Goal: Task Accomplishment & Management: Manage account settings

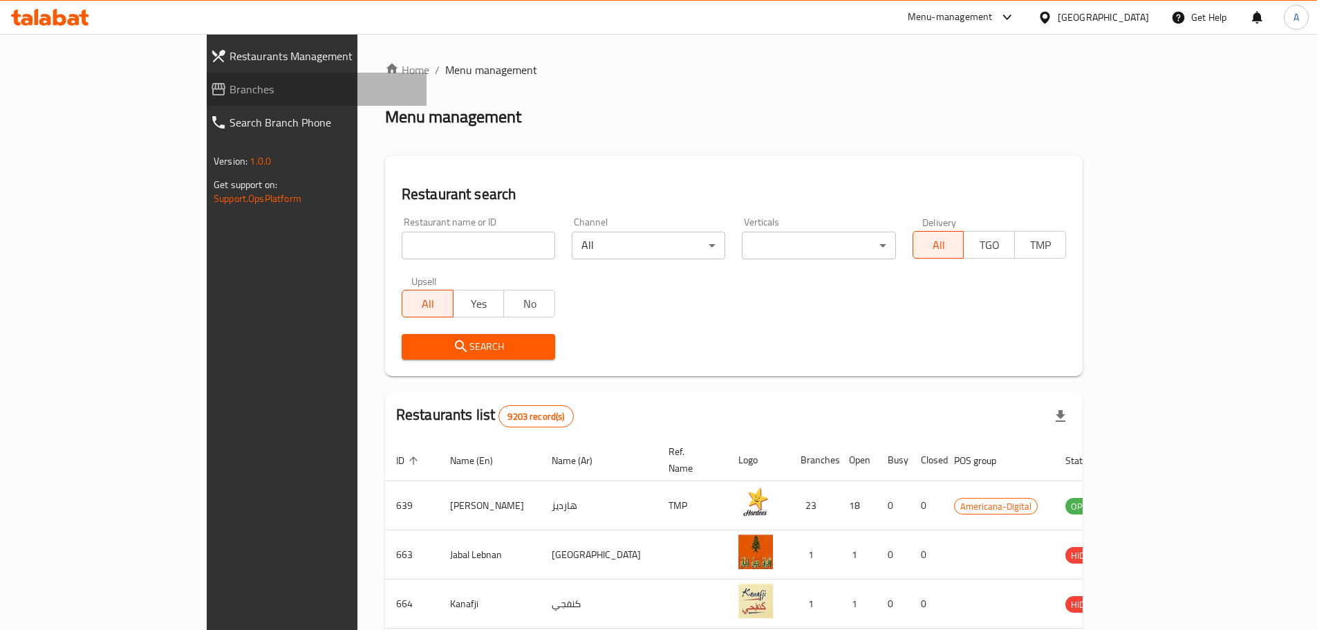
click at [230, 93] on span "Branches" at bounding box center [323, 89] width 186 height 17
click at [406, 236] on input "search" at bounding box center [478, 246] width 153 height 28
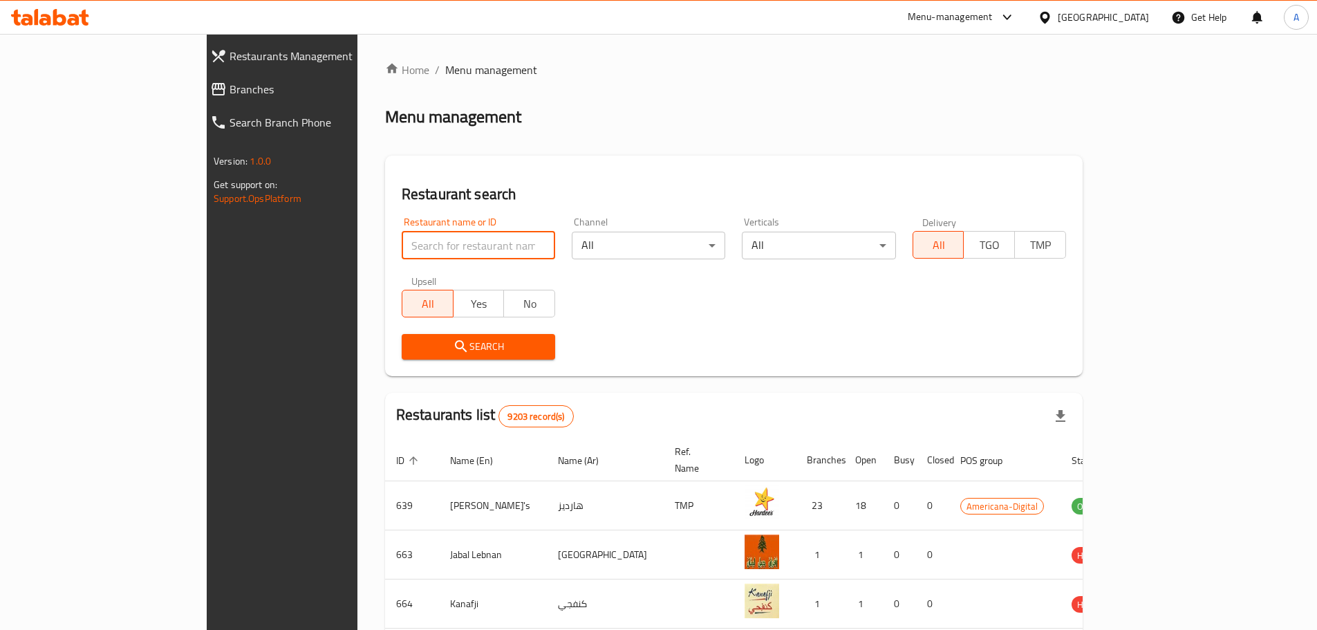
click at [434, 236] on input "search" at bounding box center [478, 246] width 153 height 28
paste input "695282"
type input "695282"
click button "Search" at bounding box center [478, 347] width 153 height 26
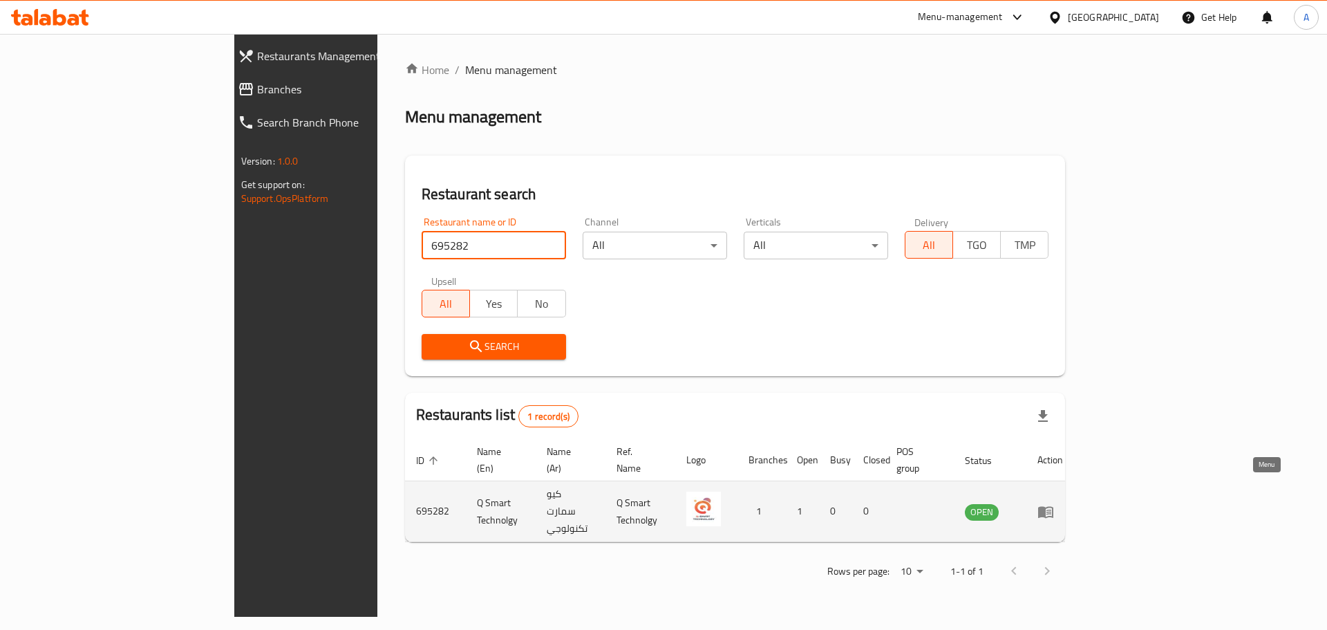
click at [1054, 506] on icon "enhanced table" at bounding box center [1045, 512] width 15 height 12
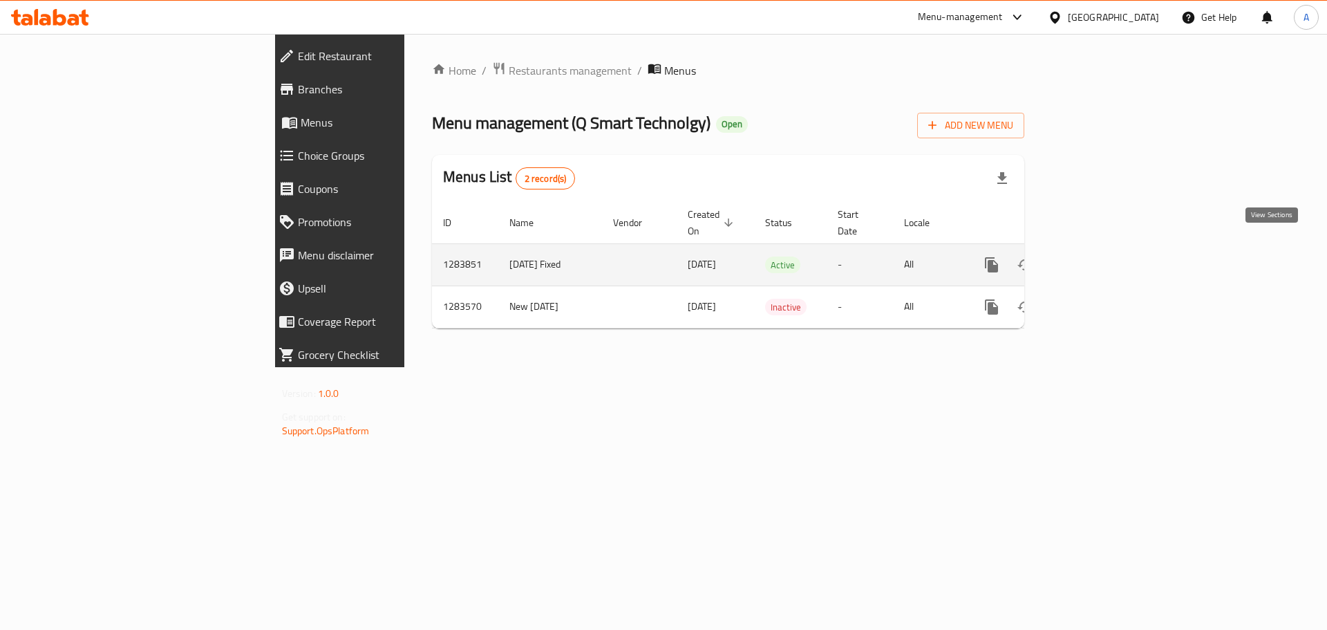
click at [1100, 256] on icon "enhanced table" at bounding box center [1091, 264] width 17 height 17
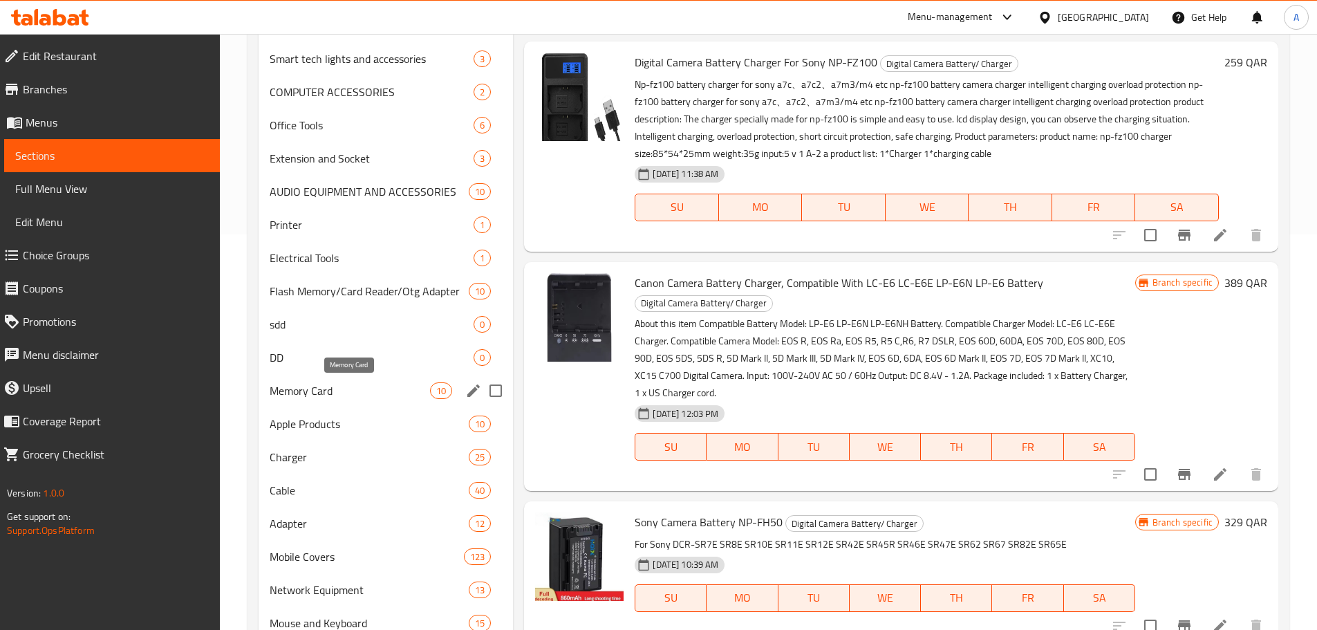
scroll to position [380, 0]
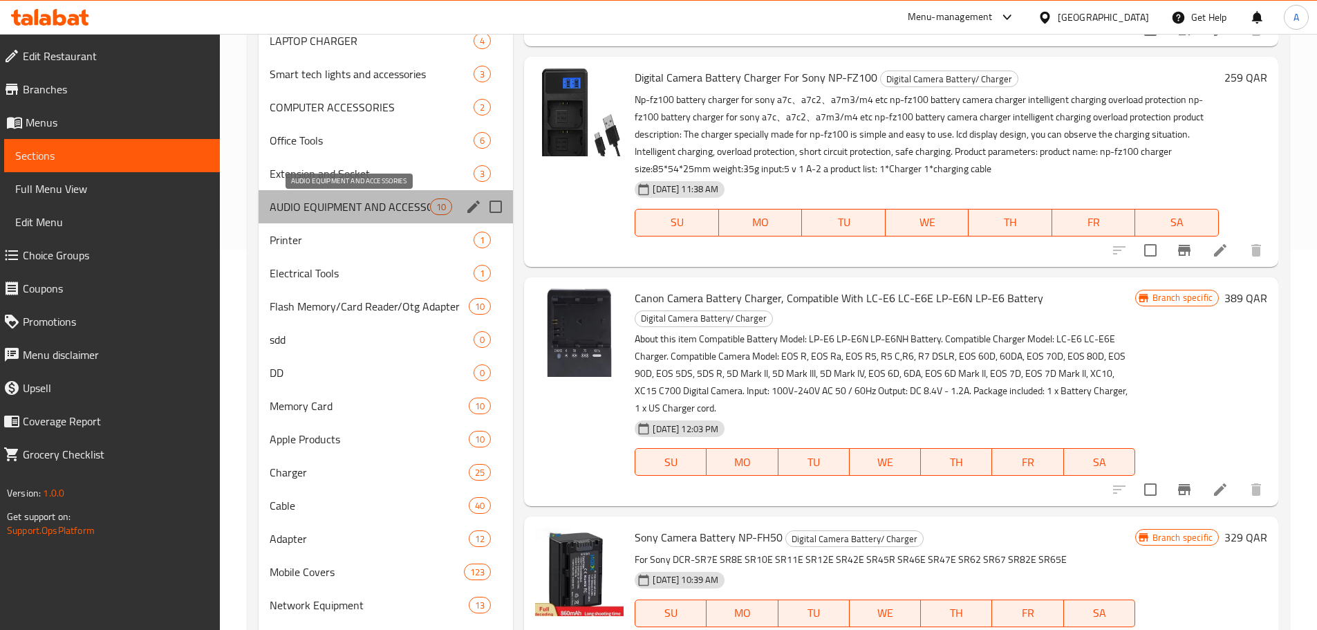
click at [395, 212] on span "AUDIO EQUIPMENT AND ACCESSORIES" at bounding box center [350, 206] width 161 height 17
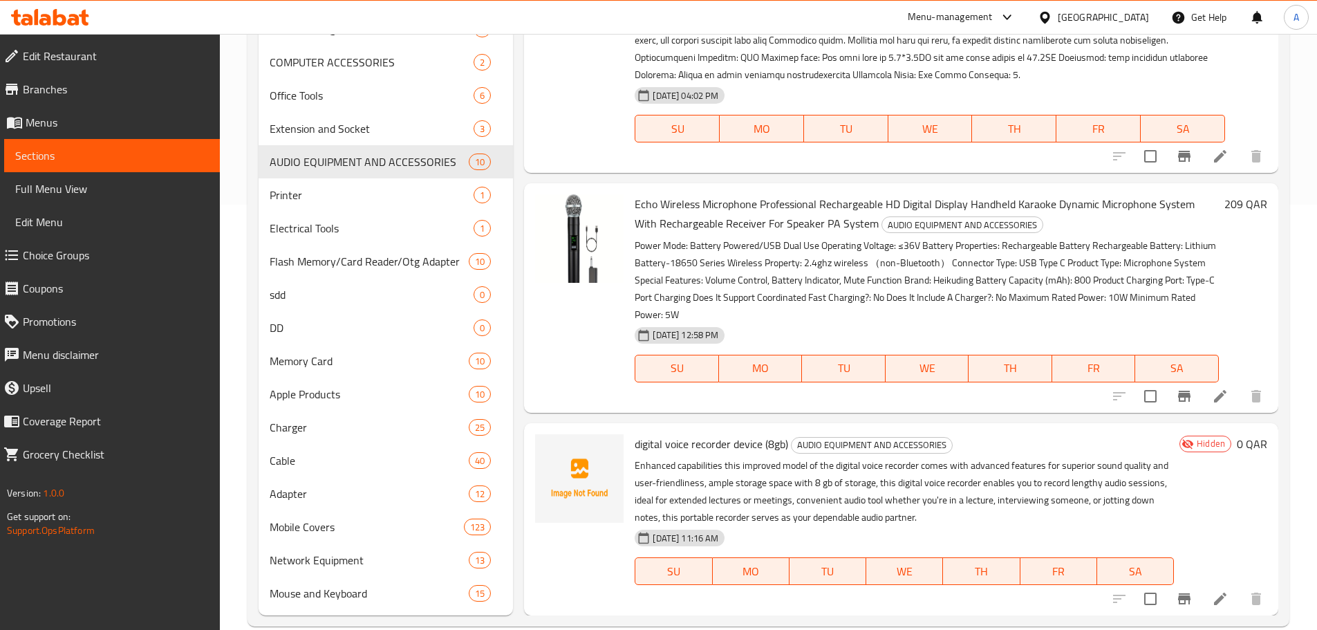
scroll to position [449, 0]
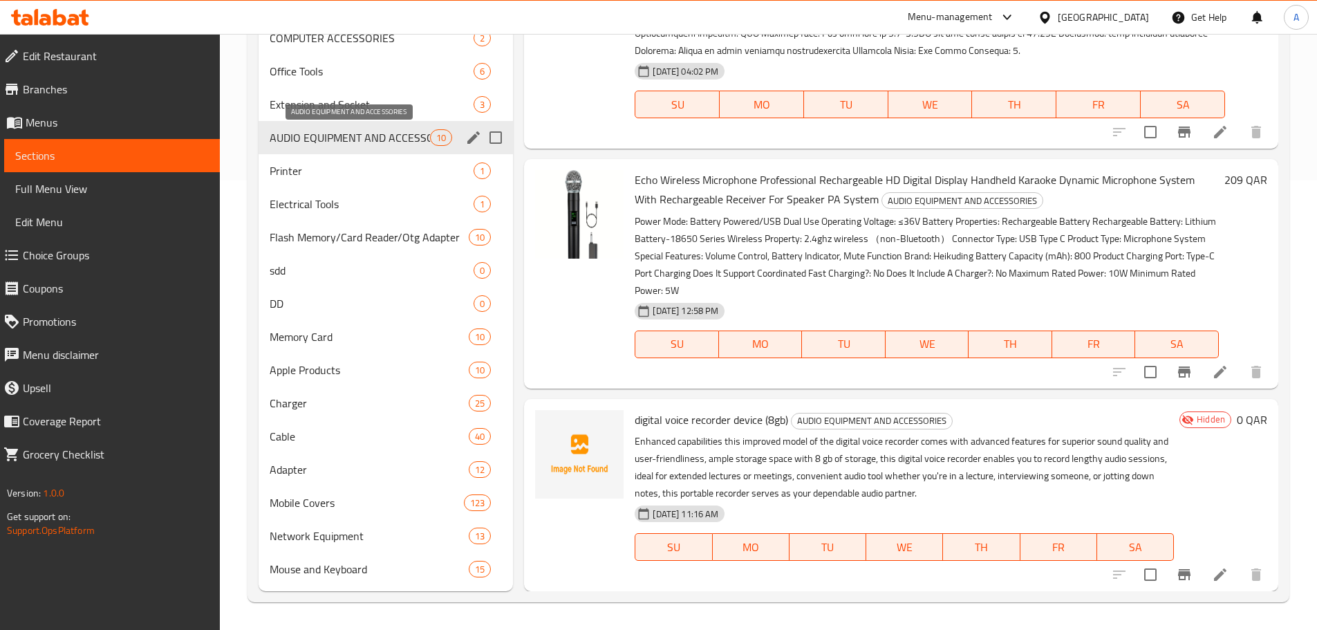
click at [393, 133] on span "AUDIO EQUIPMENT AND ACCESSORIES" at bounding box center [350, 137] width 161 height 17
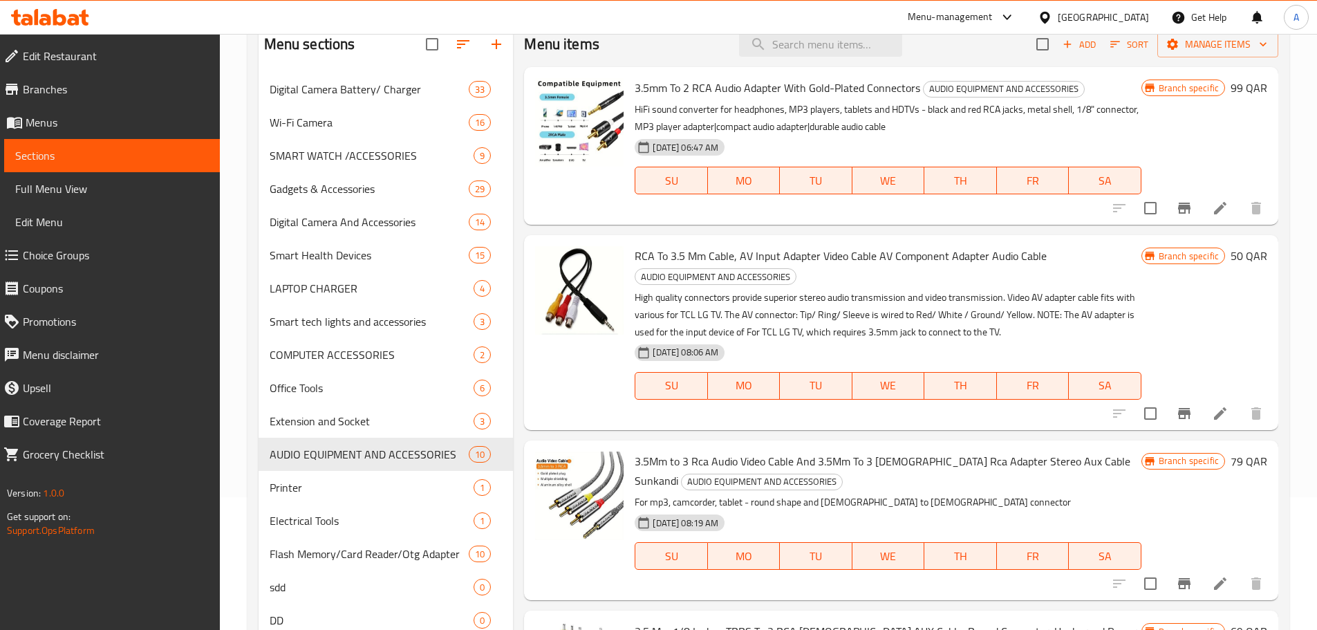
scroll to position [0, 0]
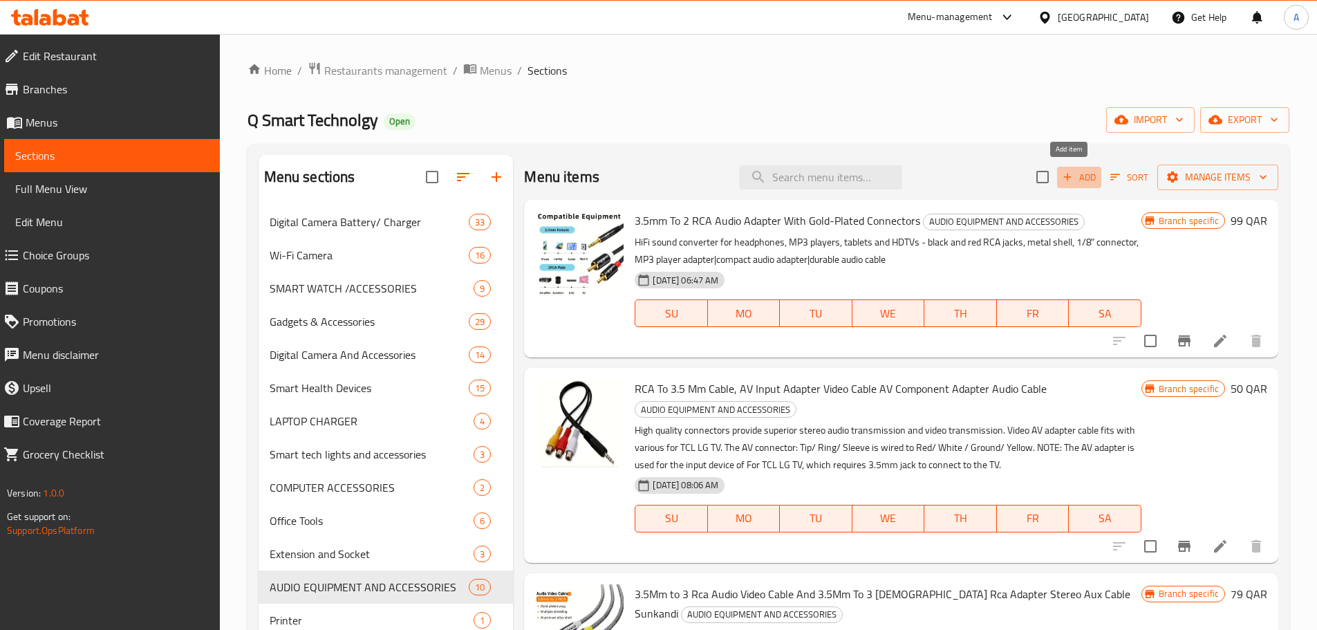
click at [1070, 178] on span "Add" at bounding box center [1079, 177] width 37 height 16
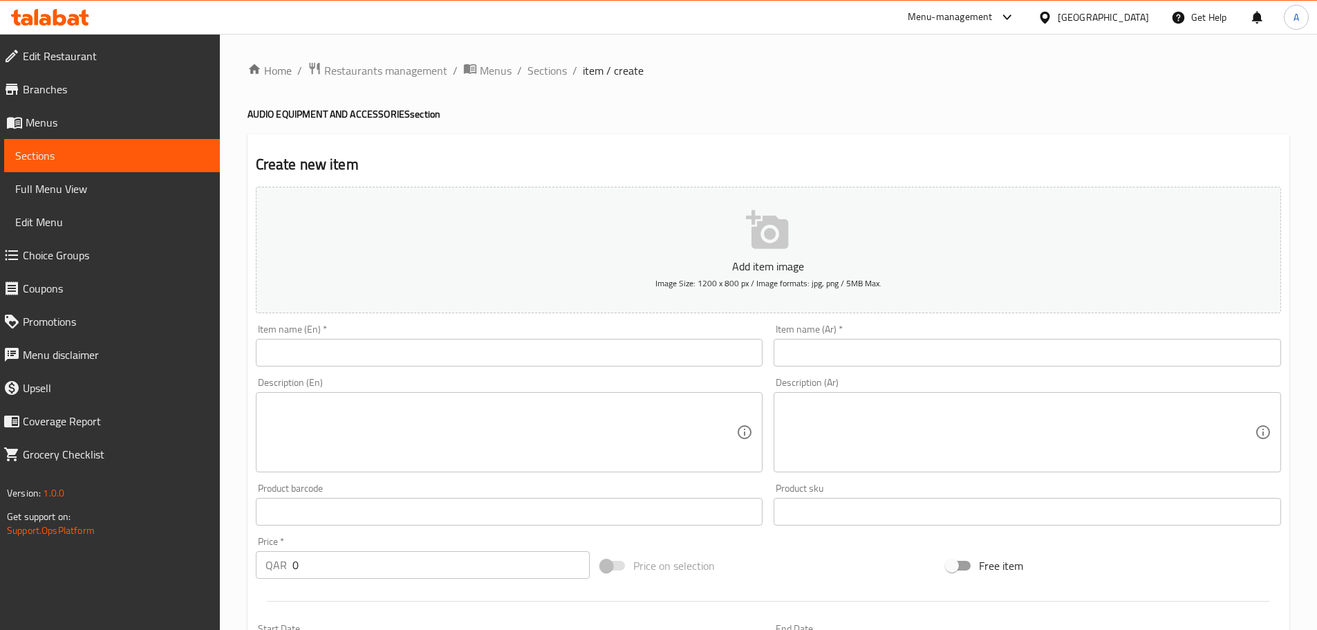
click at [365, 337] on div "Item name (En)   * Item name (En) *" at bounding box center [509, 345] width 507 height 42
click at [377, 346] on input "text" at bounding box center [509, 353] width 507 height 28
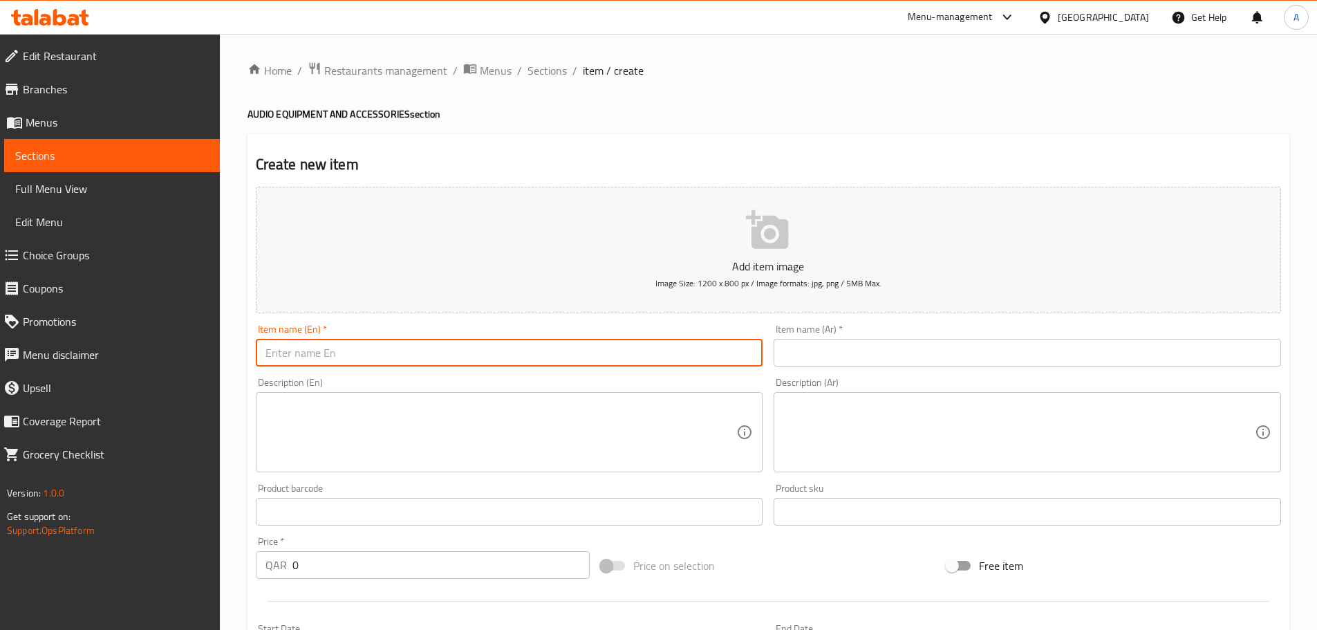
paste input "2.4G Wireless Lavalier Microphone Head-Mounted (WX26 1 V 2)"
type input "2.4G Wireless Lavalier Microphone Head-Mounted (WX26 1 V 2)"
click at [828, 347] on input "text" at bounding box center [1027, 353] width 507 height 28
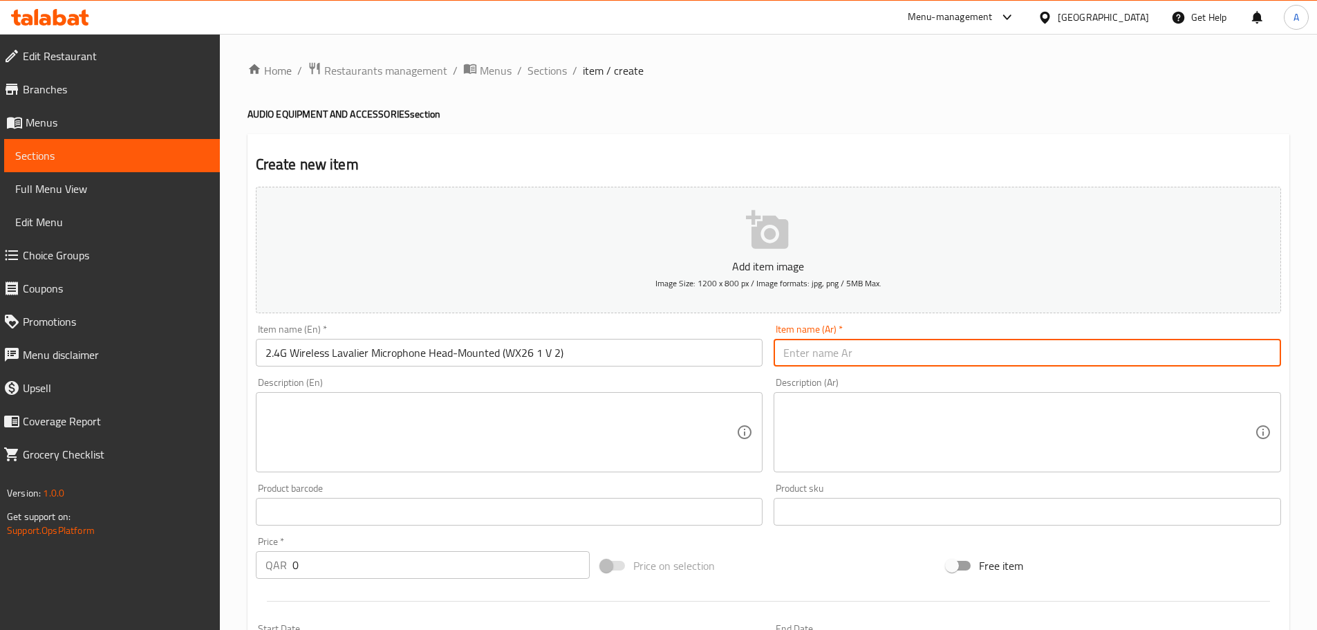
paste input "ميكروفون لاسلكي 2.4 جيجاهرتز مثبت على الرأس (WX26 1 V 2)"
type input "ميكروفون لاسلكي 2.4 جيجاهرتز مثبت على الرأس (WX26 1 V 2)"
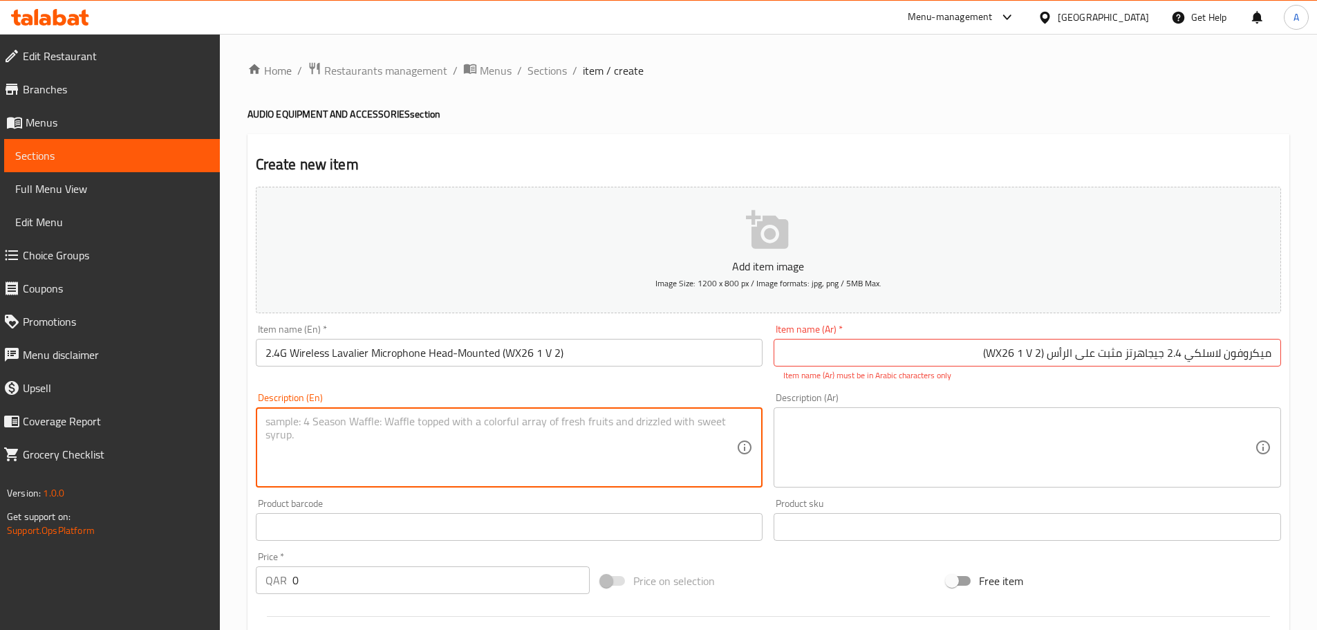
click at [448, 427] on textarea at bounding box center [501, 448] width 472 height 66
paste textarea "Specifications: ●Frequency range: 2.400GHZ-2.4835GHz ●Sensitivity: -35dB ●Batte…"
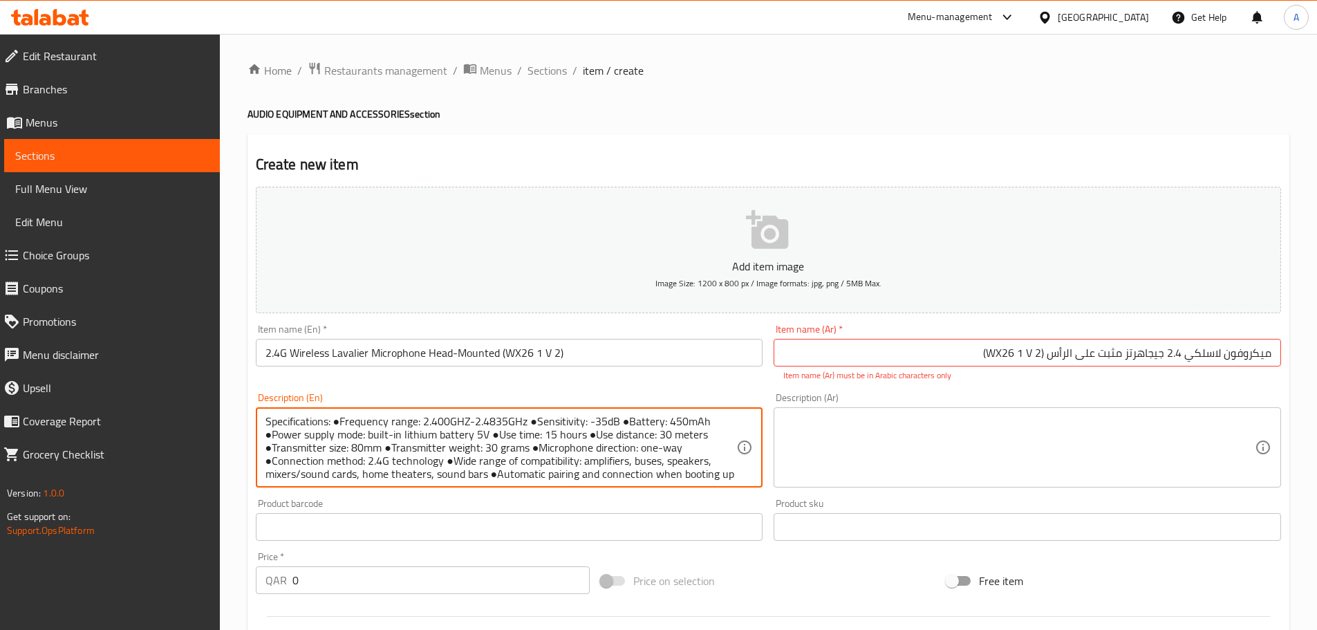
scroll to position [43, 0]
type textarea "Specifications: ●Frequency range: 2.400GHZ-2.4835GHz ●Sensitivity: -35dB ●Batte…"
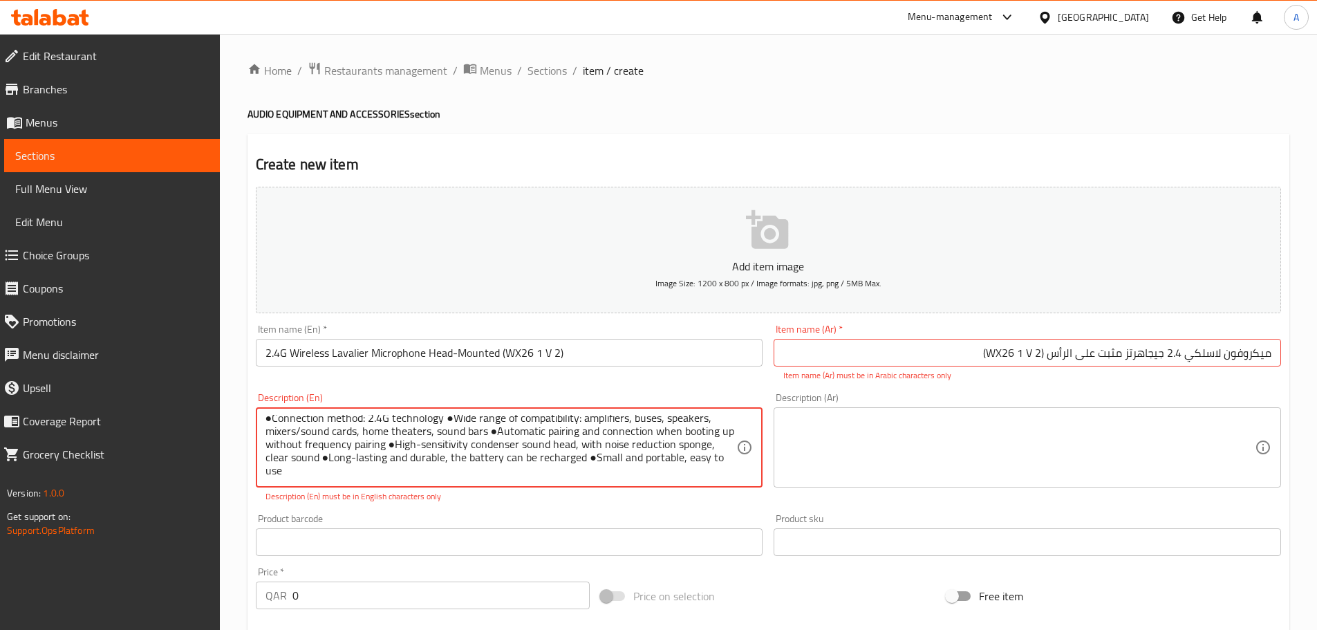
click at [907, 444] on textarea at bounding box center [1019, 448] width 472 height 66
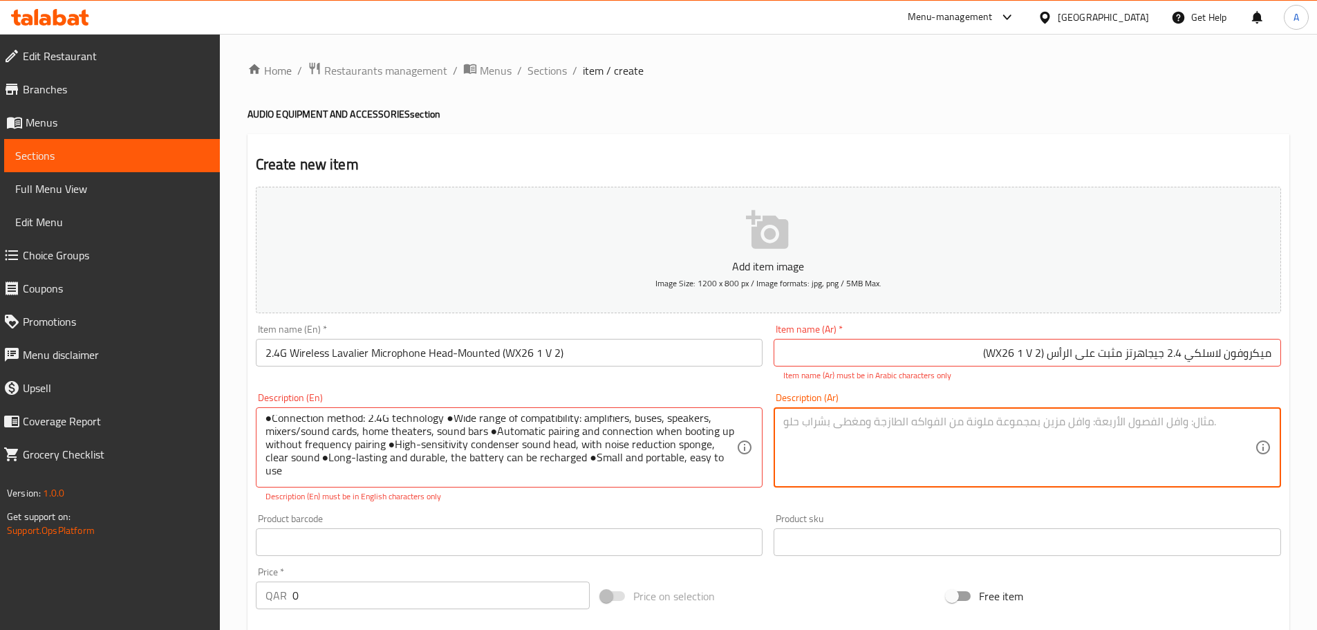
paste textarea "loremips dolors 9.2 ametcons adip eli seddo (EI11 6 T 0) incididun: ● utla etdo…"
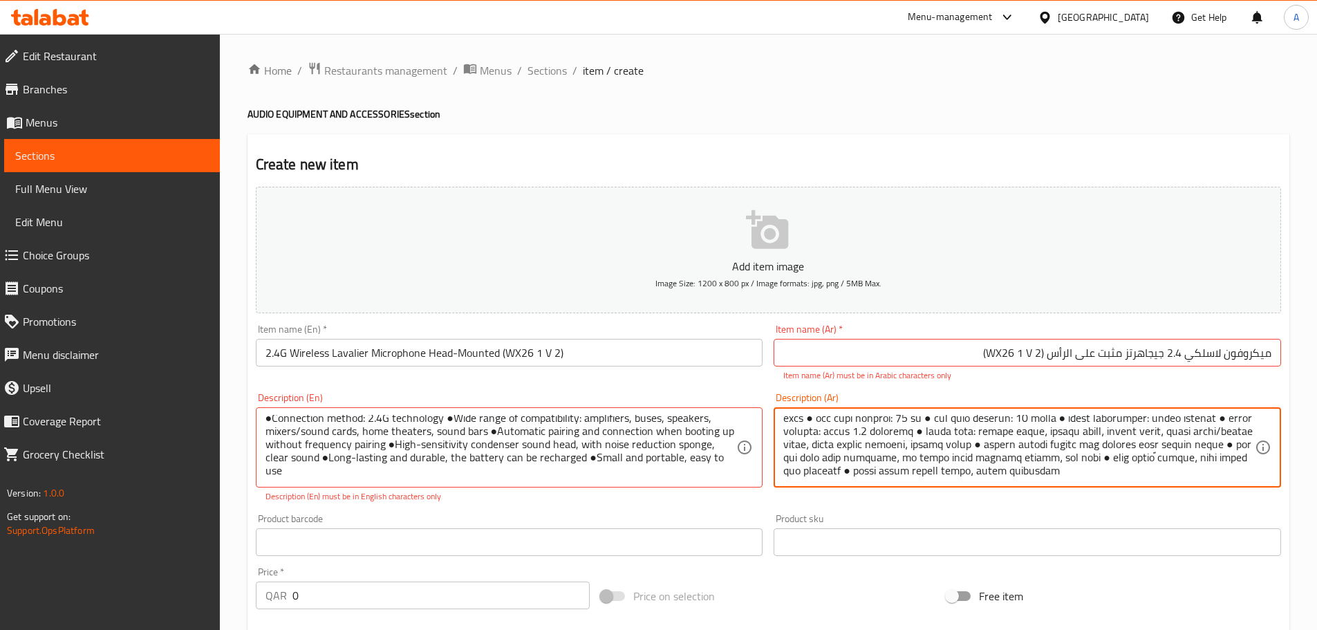
scroll to position [0, 0]
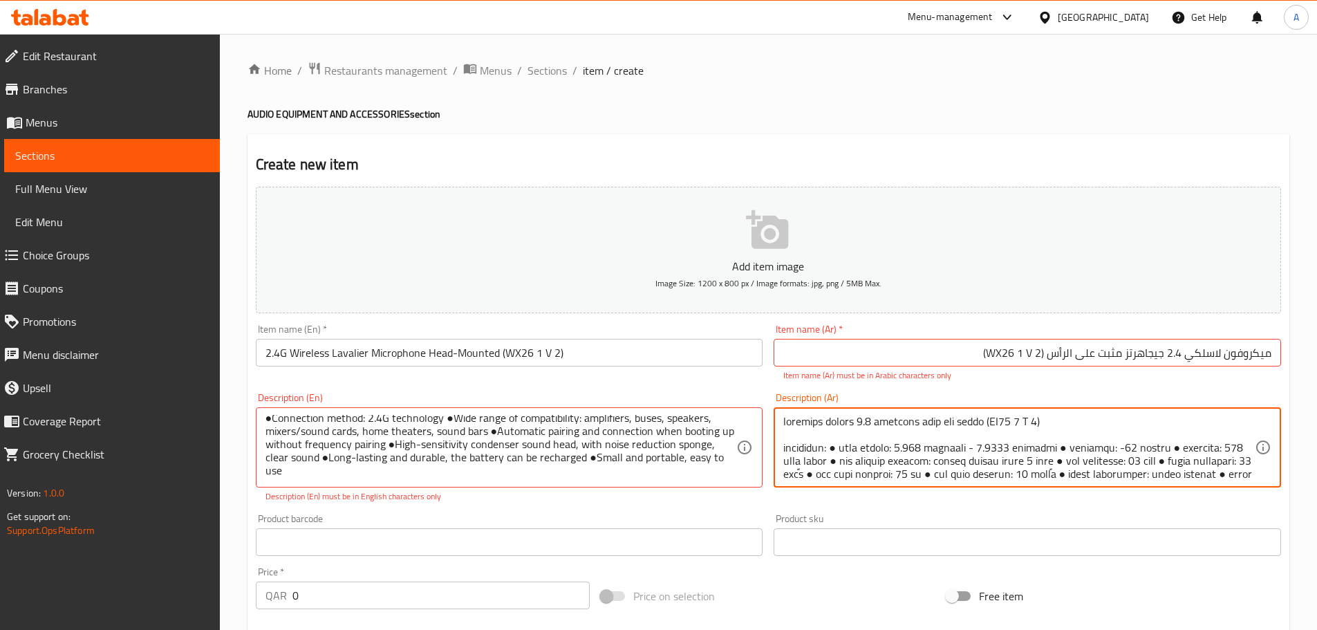
click at [1043, 427] on textarea at bounding box center [1019, 448] width 472 height 66
click at [1042, 427] on textarea at bounding box center [1019, 448] width 472 height 66
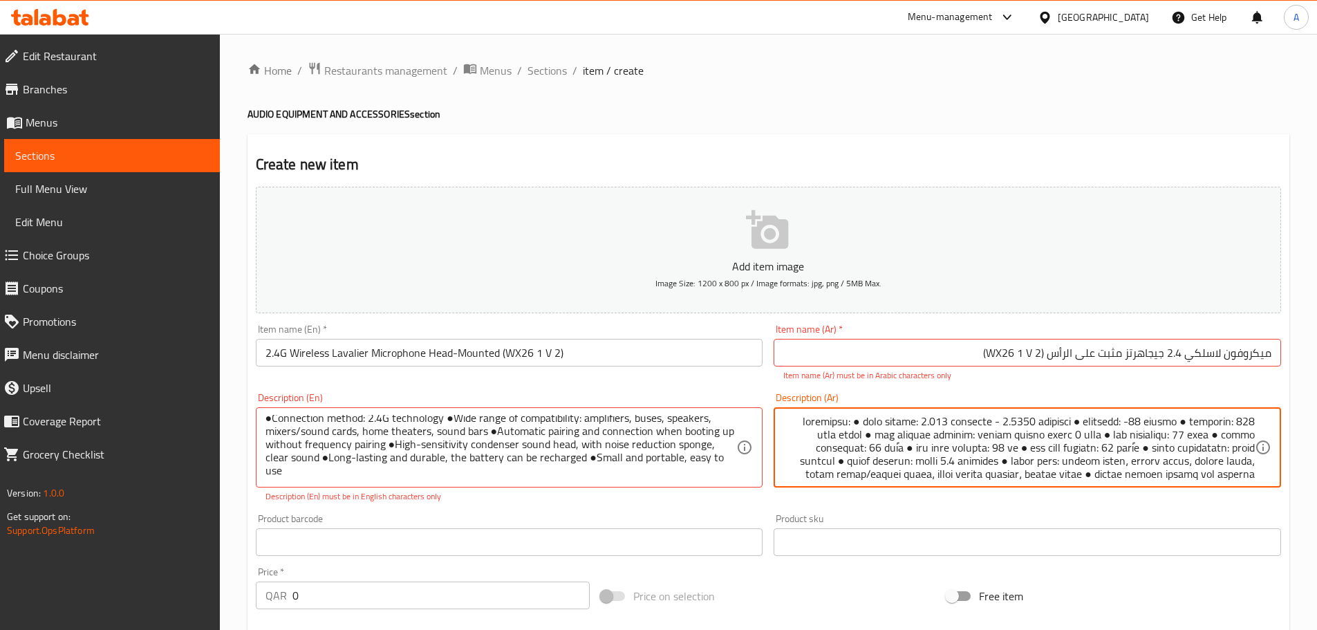
scroll to position [43, 0]
click at [1213, 470] on textarea at bounding box center [1019, 448] width 472 height 66
click at [872, 458] on textarea at bounding box center [1019, 448] width 472 height 66
click at [945, 456] on textarea at bounding box center [1019, 448] width 472 height 66
paste textarea "البطارية"
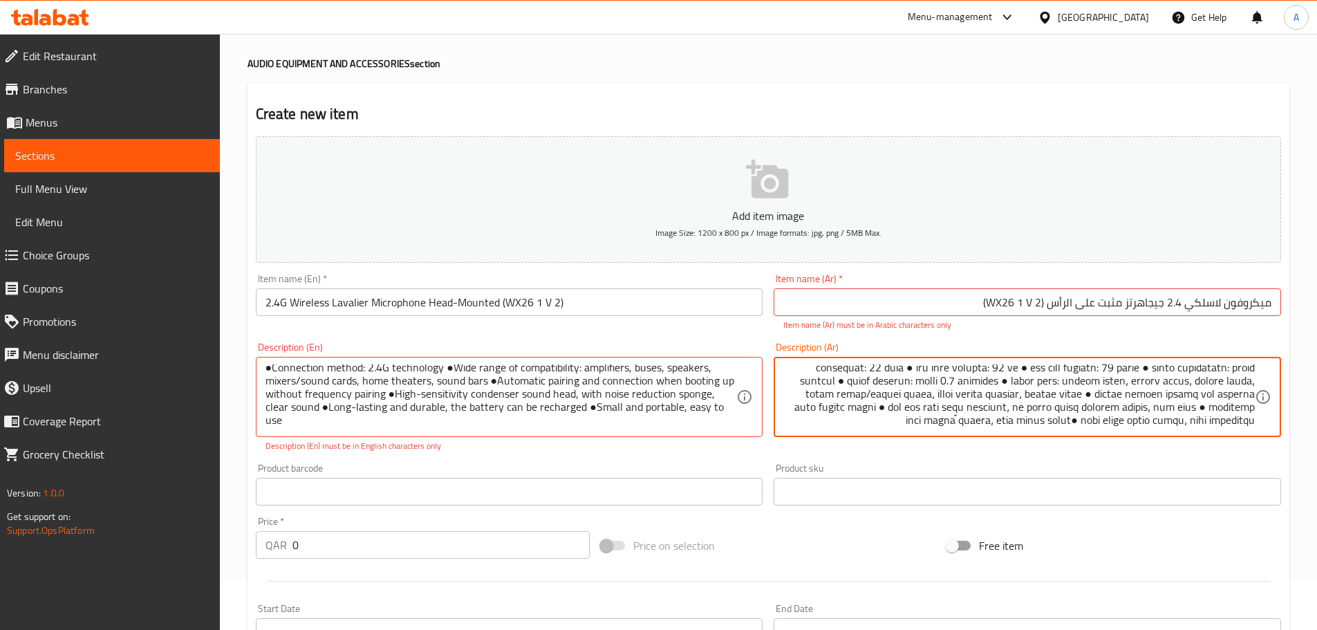
scroll to position [138, 0]
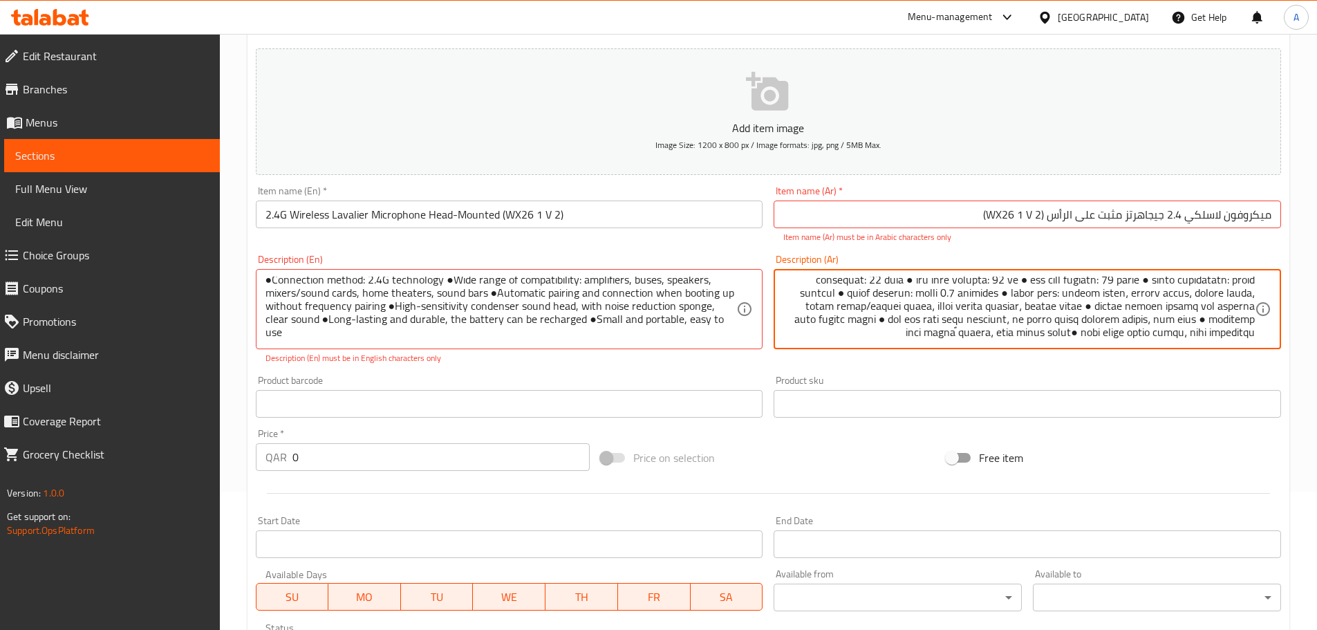
type textarea "loremipsu: ● dolo sitame: 4.829 consecte - 2.1975 adipisci ● elitsedd: -14 eius…"
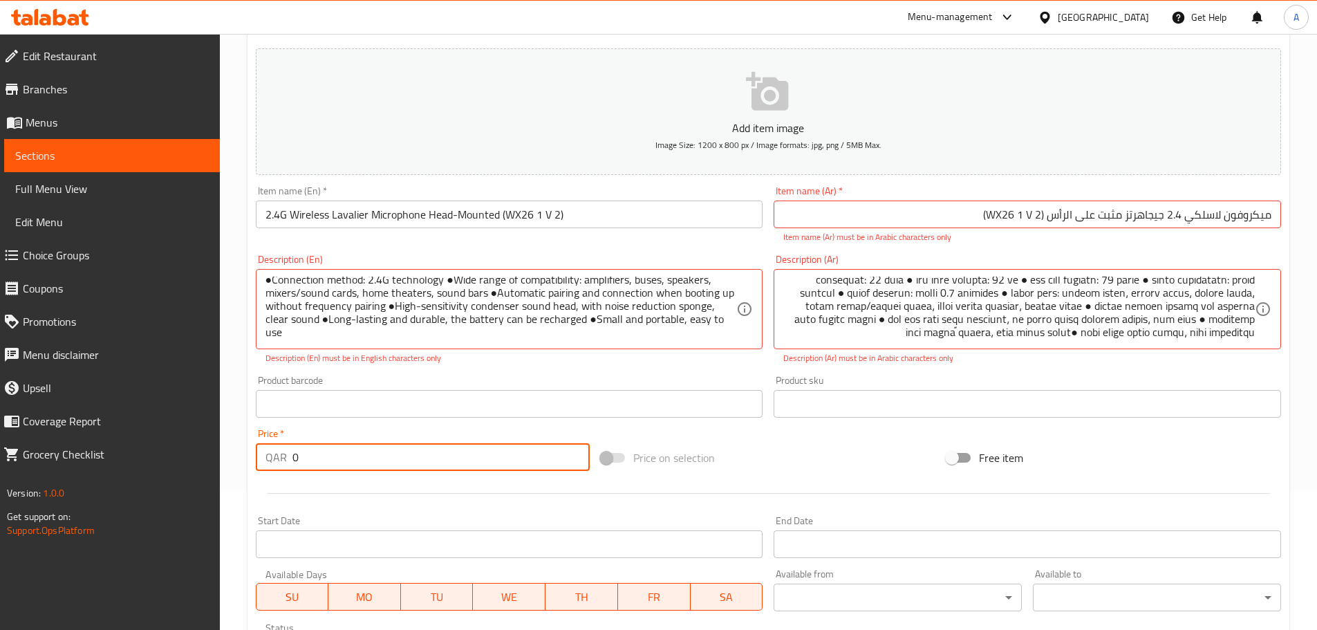
drag, startPoint x: 337, startPoint y: 456, endPoint x: 240, endPoint y: 457, distance: 97.5
click at [240, 457] on div "Home / Restaurants management / Menus / Sections / item / create AUDIO EQUIPMEN…" at bounding box center [768, 382] width 1097 height 973
paste input "299"
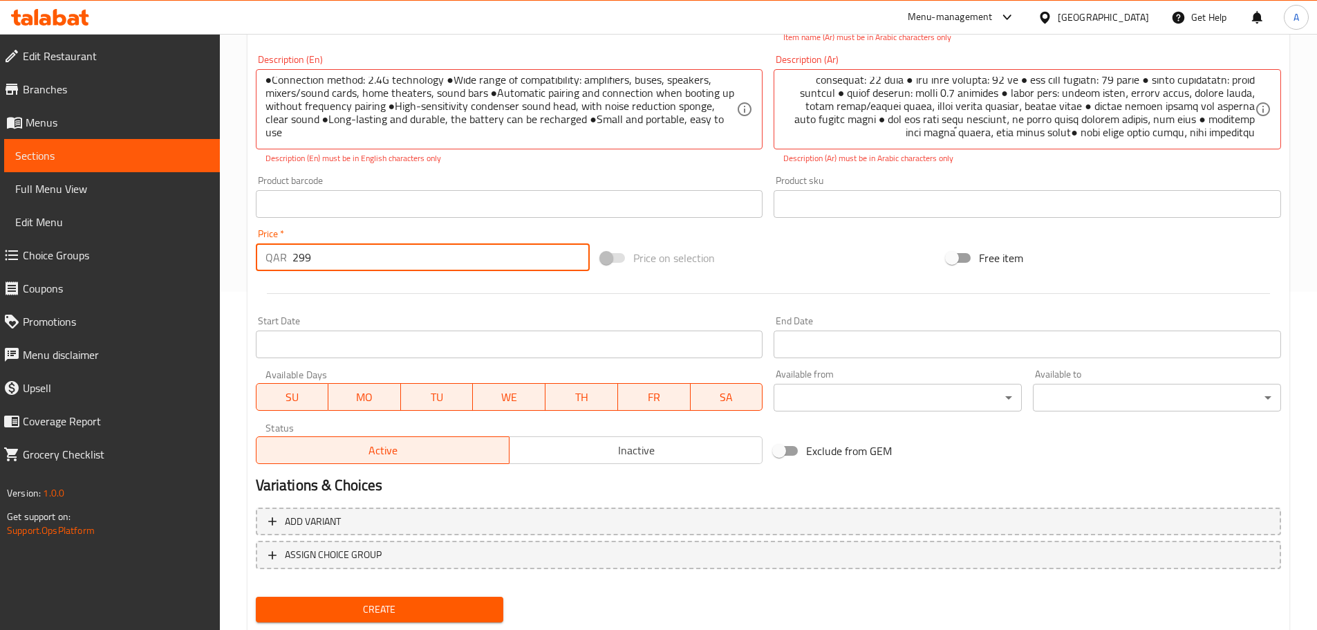
scroll to position [346, 0]
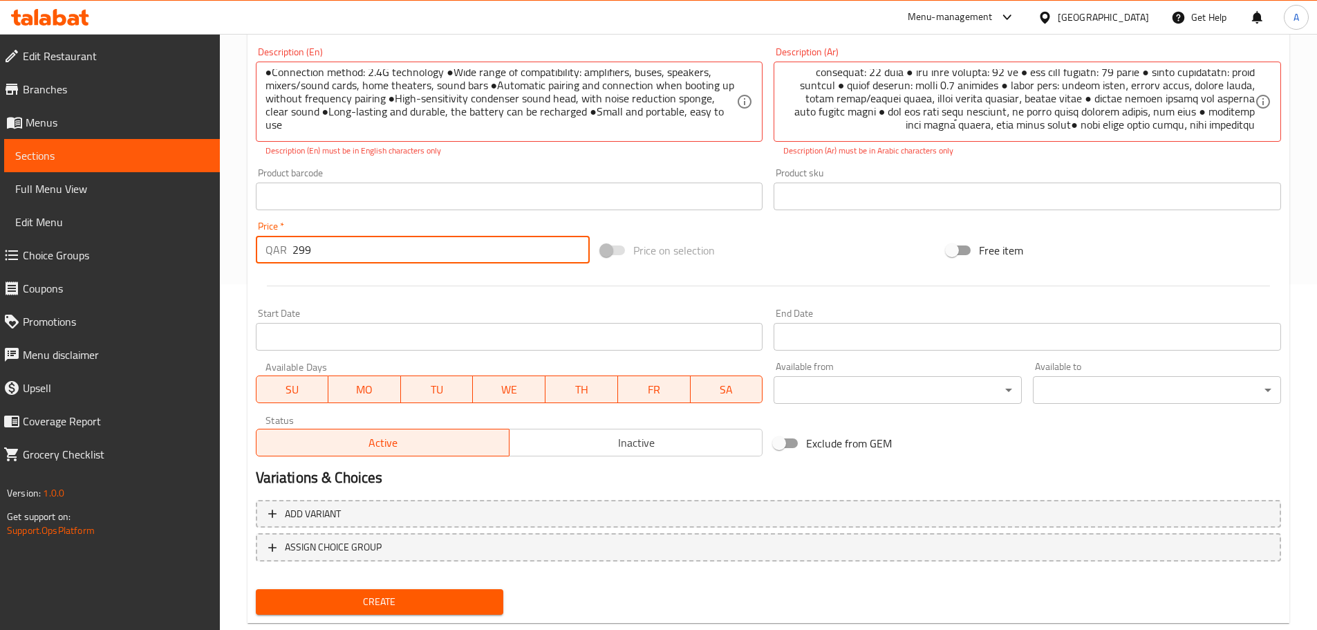
type input "299"
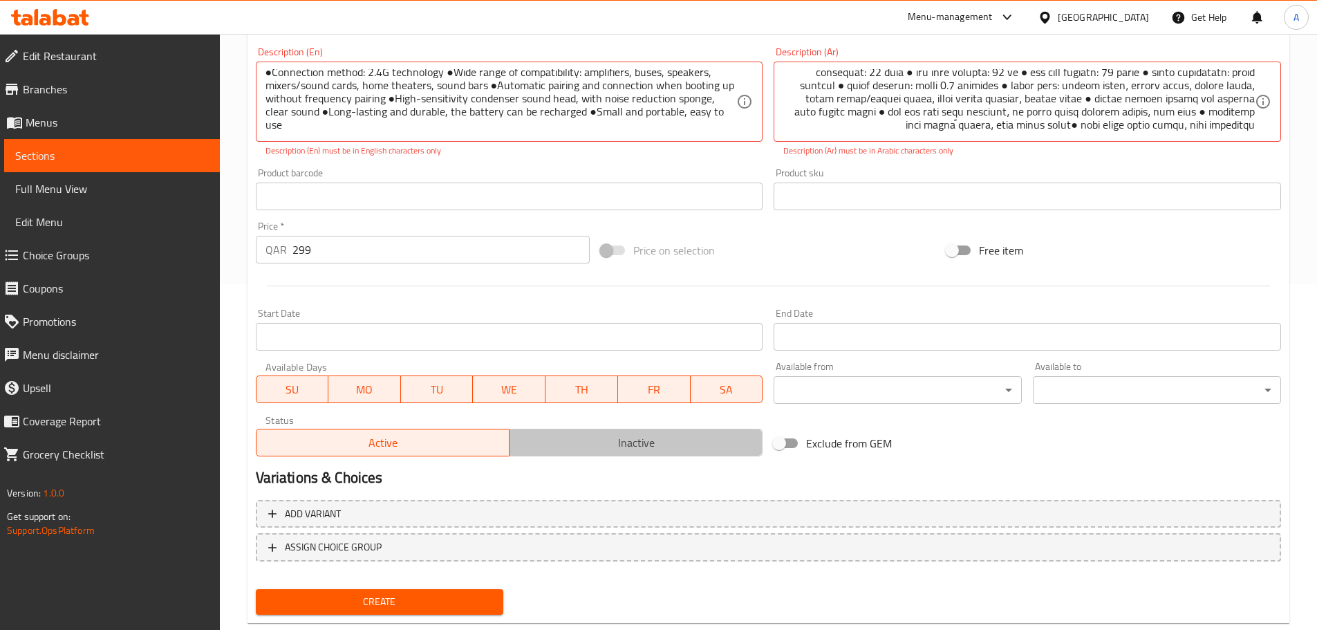
click at [637, 447] on span "Inactive" at bounding box center [636, 443] width 242 height 20
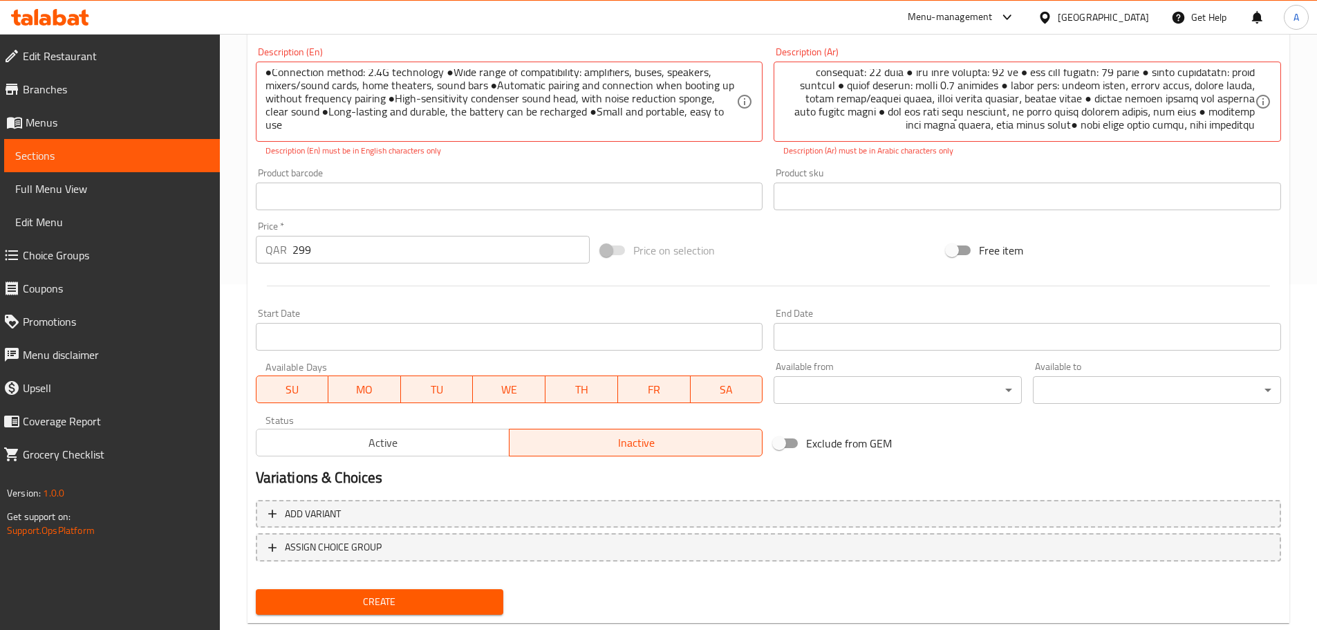
click at [572, 483] on h2 "Variations & Choices" at bounding box center [768, 477] width 1025 height 21
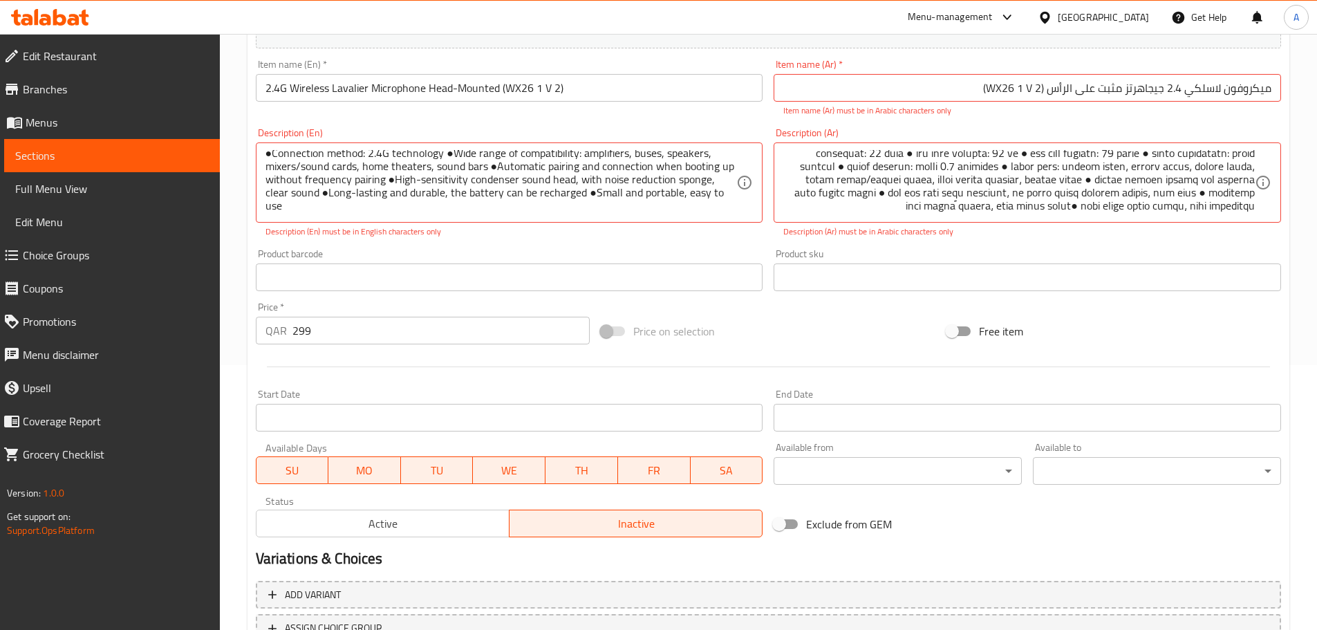
scroll to position [377, 0]
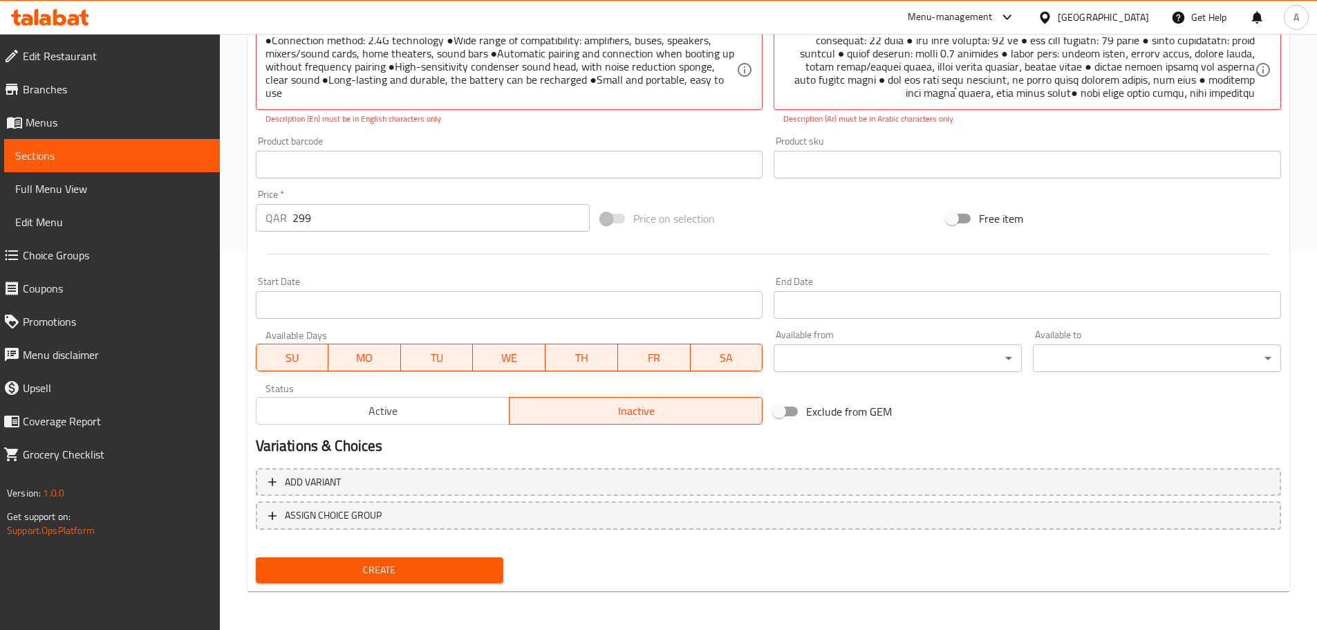
click at [411, 578] on span "Create" at bounding box center [380, 569] width 226 height 17
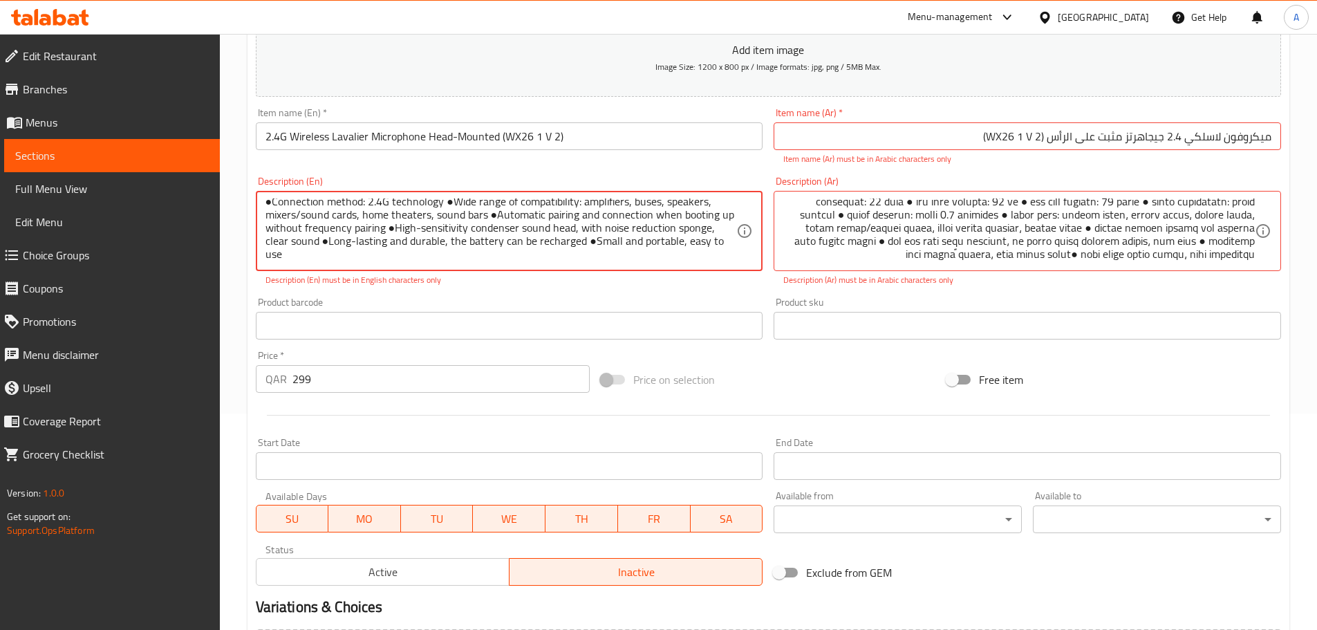
scroll to position [239, 0]
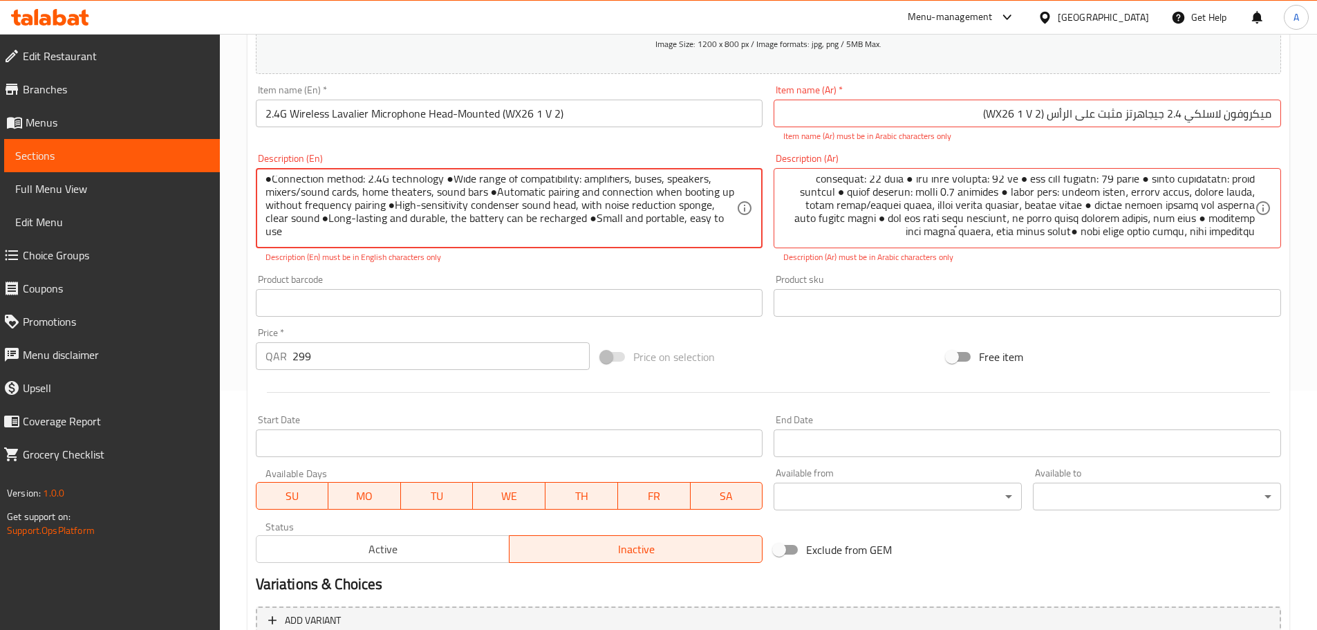
click at [532, 238] on textarea "Specifications: ●Frequency range: 2.400GHZ-2.4835GHz ●Sensitivity: -35dB ●Batte…" at bounding box center [501, 209] width 472 height 66
click at [271, 180] on textarea "Specifications: ●Frequency range: 2.400GHZ-2.4835GHz ●Sensitivity: -35dB ●Batte…" at bounding box center [501, 209] width 472 height 66
click at [484, 239] on textarea "Specifications: ●Frequency range: 2.400GHZ-2.4835GHz ●Sensitivity: -35dB ●Batte…" at bounding box center [501, 209] width 472 height 66
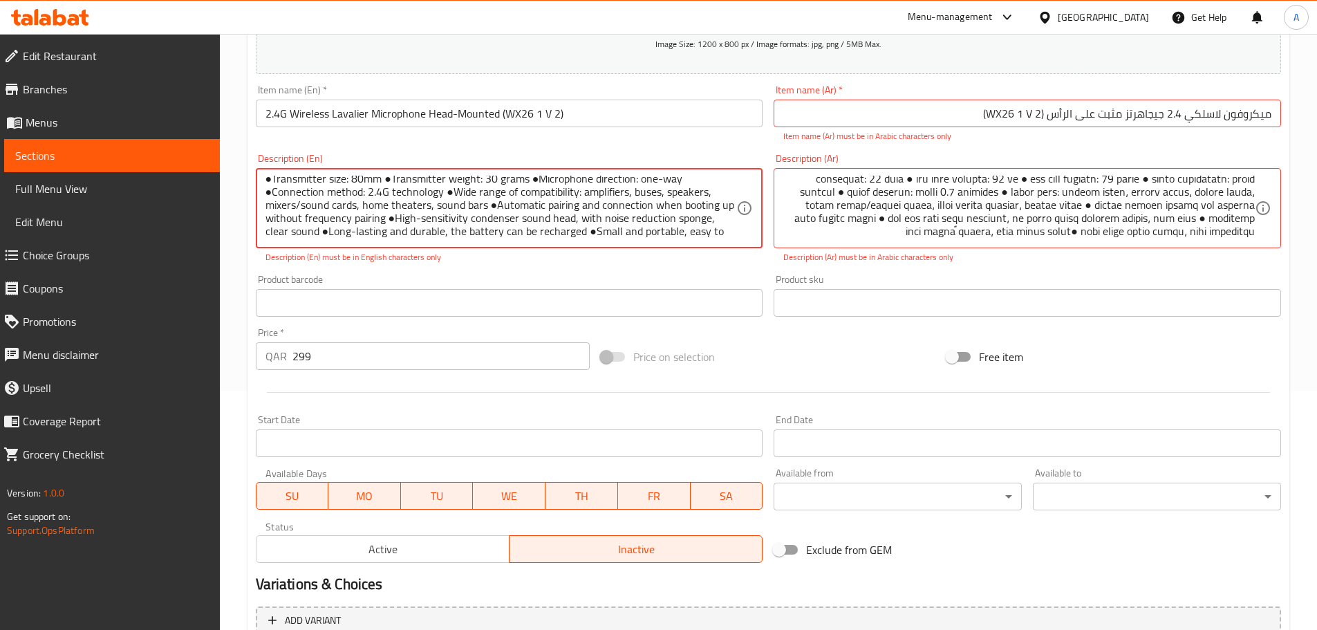
scroll to position [43, 0]
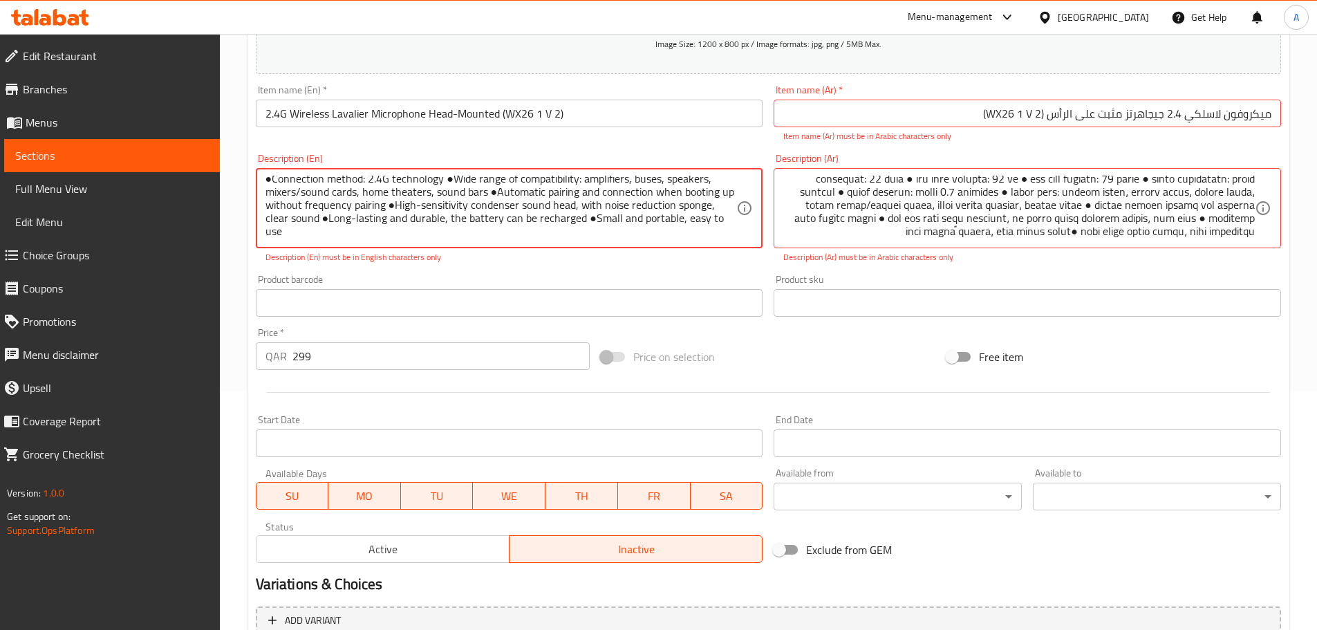
click at [444, 230] on textarea "Specifications: ●Frequency range: 2.400GHZ-2.4835GHz ●Sensitivity: -35dB ●Batte…" at bounding box center [501, 209] width 472 height 66
click at [433, 239] on textarea "Specifications: ●Frequency range: 2.400GHZ-2.4835GHz ●Sensitivity: -35dB ●Batte…" at bounding box center [501, 209] width 472 height 66
click at [438, 234] on textarea "Specifications: ●Frequency range: 2.400GHZ-2.4835GHz ●Sensitivity: -35dB ●Batte…" at bounding box center [501, 209] width 472 height 66
paste textarea "Frequency range: 2.400GHZ-2.4835GHz Sensitivity: -35dB Battery: 450mAh Power su…"
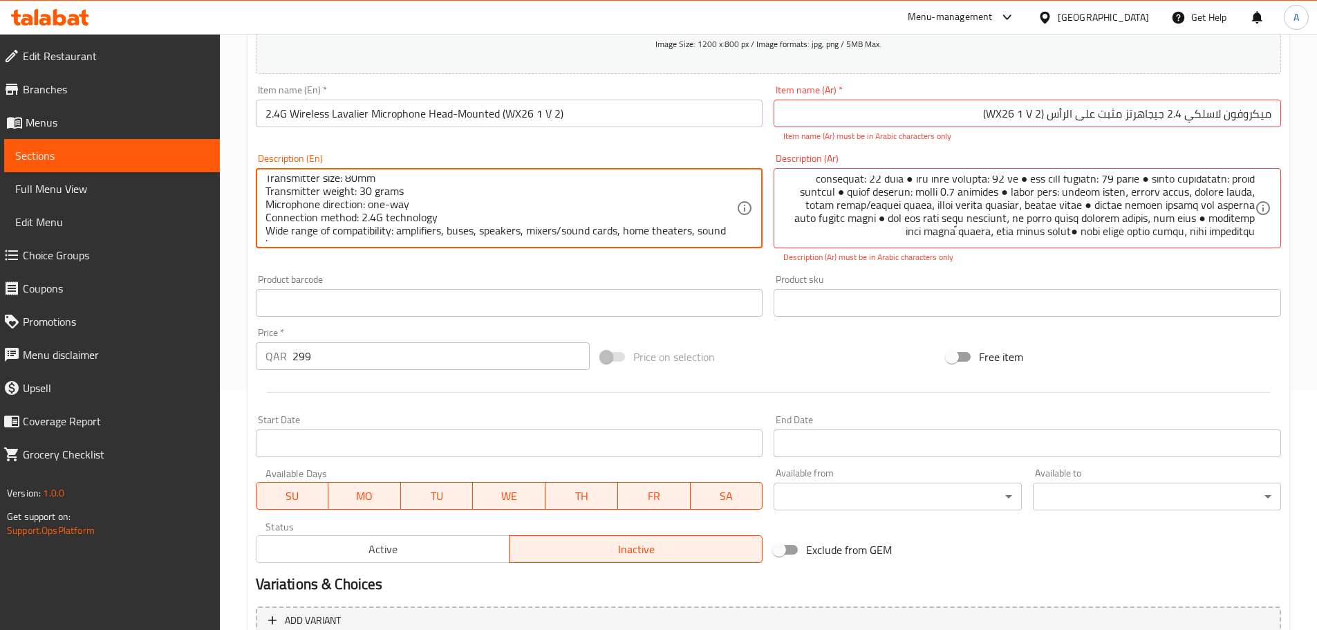
scroll to position [0, 0]
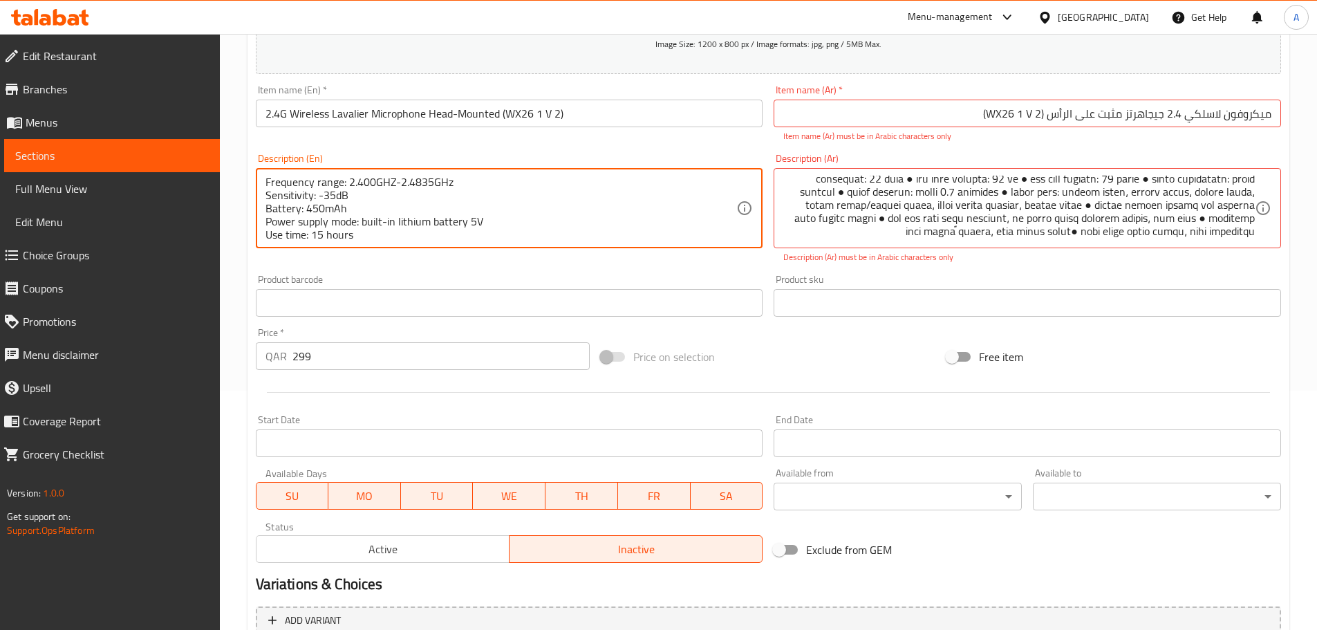
type textarea "Frequency range: 2.400GHZ-2.4835GHz Sensitivity: -35dB Battery: 450mAh Power su…"
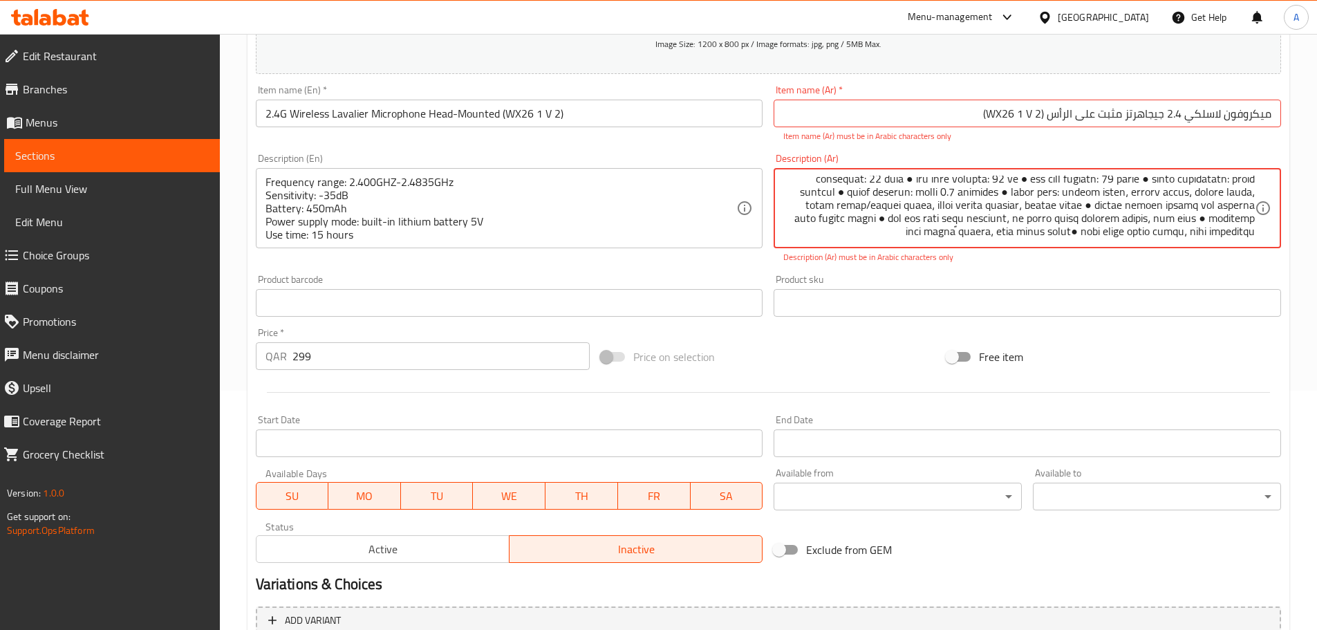
paste textarea "lore ipsumd: 2.549 sitametc - 3.8148 adipisci elitsedd: -96 eiusmo temporin: 13…"
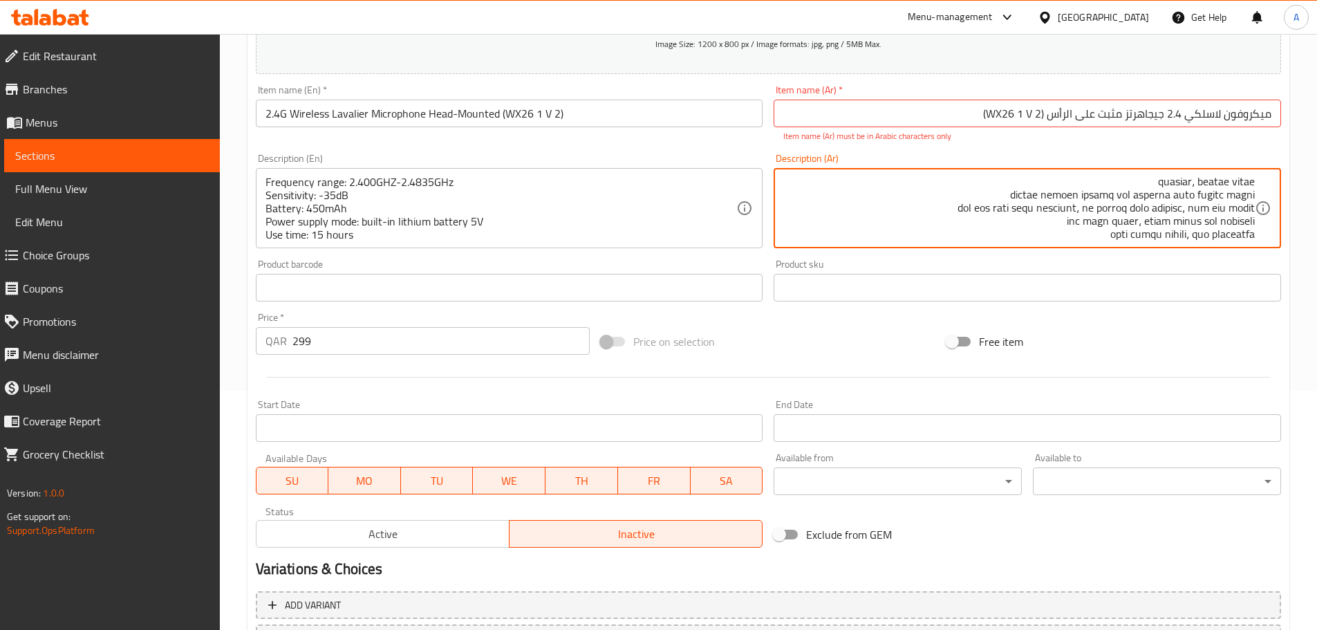
scroll to position [148, 0]
type textarea "lore ipsumd: 8.516 sitametc - 8.8933 adipisci elitsedd: -74 eiusmo temporin: 18…"
click at [718, 256] on div "Product barcode Product barcode" at bounding box center [509, 280] width 519 height 53
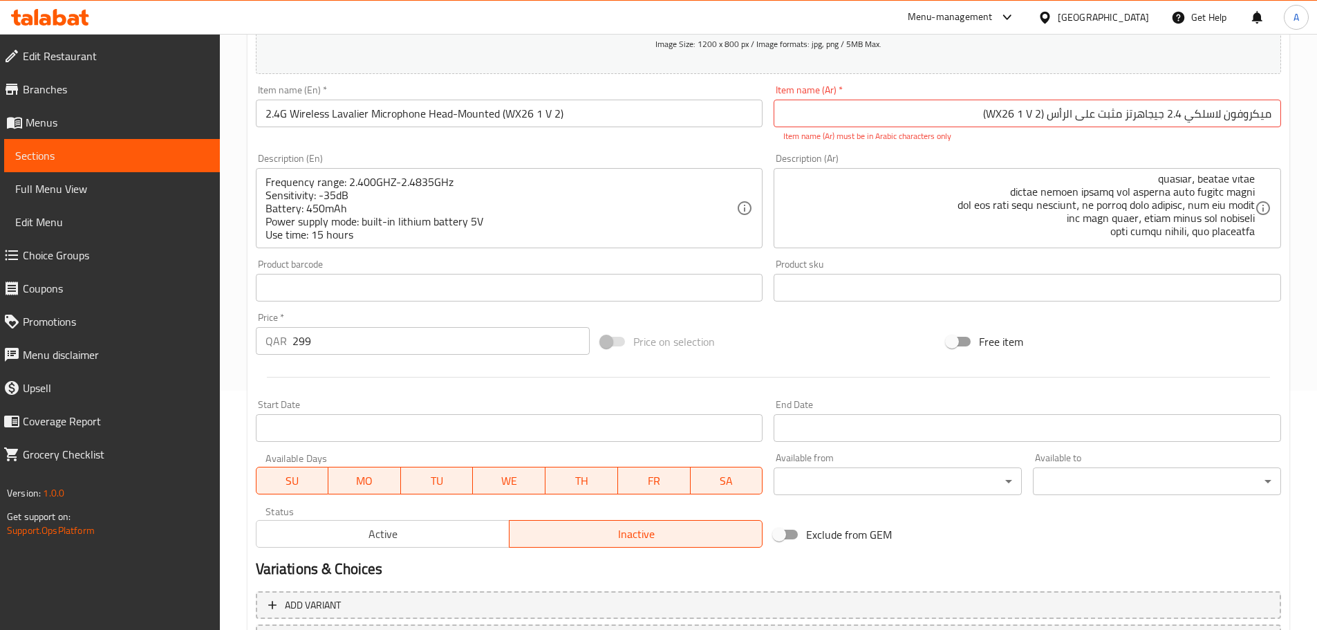
click at [930, 158] on div "Description (Ar) Description (Ar)" at bounding box center [1027, 200] width 507 height 95
click at [1045, 113] on input "ميكروفون لاسلكي 2.4 جيجاهرتز مثبت على الرأس (WX26 1 V 2)" at bounding box center [1027, 114] width 507 height 28
click at [1034, 115] on input "ميكروفون لاسلكي 2.4 جيجاهرتز مثبت على الرأس (WX26 1 V 2)" at bounding box center [1027, 114] width 507 height 28
drag, startPoint x: 1269, startPoint y: 117, endPoint x: 1305, endPoint y: 114, distance: 36.1
click at [1305, 114] on div "Home / Restaurants management / Menus / Sections / item / create AUDIO EQUIPMEN…" at bounding box center [768, 274] width 1097 height 958
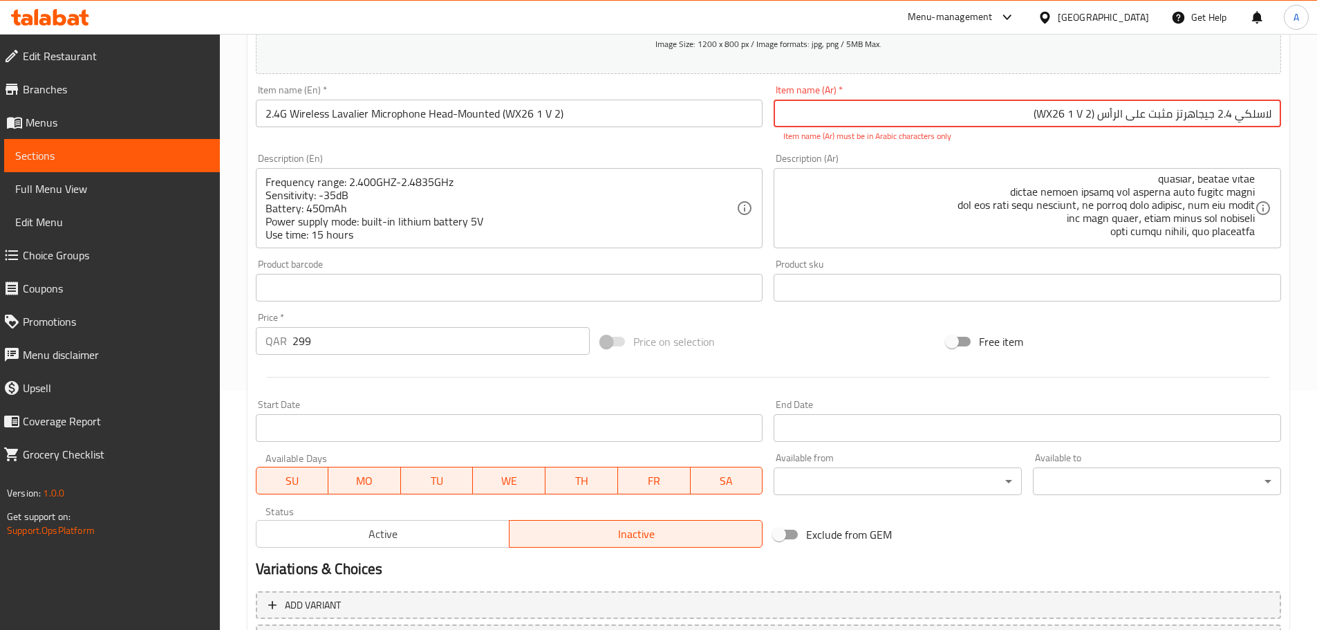
paste input "ميكروفون"
paste input "لاسلكي"
paste input "2.4"
paste input "جيجاهرتز"
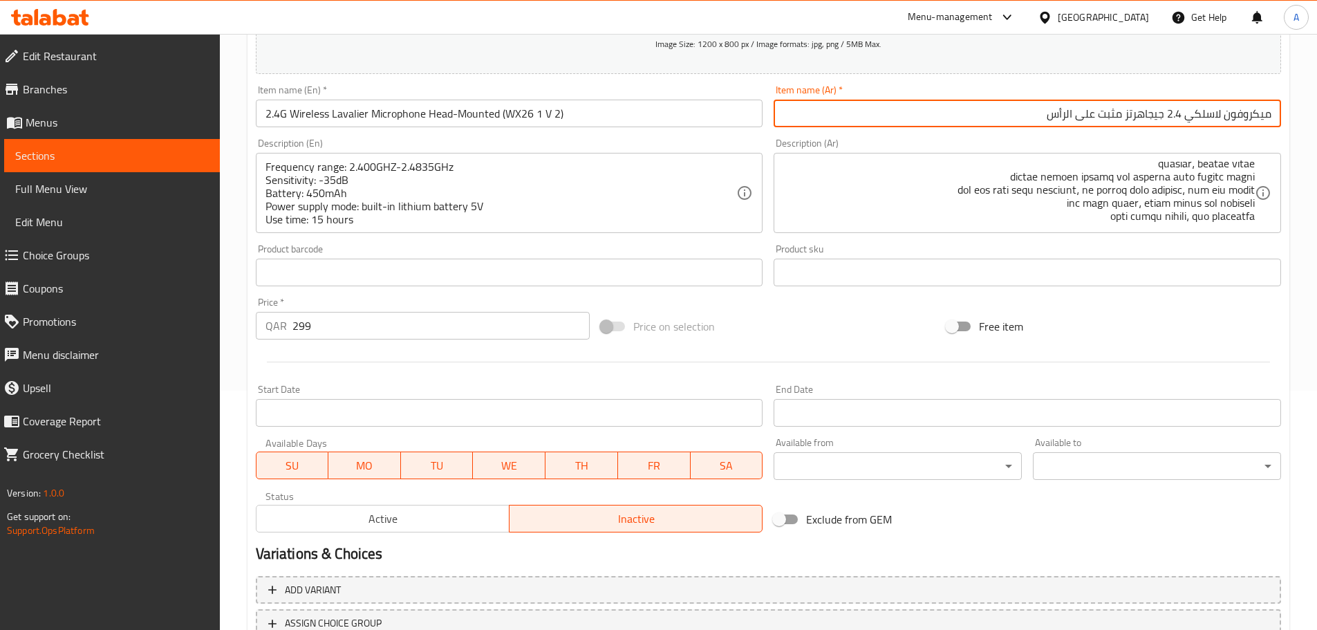
paste input "(WX26 1 V 2)"
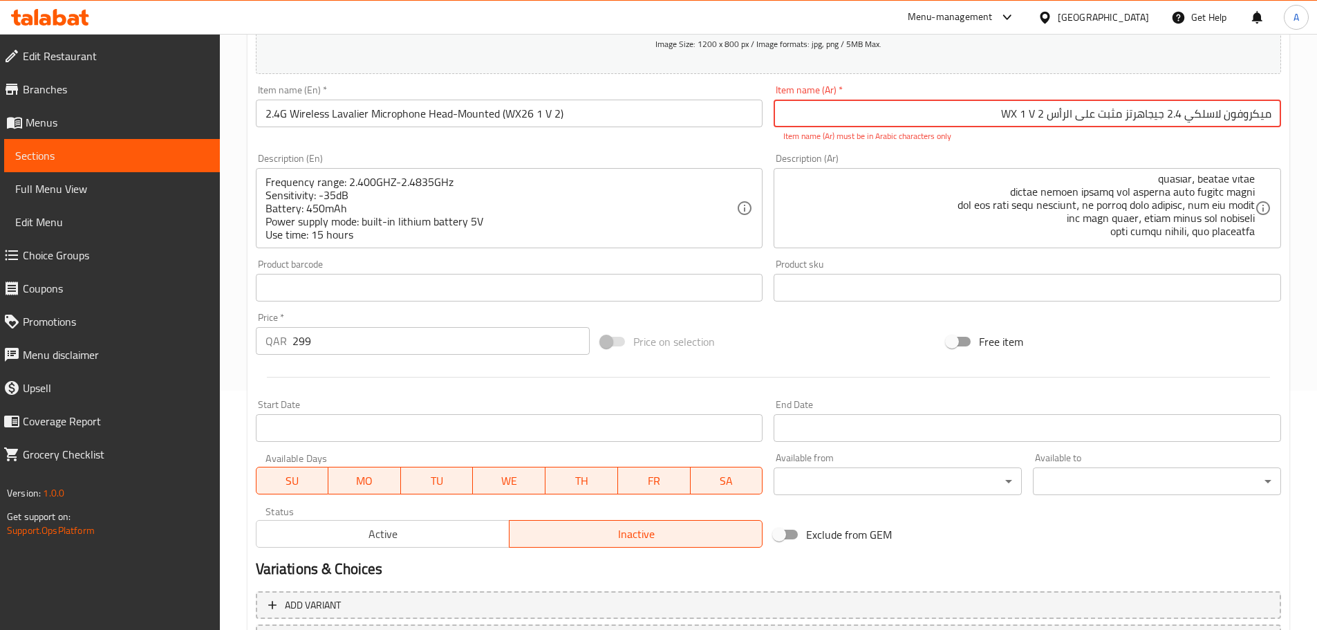
paste input "(WX26 1 V 2)"
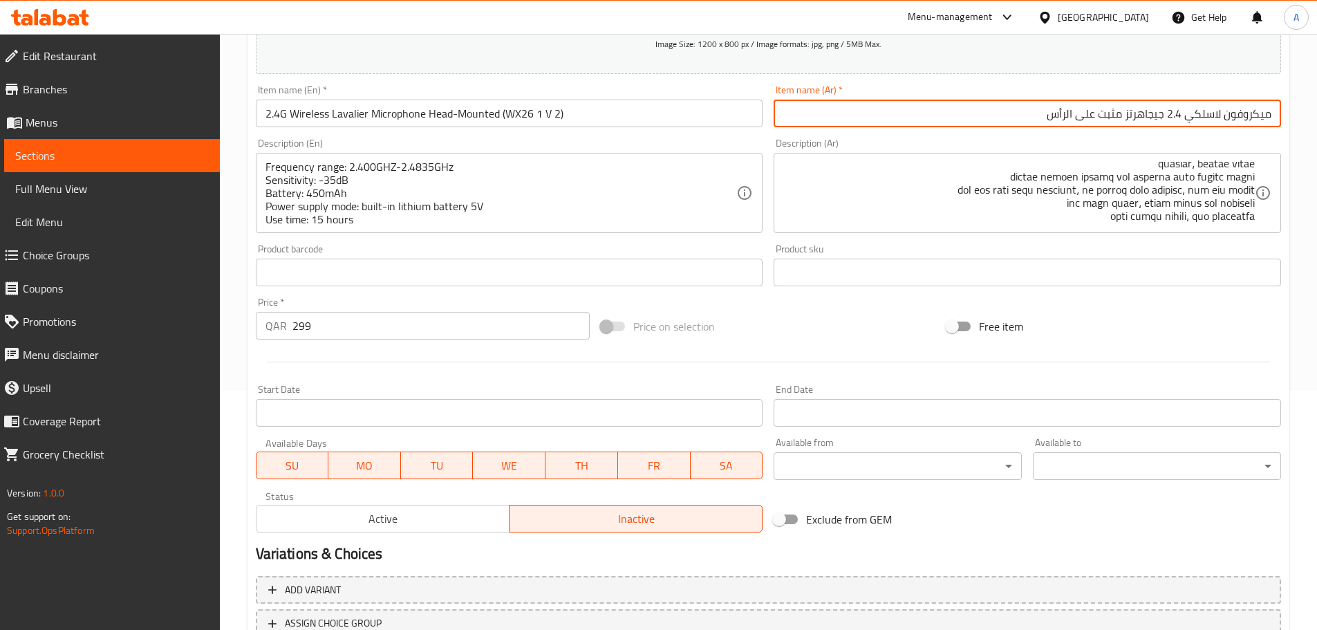
paste input "(WX26 1 V 2)"
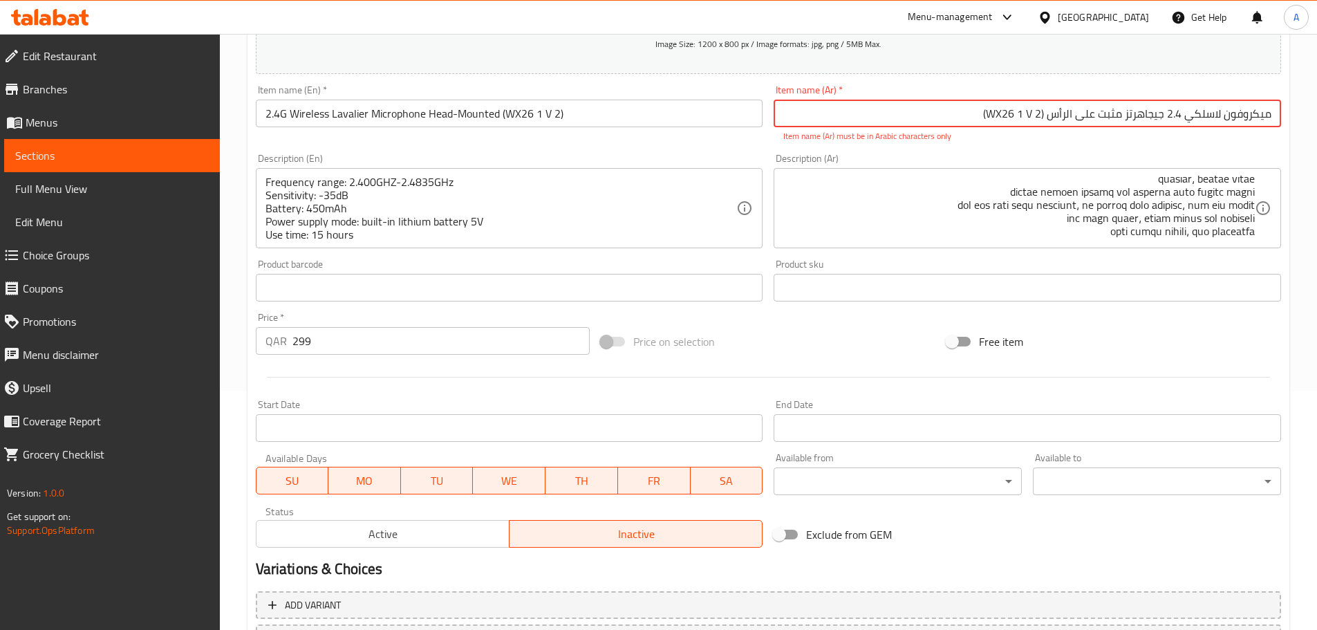
click at [1041, 113] on input "ميكروفون لاسلكي 2.4 جيجاهرتز مثبت على الرأس (WX26 1 V 2)" at bounding box center [1027, 114] width 507 height 28
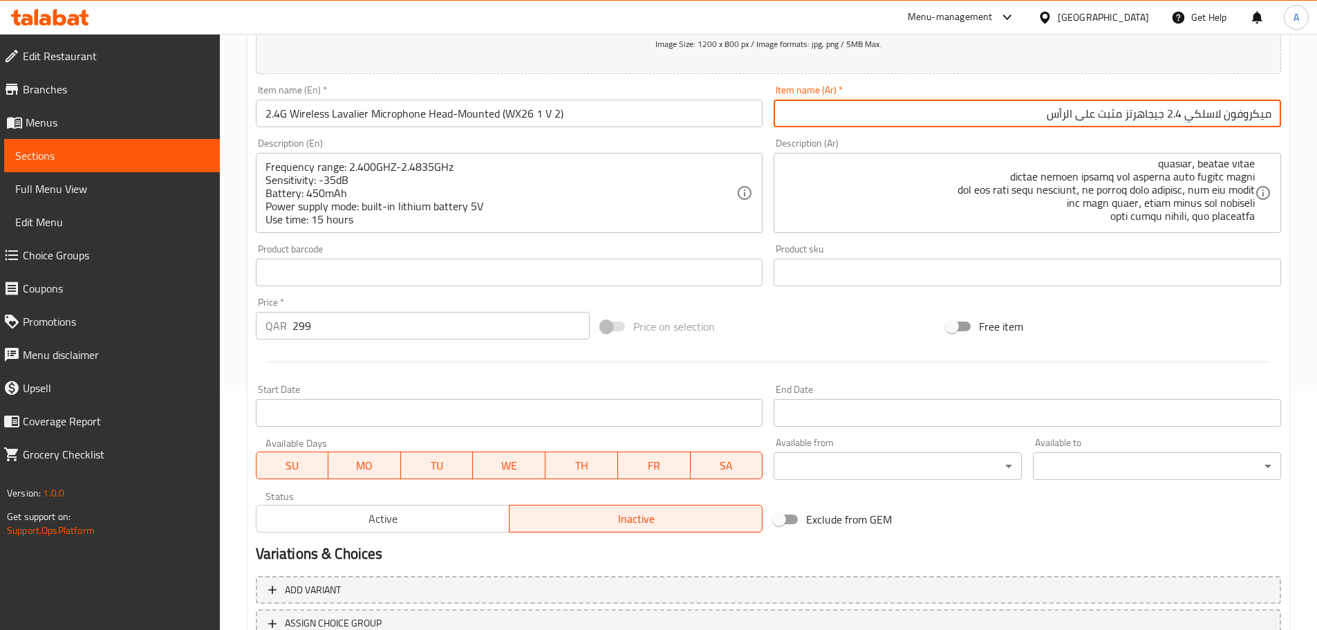
paste input "(WX26 1 V 2)"
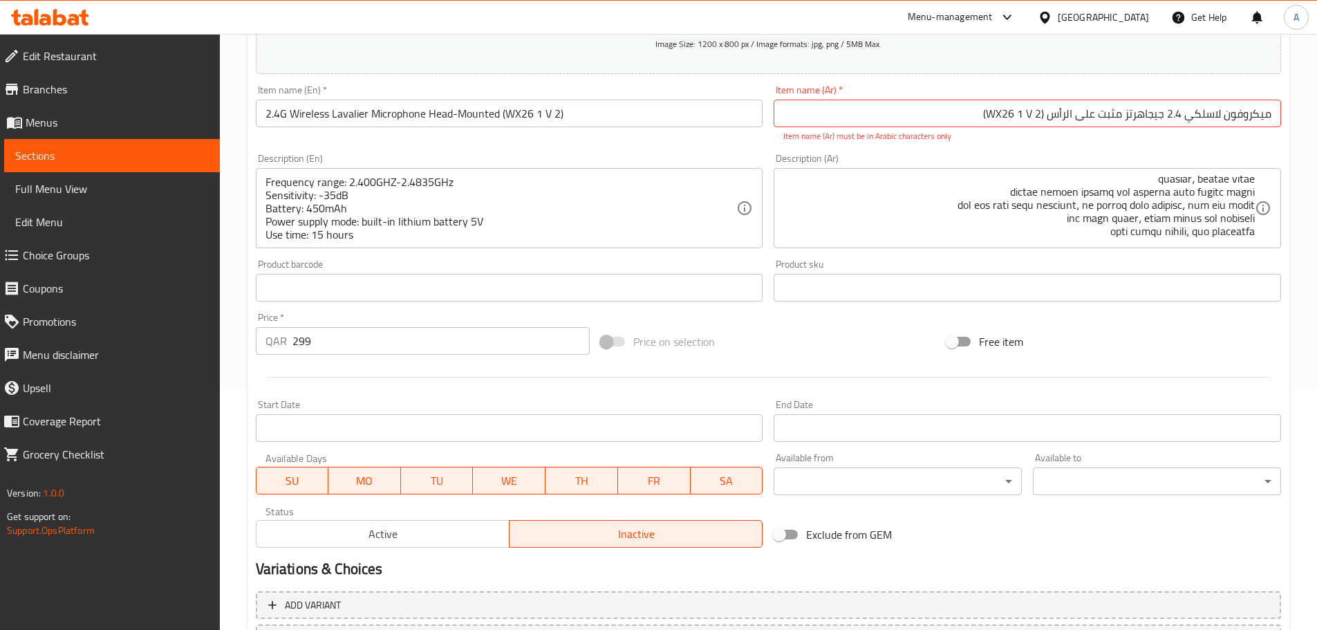
click at [1036, 134] on p "Item name (Ar) must be in Arabic characters only" at bounding box center [1027, 136] width 488 height 12
click at [1032, 111] on input "ميكروفون لاسلكي 2.4 جيجاهرتز مثبت على الرأس (WX26 1 V 2)" at bounding box center [1027, 114] width 507 height 28
click at [1023, 115] on input "ميكروفون لاسلكي 2.4 جيجاهرتز مثبت على الرأس (WX26 1 V 2)" at bounding box center [1027, 114] width 507 height 28
click at [1003, 115] on input "ميكروفون لاسلكي 2.4 جيجاهرتز مثبت على الرأس (WX26 1 V 2)" at bounding box center [1027, 114] width 507 height 28
click at [992, 109] on input "ميكروفون لاسلكي 2.4 جيجاهرتز مثبت على الرأس (WX 26 1 V 2)" at bounding box center [1027, 114] width 507 height 28
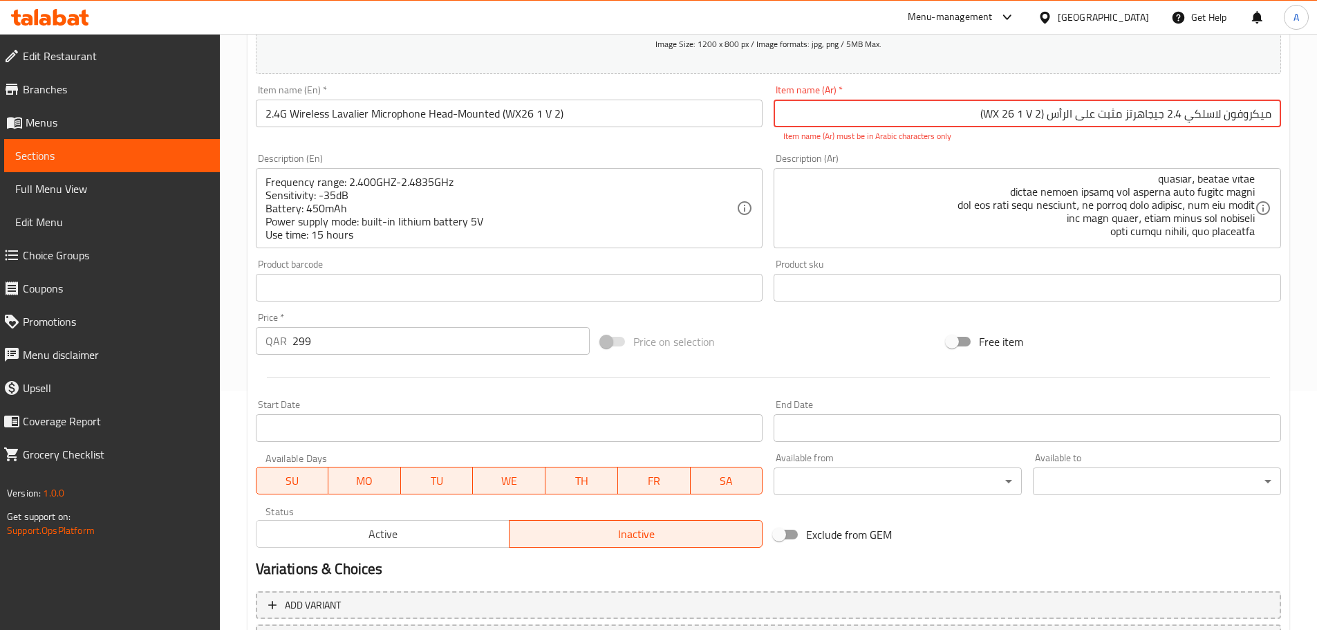
click at [1002, 113] on input "ميكروفون لاسلكي 2.4 جيجاهرتز مثبت على الرأس (WX 26 1 V 2)" at bounding box center [1027, 114] width 507 height 28
click at [1015, 118] on input "ميكروفون لاسلكي 2.4 جيجاهرتز مثبت على الرأس (WX26 1 V 2)" at bounding box center [1027, 114] width 507 height 28
click at [1016, 112] on input "ميكروفون لاسلكي 2.4 جيجاهرتز مثبت على الرأس (WX26 1 V 2)" at bounding box center [1027, 114] width 507 height 28
click at [1024, 120] on input "ميكروفون لاسلكي 2.4 جيجاهرتز مثبت على الرأس (WX26 1 V 2)" at bounding box center [1027, 114] width 507 height 28
click at [1012, 113] on input "ميكروفون لاسلكي 2.4 جيجاهرتز مثبت على الرأس (WX26 1 V 2)" at bounding box center [1027, 114] width 507 height 28
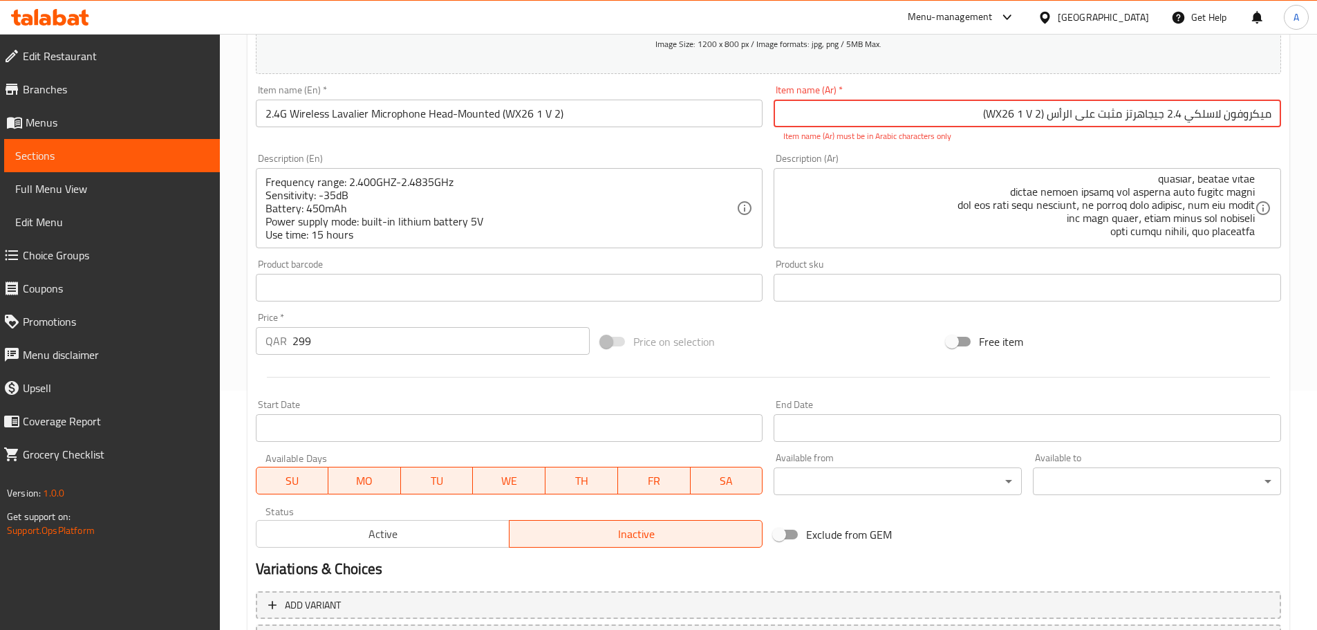
drag, startPoint x: 1023, startPoint y: 114, endPoint x: 1011, endPoint y: 124, distance: 15.2
click at [1011, 124] on input "ميكروفون لاسلكي 2.4 جيجاهرتز مثبت على الرأس (WX26 1 V 2)" at bounding box center [1027, 114] width 507 height 28
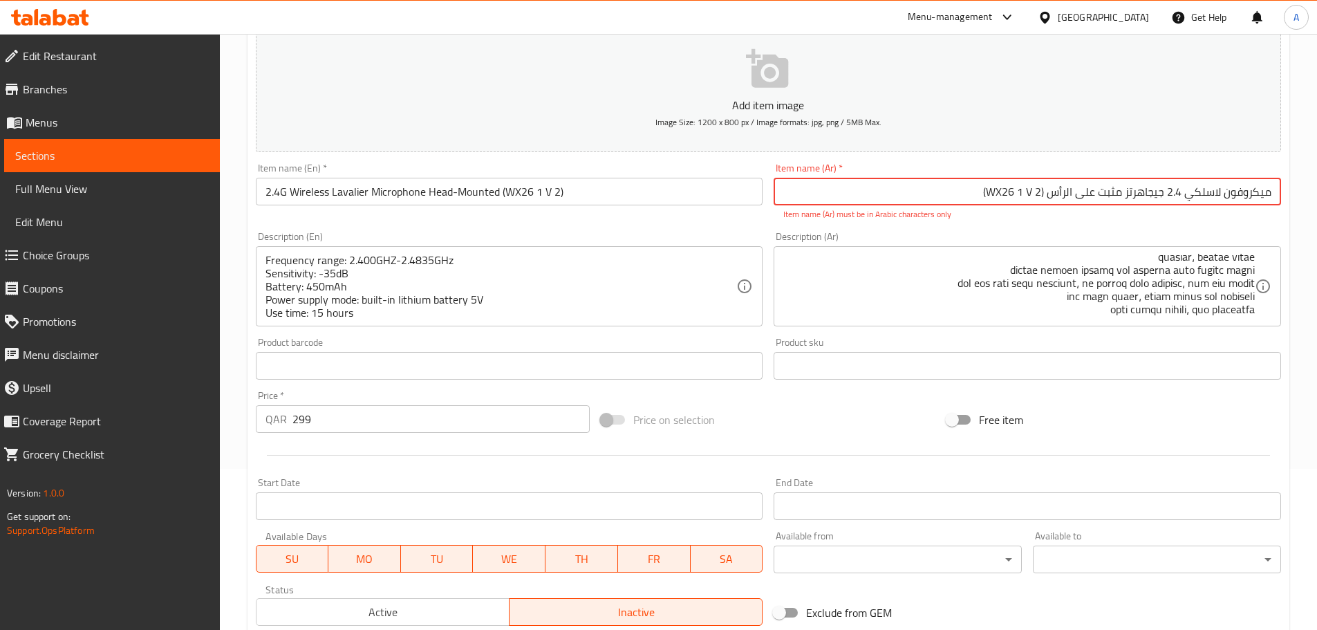
scroll to position [101, 0]
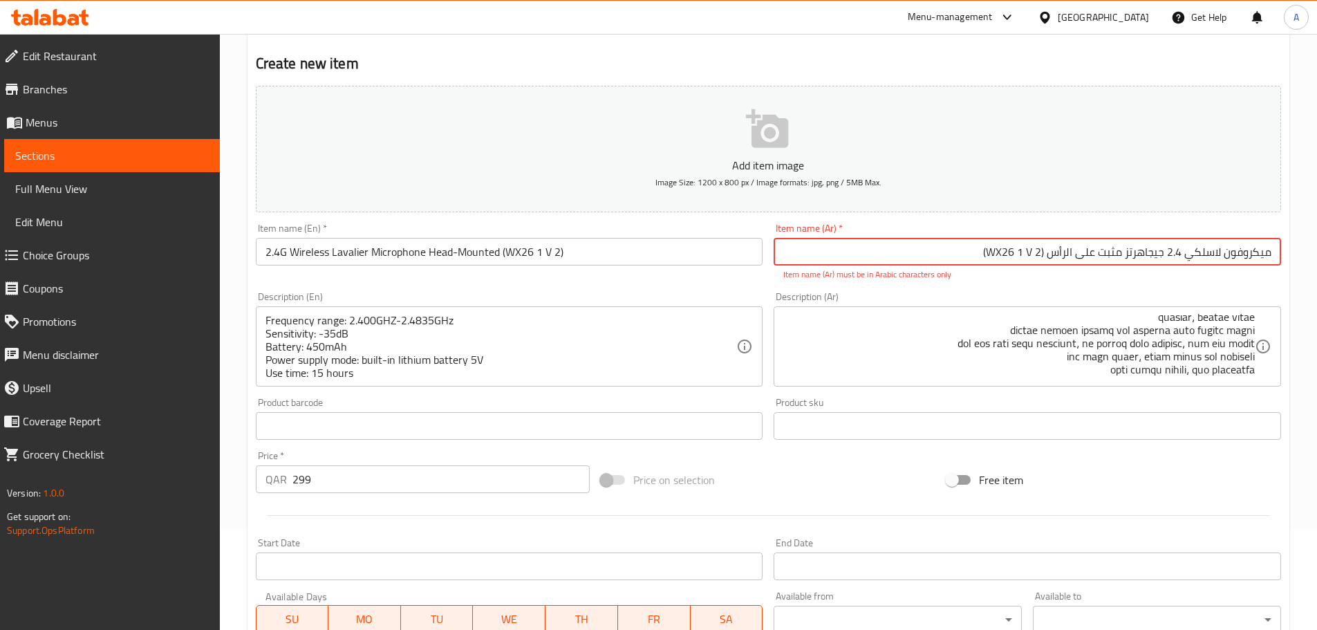
click at [966, 252] on input "ميكروفون لاسلكي 2.4 جيجاهرتز مثبت على الرأس (WX26 1 V 2)" at bounding box center [1027, 252] width 507 height 28
click at [1045, 252] on input "ميكروفون لاسلكي 2.4 جيجاهرتز مثبت على الرأس (WX26 1 V 2)" at bounding box center [1027, 252] width 507 height 28
click at [1081, 286] on div "Description (Ar) Description (Ar)" at bounding box center [1027, 339] width 519 height 106
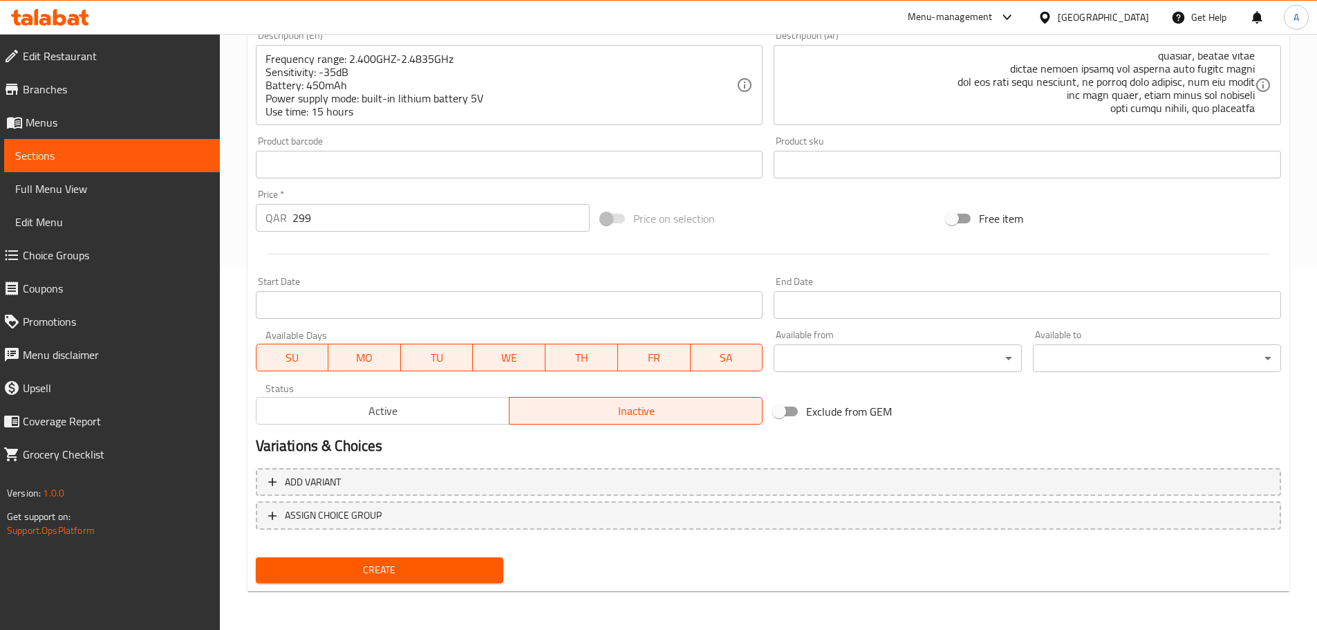
click at [469, 569] on span "Create" at bounding box center [380, 569] width 226 height 17
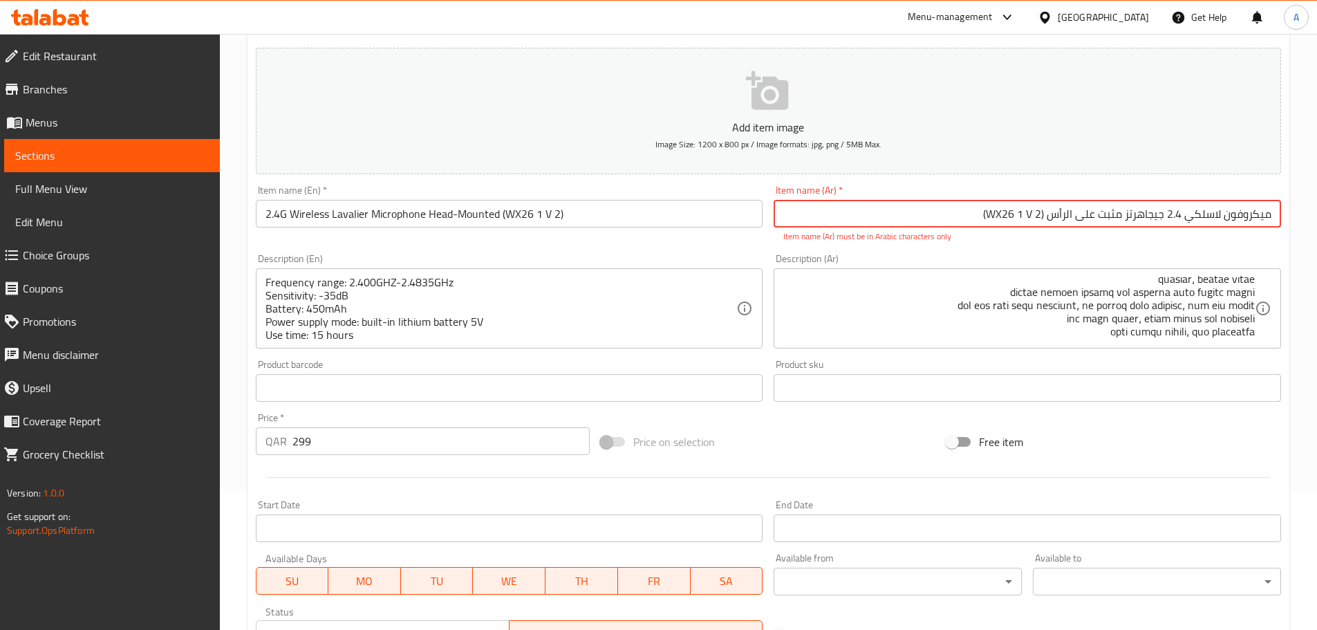
scroll to position [0, 0]
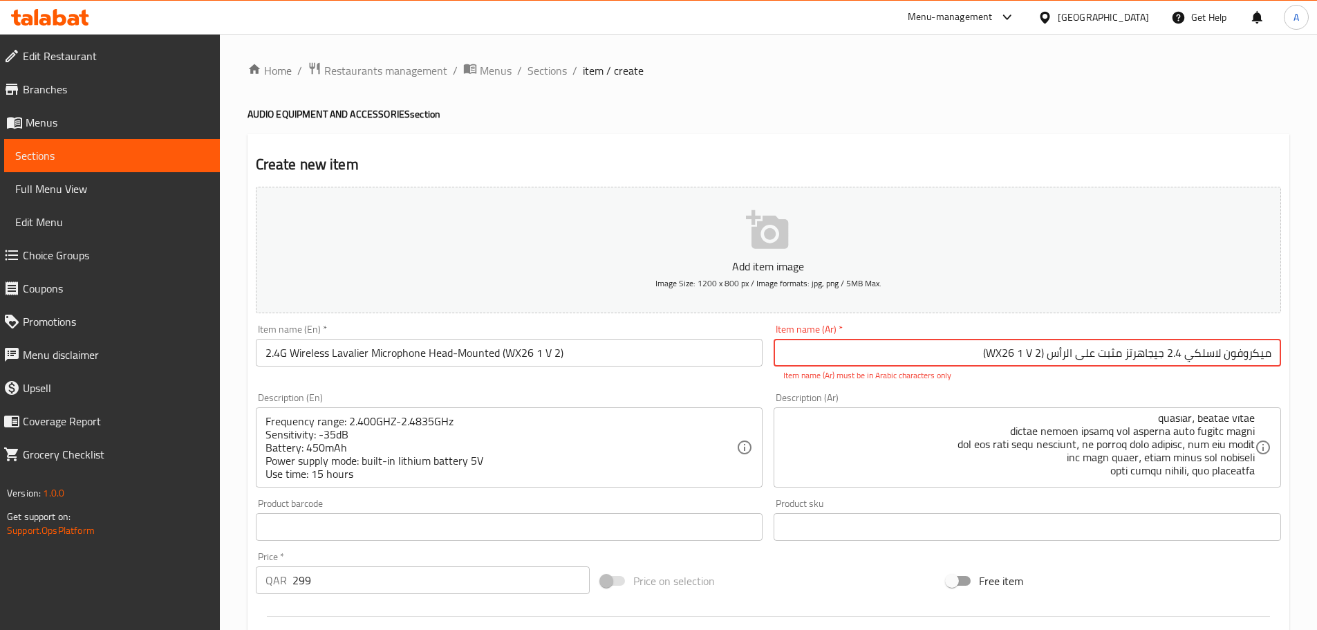
click at [1045, 353] on input "ميكروفون لاسلكي 2.4 جيجاهرتز مثبت على الرأس (WX26 1 V 2)" at bounding box center [1027, 353] width 507 height 28
click at [968, 362] on input "ميكروفون لاسلكي 2.4 جيجاهرتز مثبت على الرأس (WX26 1 V 2)" at bounding box center [1027, 353] width 507 height 28
drag, startPoint x: 1043, startPoint y: 354, endPoint x: 1031, endPoint y: 353, distance: 12.5
click at [1031, 353] on input "ميكروفون لاسلكي 2.4 جيجاهرتز مثبت على الرأس (WX26 1 V 2)" at bounding box center [1027, 353] width 507 height 28
click at [1039, 352] on input "ميكروفون لاسلكي 2.4 جيجاهرتز مثبت على الرأس (WX26 1 V 2)" at bounding box center [1027, 353] width 507 height 28
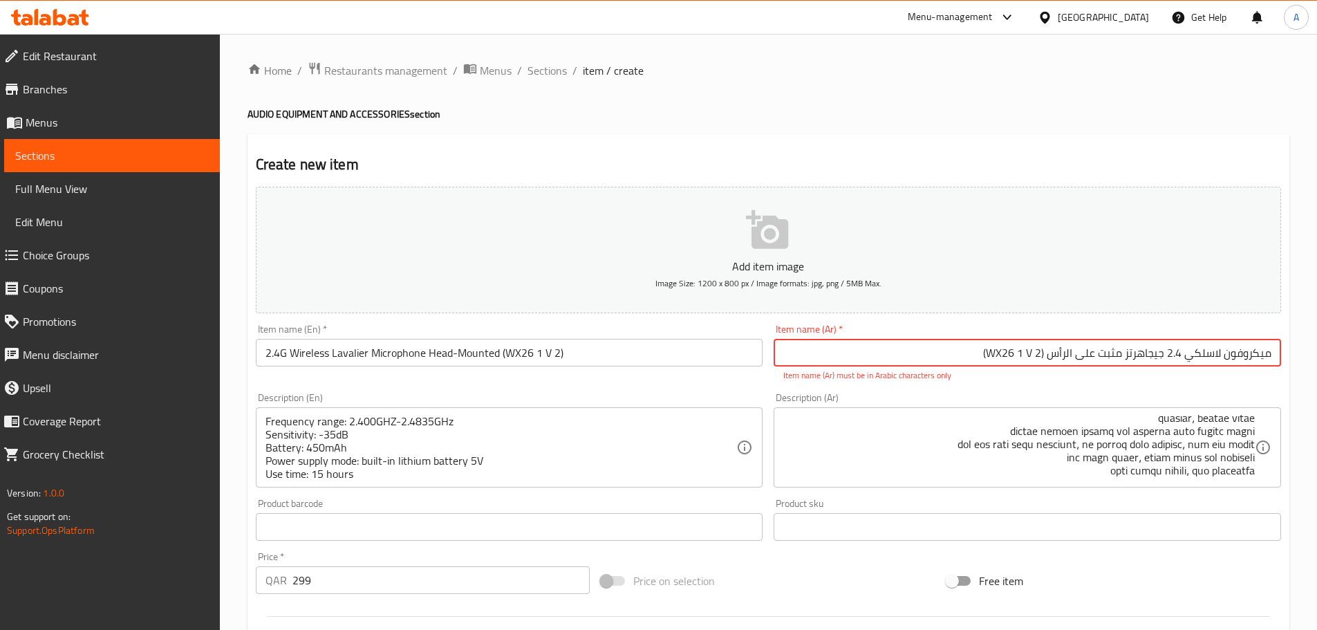
drag, startPoint x: 981, startPoint y: 352, endPoint x: 1039, endPoint y: 354, distance: 58.1
click at [1039, 354] on input "ميكروفون لاسلكي 2.4 جيجاهرتز مثبت على الرأس (WX26 1 V 2)" at bounding box center [1027, 353] width 507 height 28
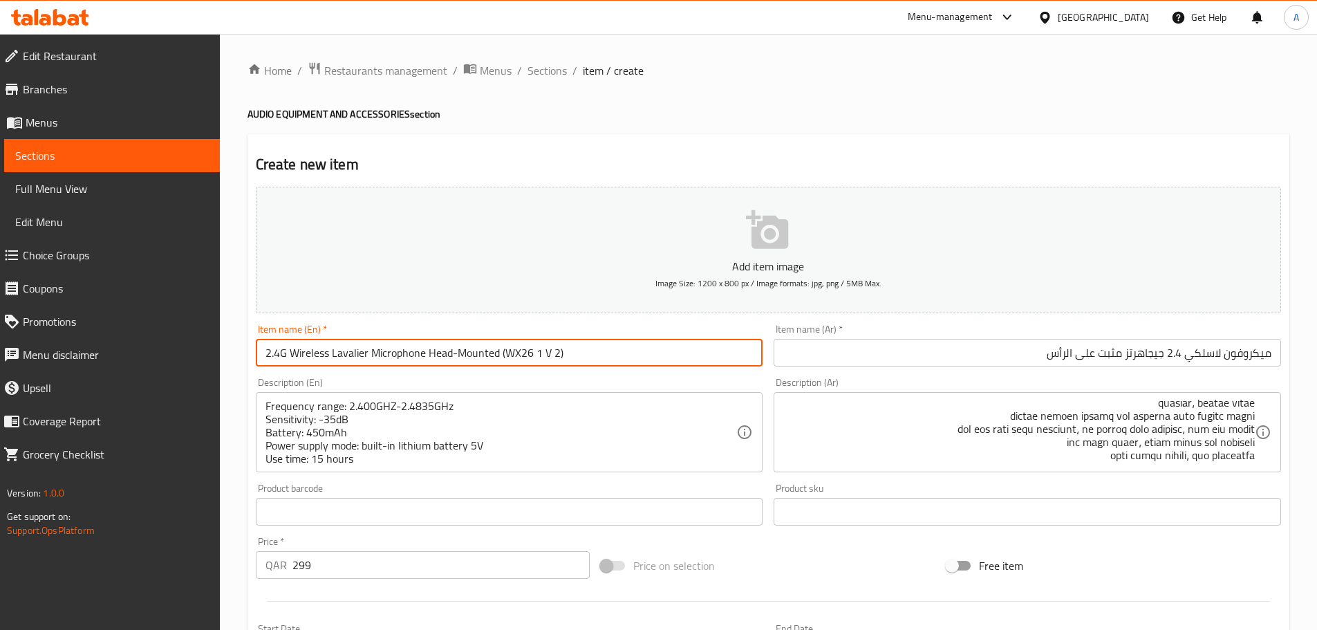
drag, startPoint x: 501, startPoint y: 351, endPoint x: 594, endPoint y: 348, distance: 93.4
click at [594, 348] on input "2.4G Wireless Lavalier Microphone Head-Mounted (WX26 1 V 2)" at bounding box center [509, 353] width 507 height 28
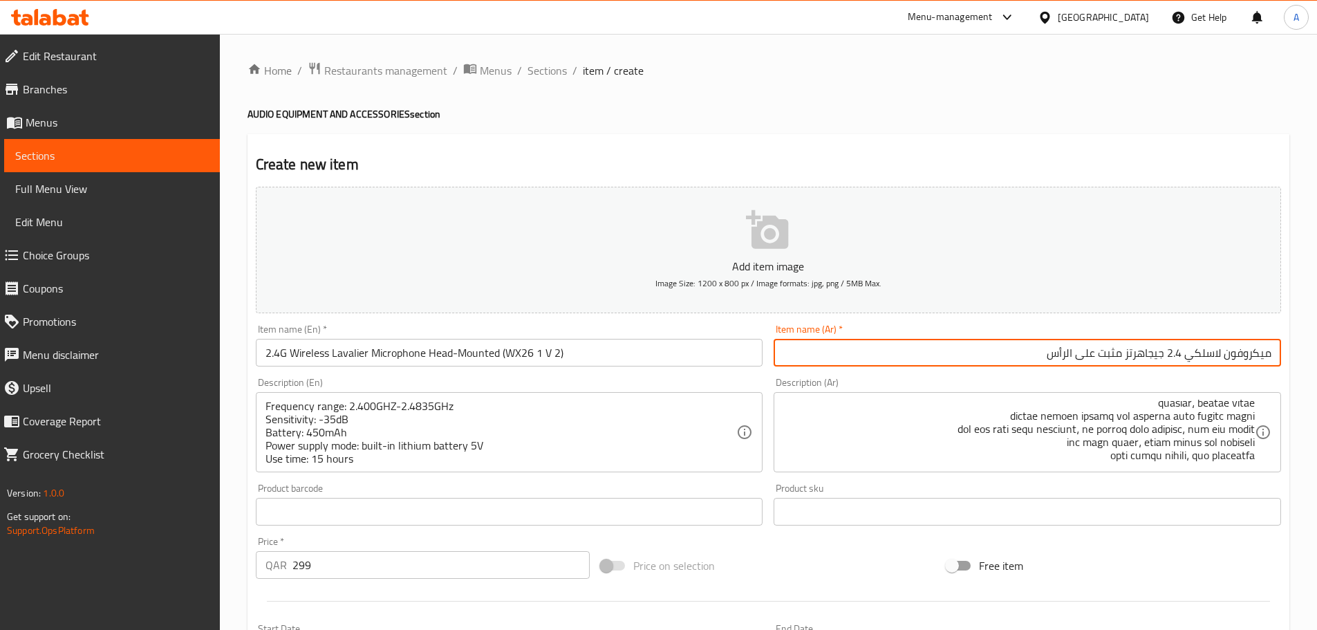
drag, startPoint x: 957, startPoint y: 343, endPoint x: 1019, endPoint y: 357, distance: 63.9
click at [957, 343] on input "ميكروفون لاسلكي 2.4 جيجاهرتز مثبت على الرأس" at bounding box center [1027, 353] width 507 height 28
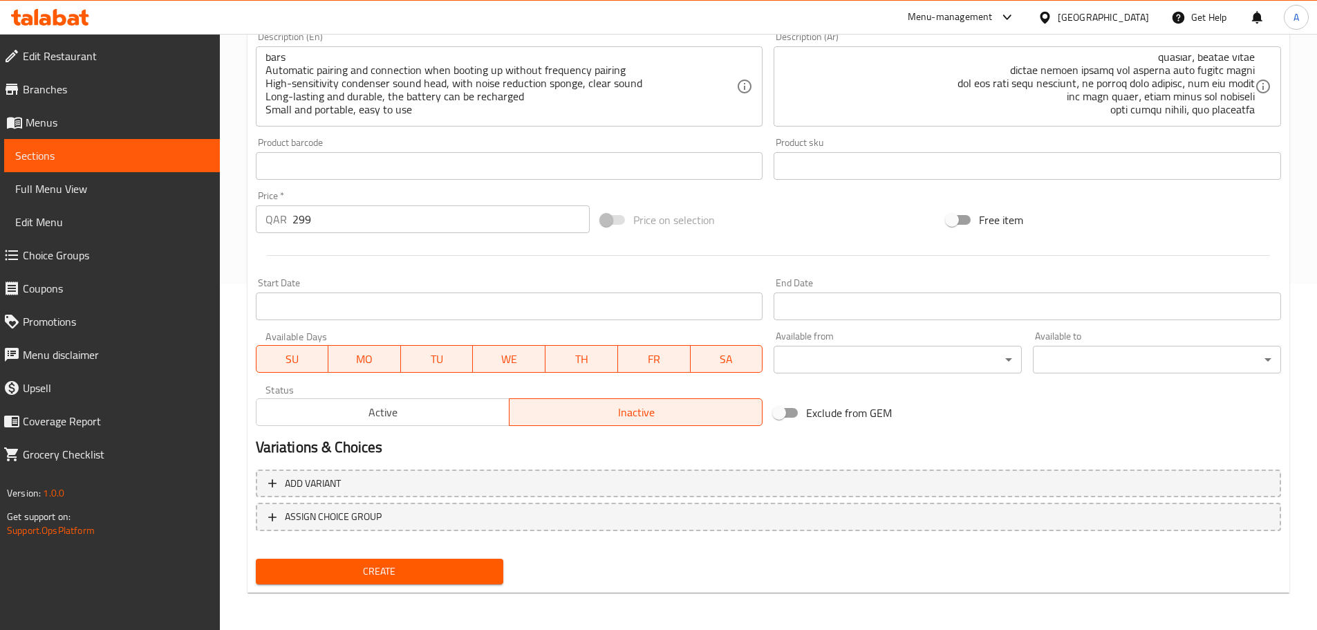
scroll to position [347, 0]
type input "ميكروفون لاسلكي 2.4 جيجاهرتز مثبت على الرأس (دابليو أكس26 1 في2)"
click at [456, 570] on span "Create" at bounding box center [380, 569] width 226 height 17
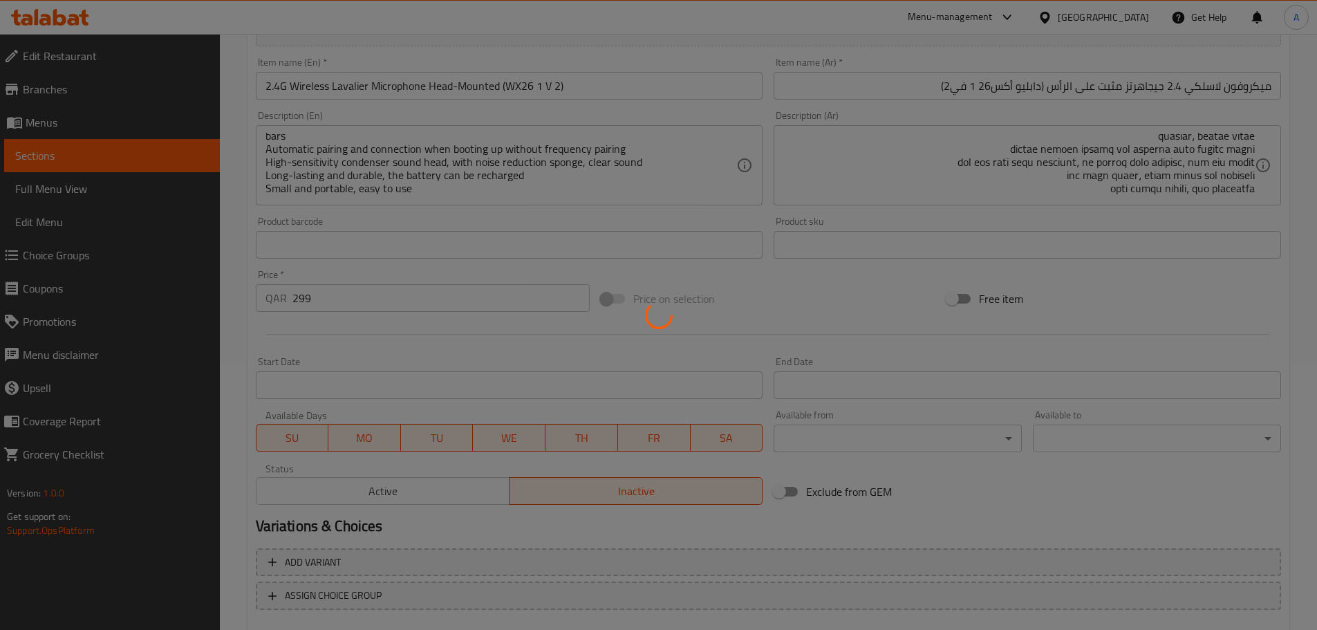
scroll to position [92, 0]
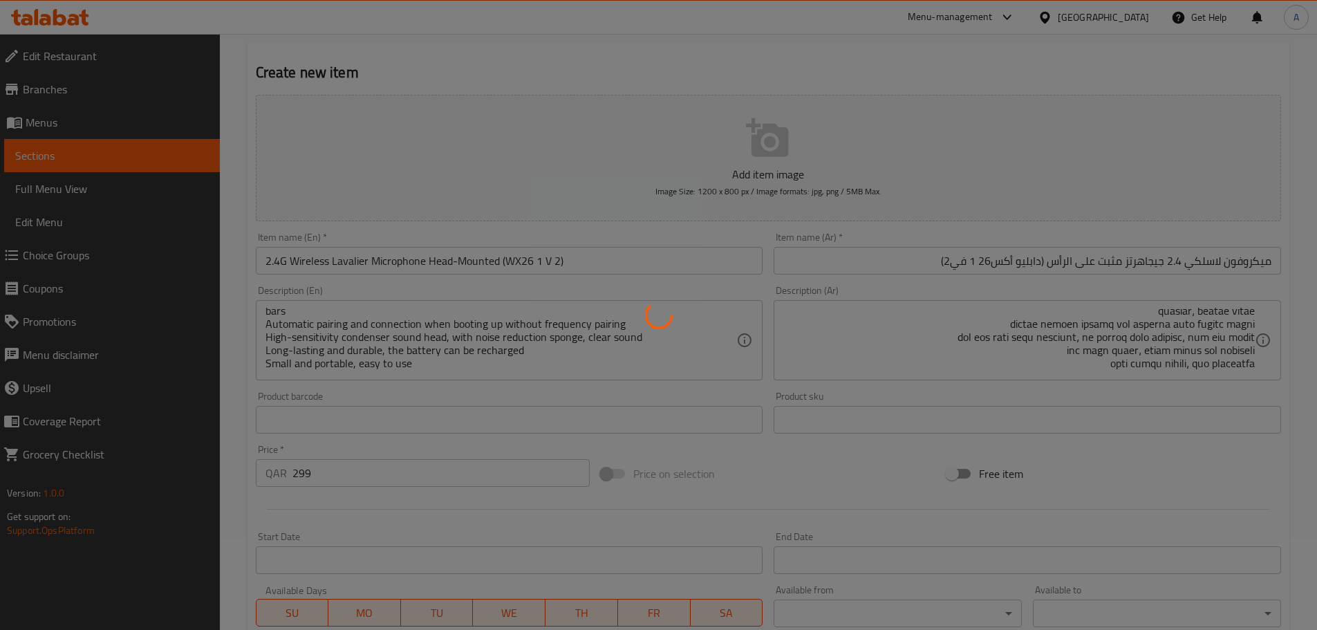
type input "0"
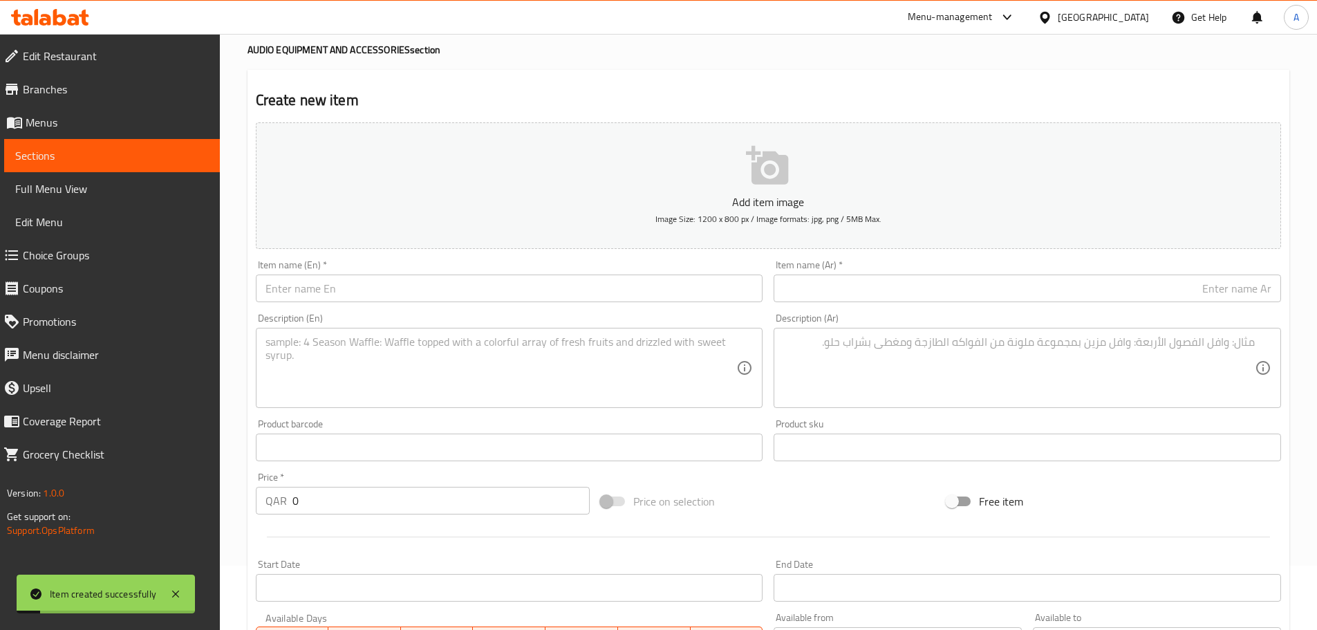
scroll to position [0, 0]
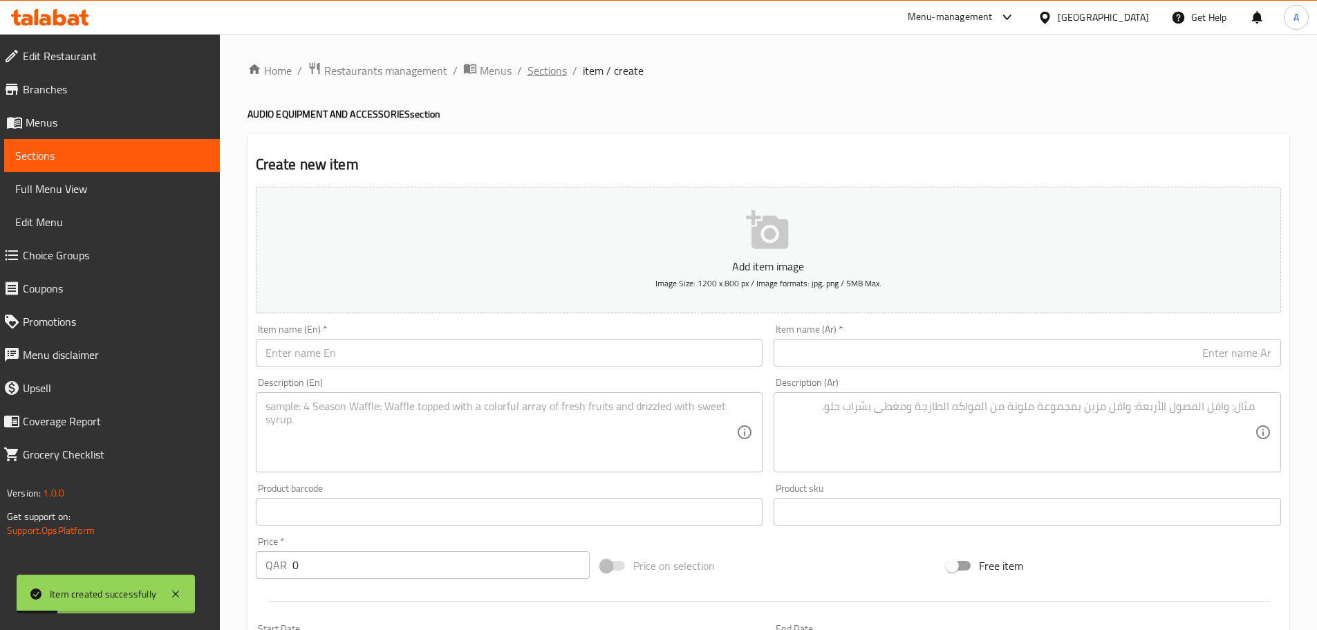
click at [552, 71] on span "Sections" at bounding box center [547, 70] width 39 height 17
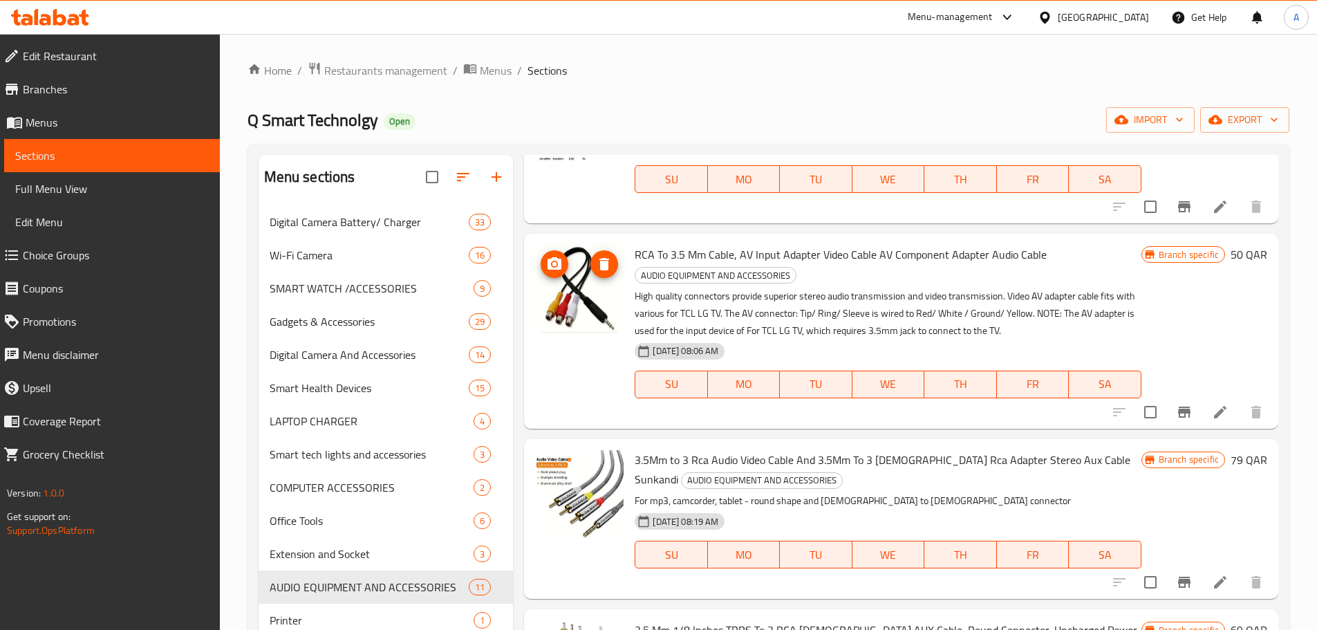
scroll to position [138, 0]
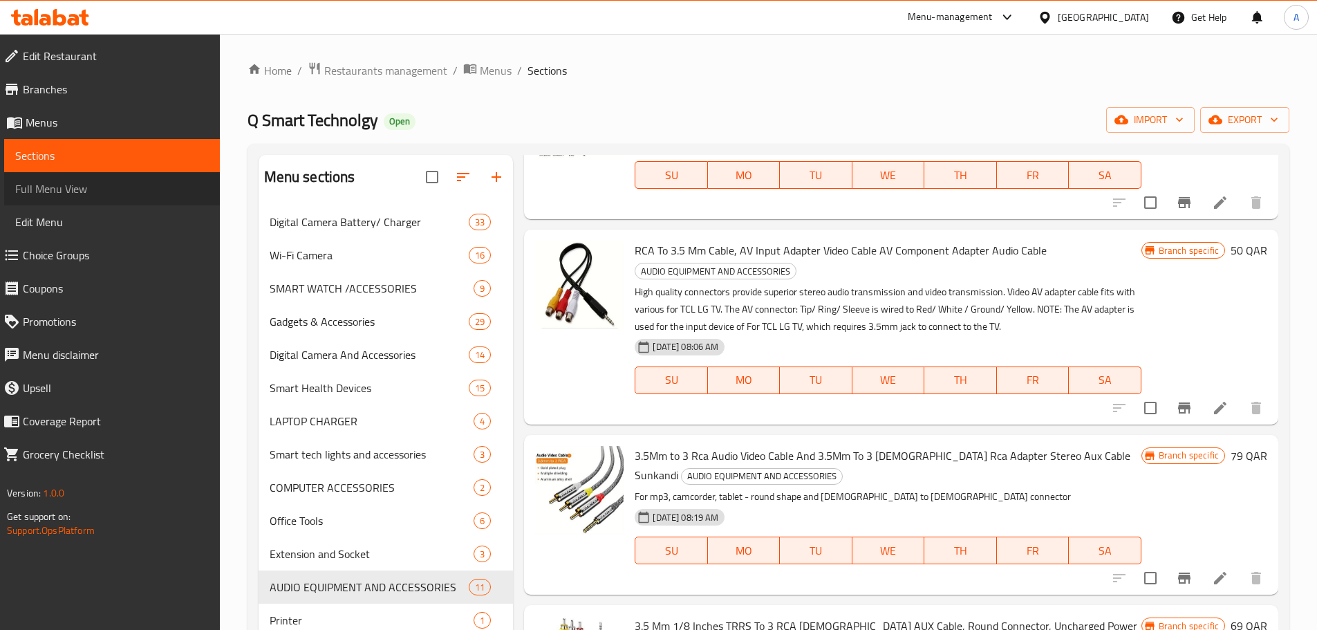
click at [104, 194] on span "Full Menu View" at bounding box center [112, 188] width 194 height 17
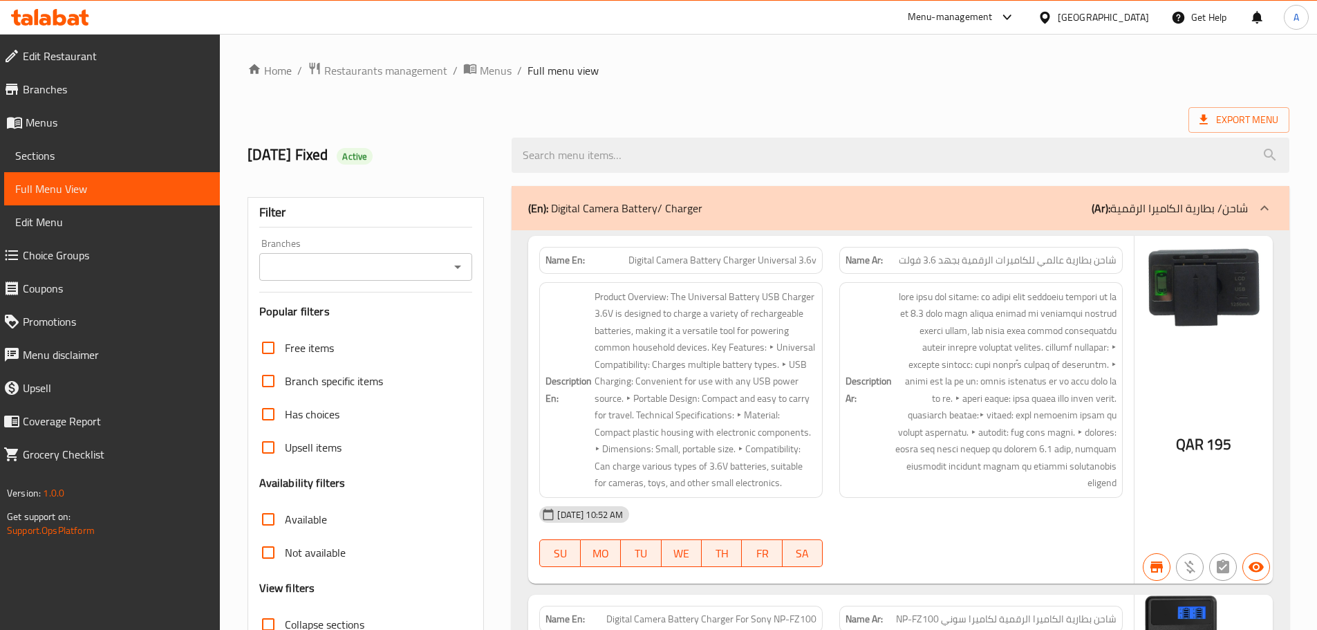
click at [452, 263] on icon "Open" at bounding box center [457, 267] width 17 height 17
click at [460, 268] on icon "Close" at bounding box center [457, 266] width 7 height 3
click at [460, 268] on icon "Open" at bounding box center [457, 267] width 17 height 17
click at [460, 268] on icon "Close" at bounding box center [457, 266] width 7 height 3
click at [460, 268] on icon "Open" at bounding box center [457, 267] width 17 height 17
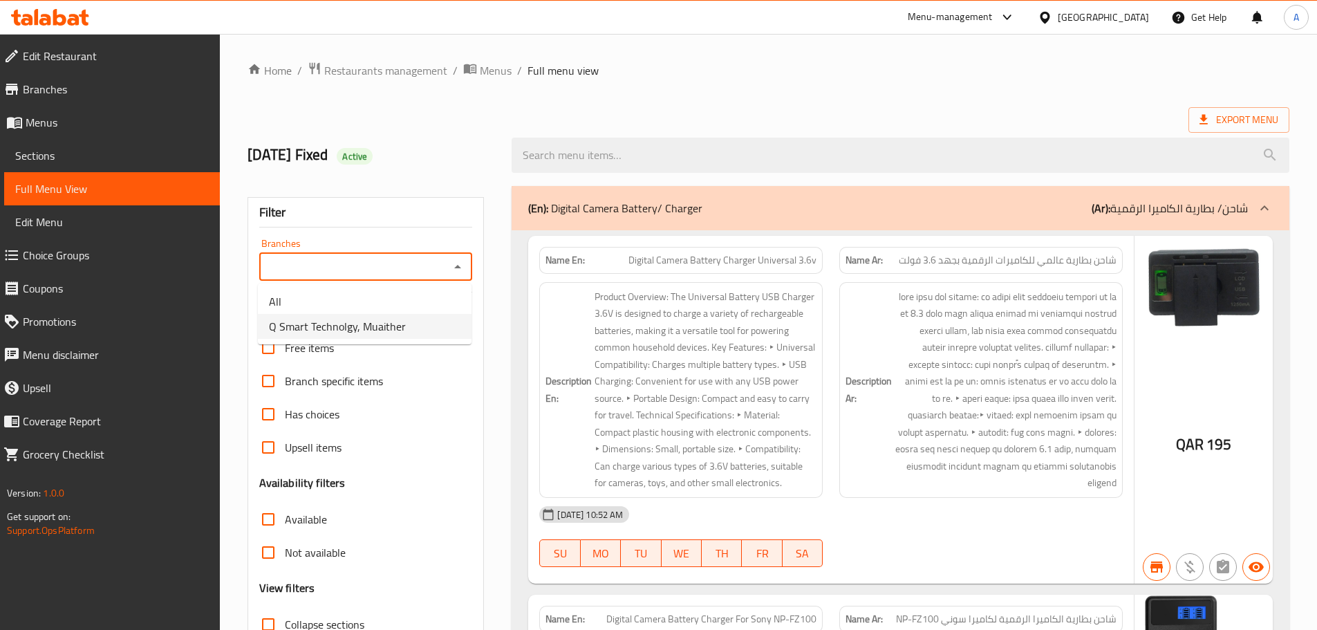
click at [366, 326] on span "Q Smart Technolgy, Muaither" at bounding box center [337, 326] width 137 height 17
type input "Q Smart Technolgy, Muaither"
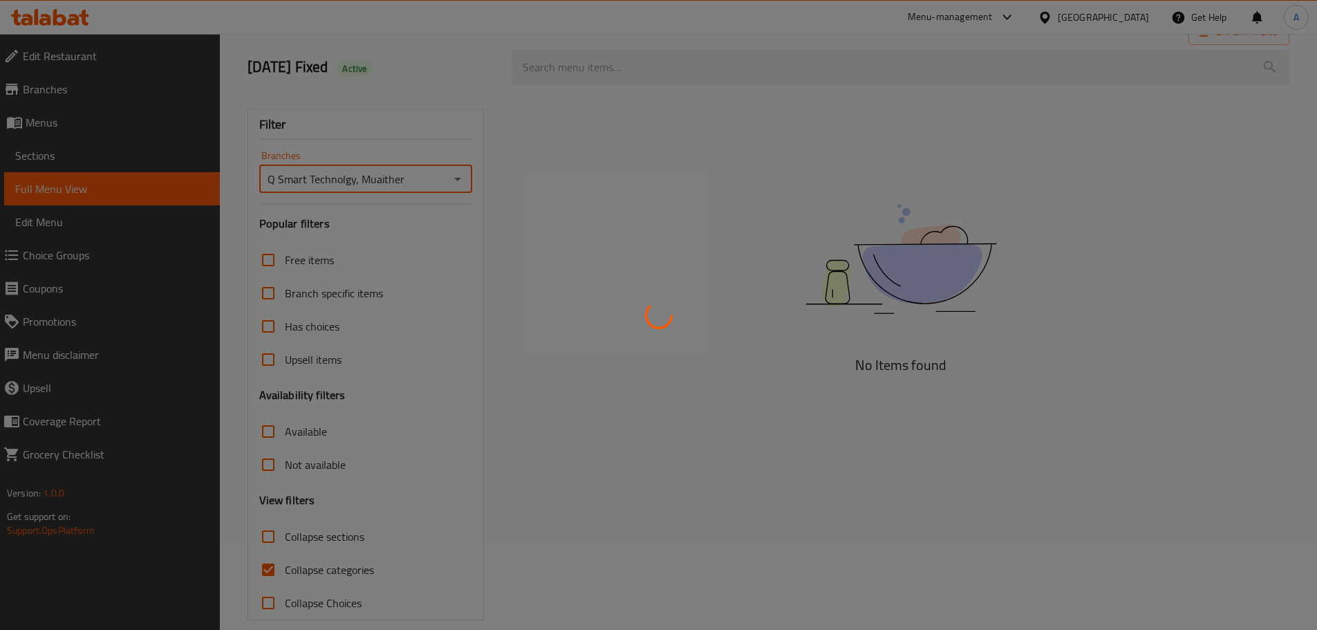
scroll to position [106, 0]
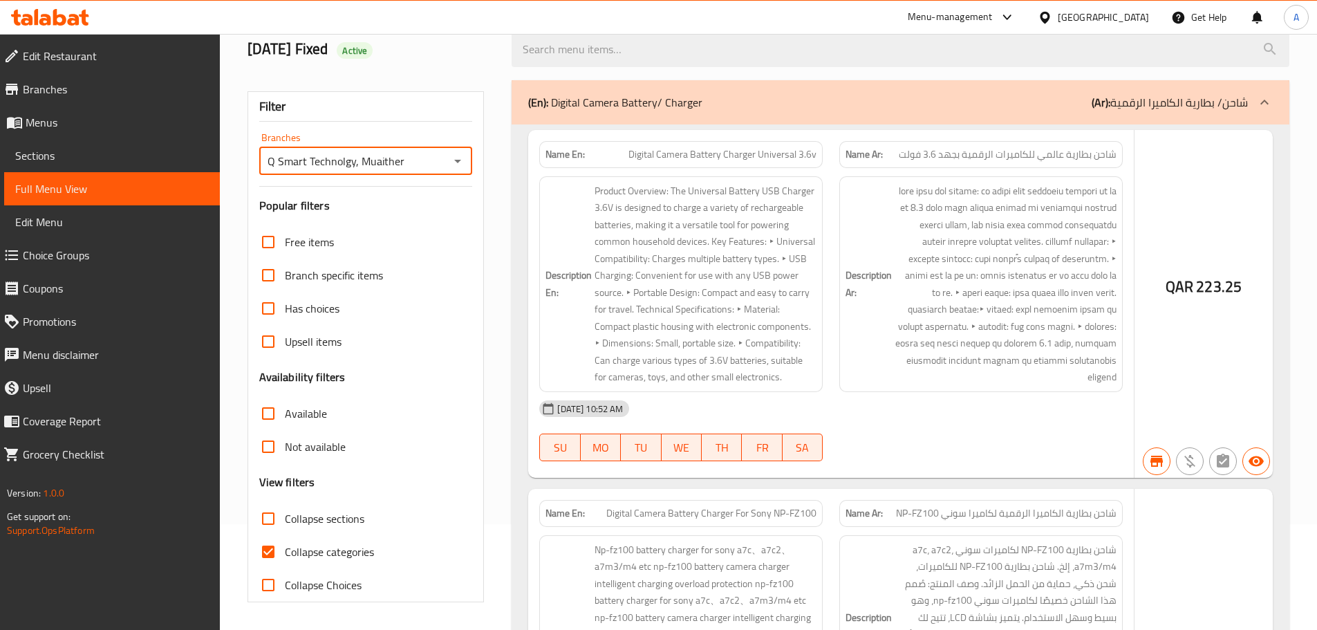
click at [273, 516] on div at bounding box center [658, 315] width 1317 height 630
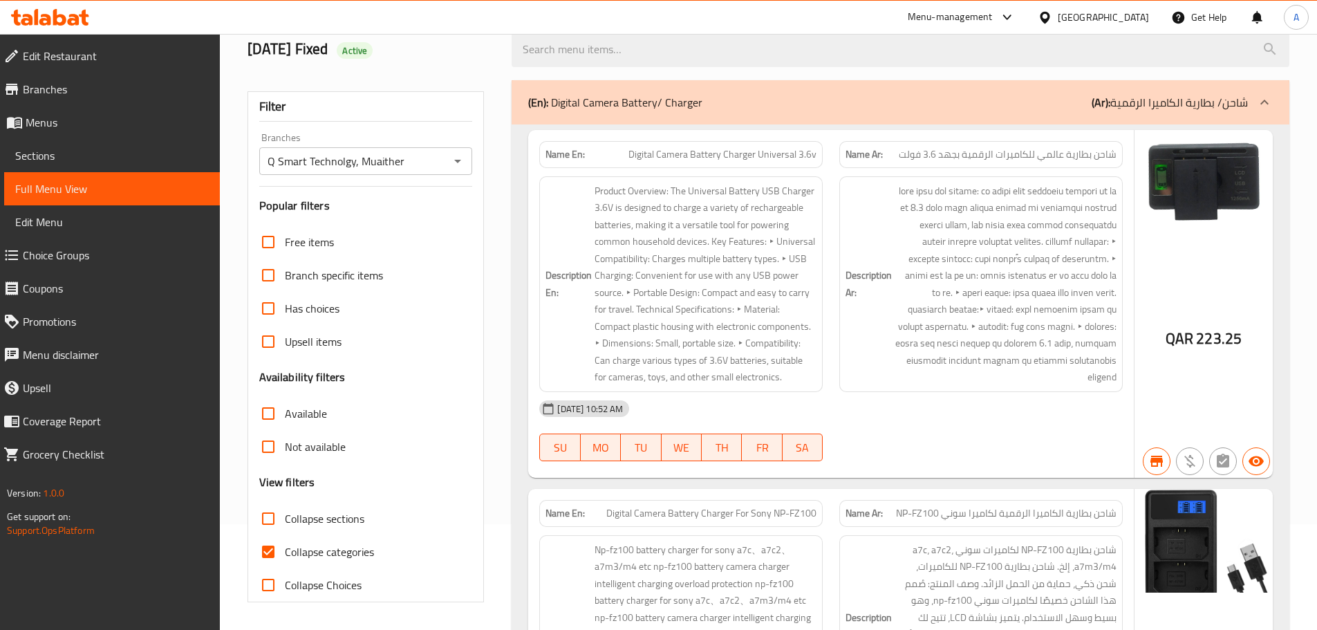
click at [267, 523] on input "Collapse sections" at bounding box center [268, 518] width 33 height 33
checkbox input "true"
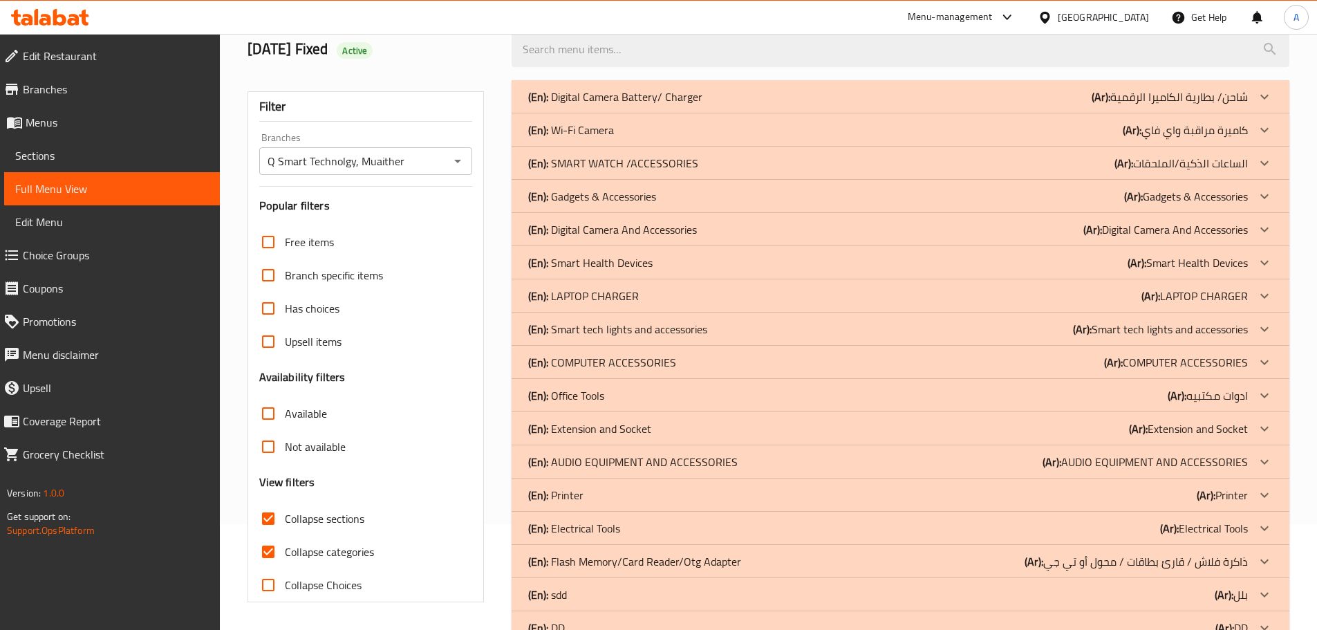
click at [656, 461] on p "(En): AUDIO EQUIPMENT AND ACCESSORIES" at bounding box center [632, 462] width 209 height 17
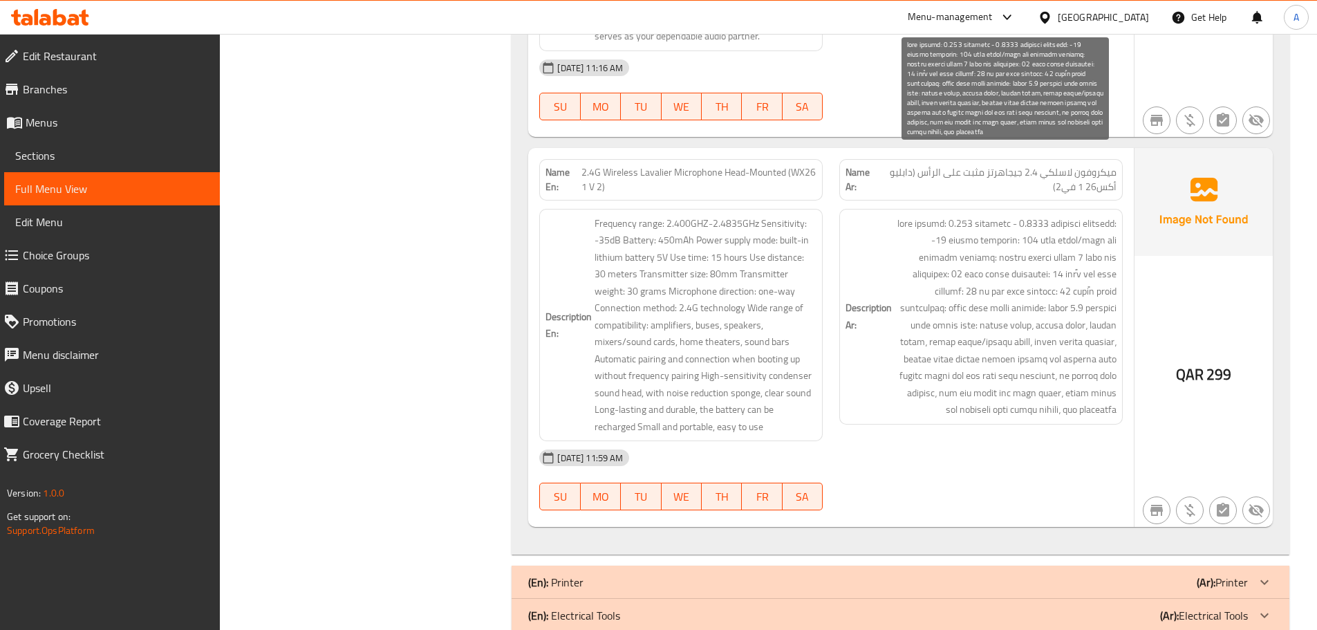
scroll to position [4322, 0]
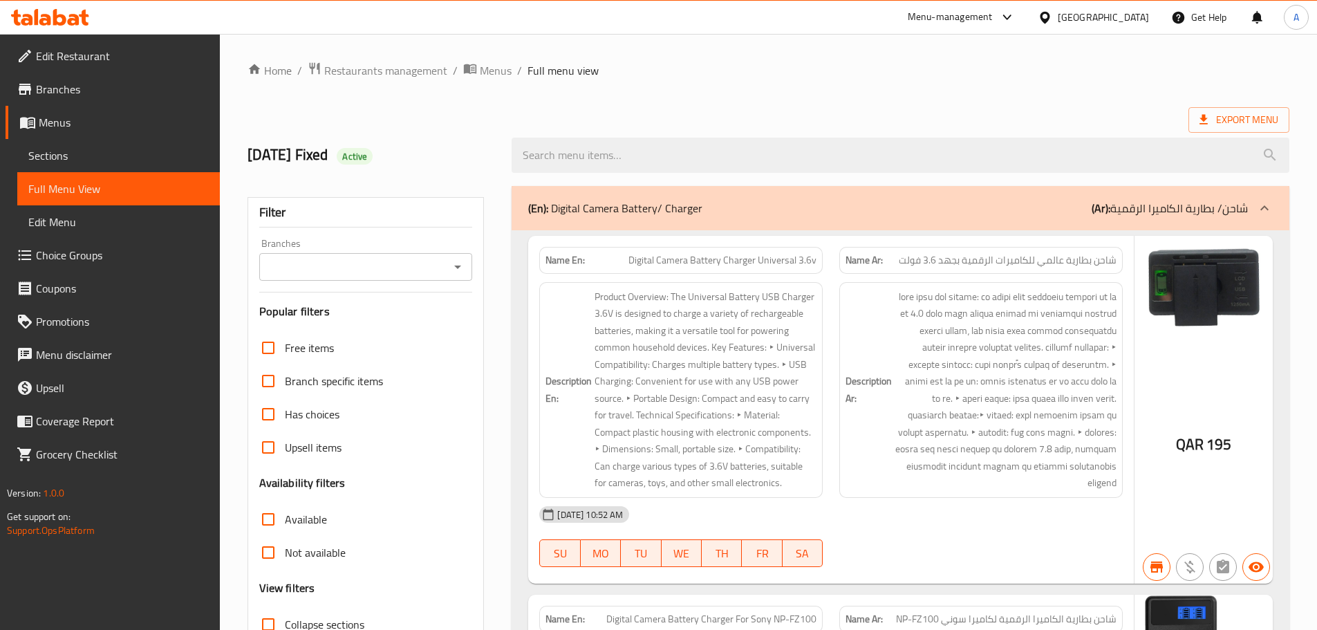
click at [64, 216] on span "Edit Menu" at bounding box center [118, 222] width 180 height 17
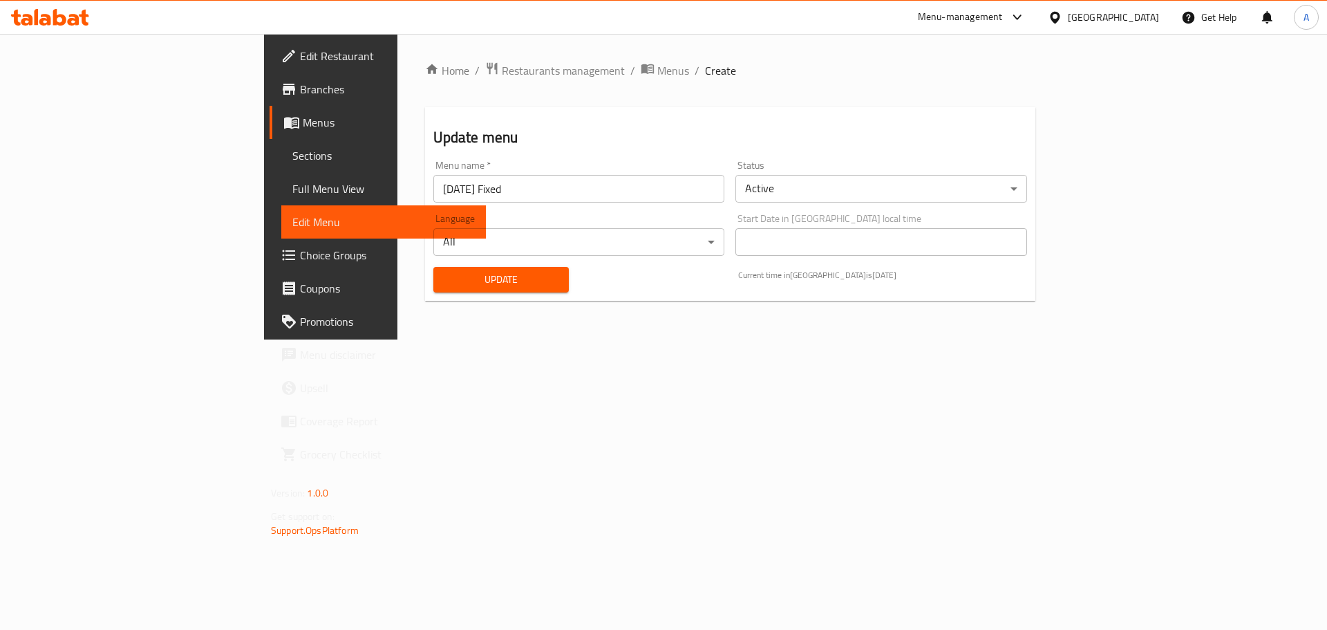
click at [303, 120] on span "Menus" at bounding box center [389, 122] width 172 height 17
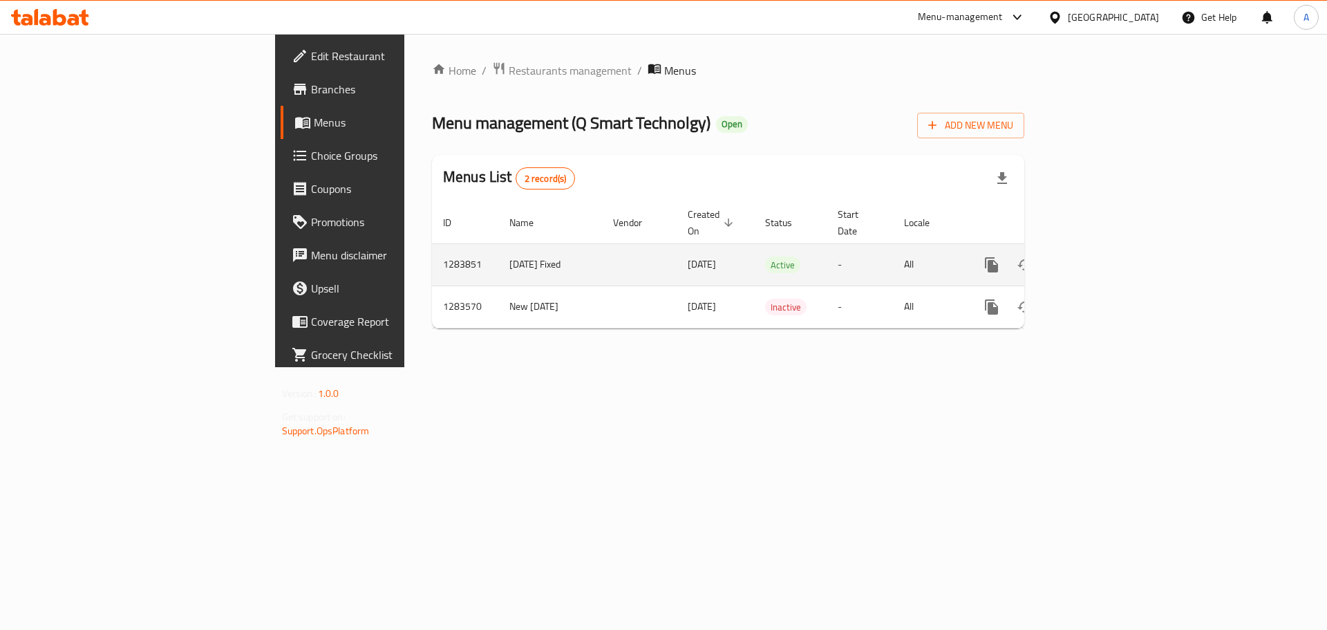
click at [1100, 256] on icon "enhanced table" at bounding box center [1091, 264] width 17 height 17
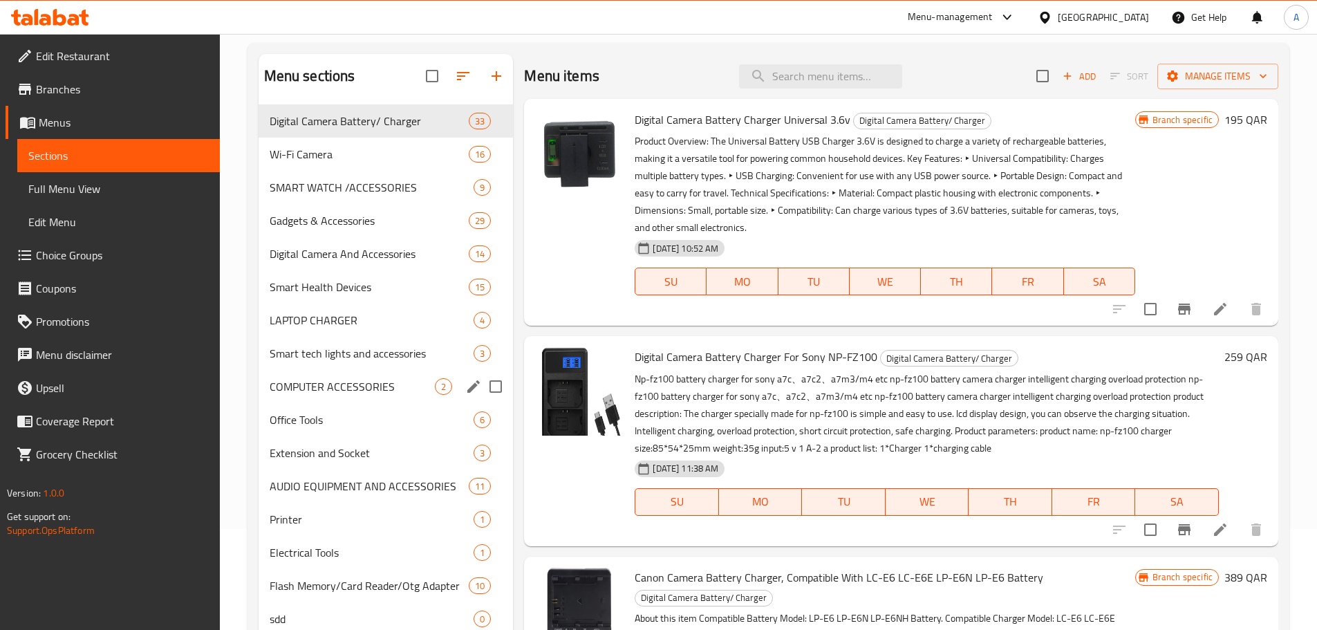
scroll to position [138, 0]
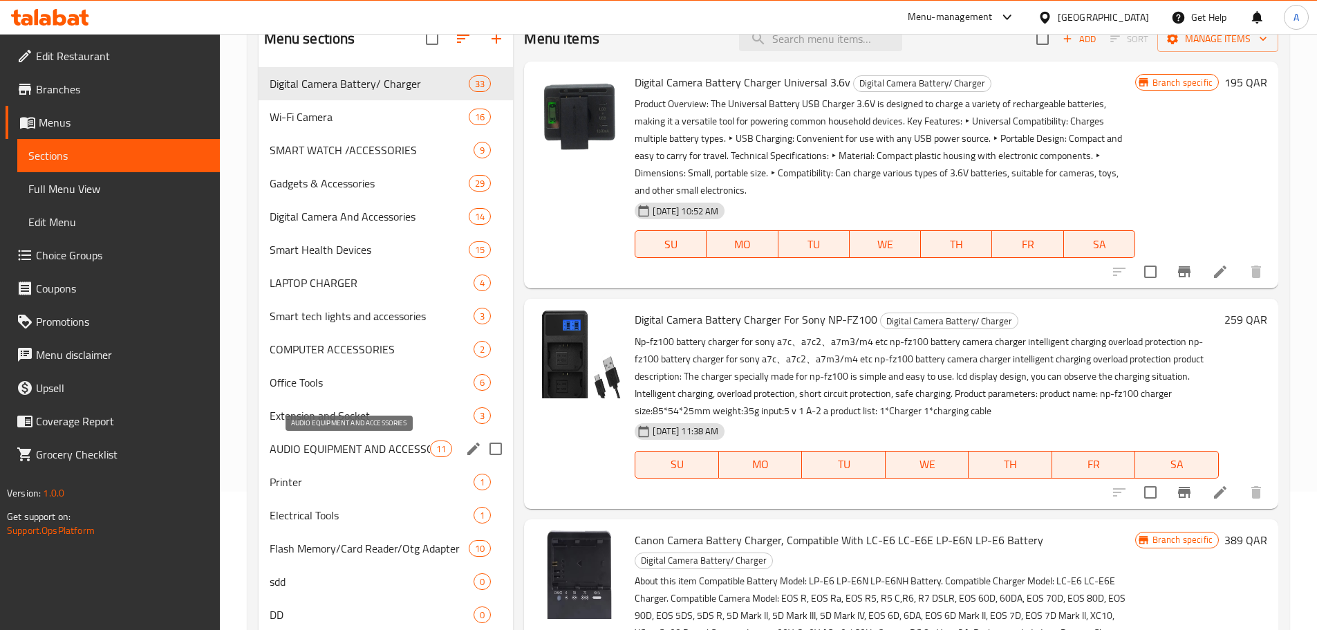
click at [369, 440] on span "AUDIO EQUIPMENT AND ACCESSORIES" at bounding box center [350, 448] width 161 height 17
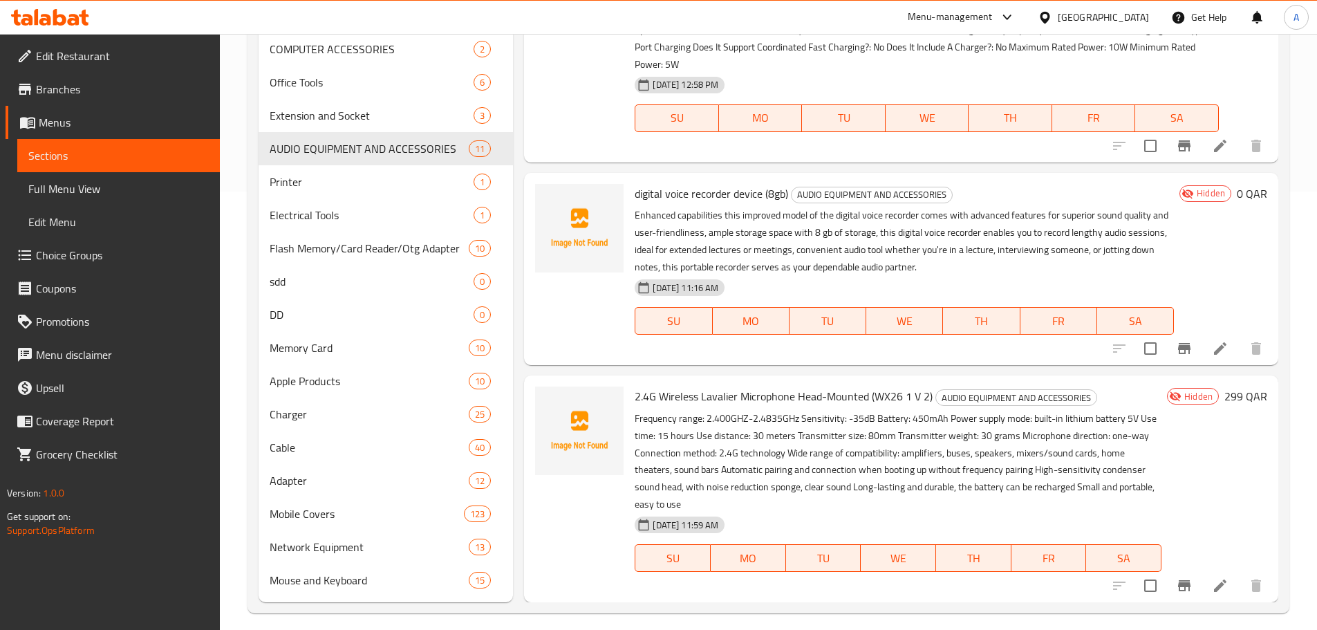
scroll to position [449, 0]
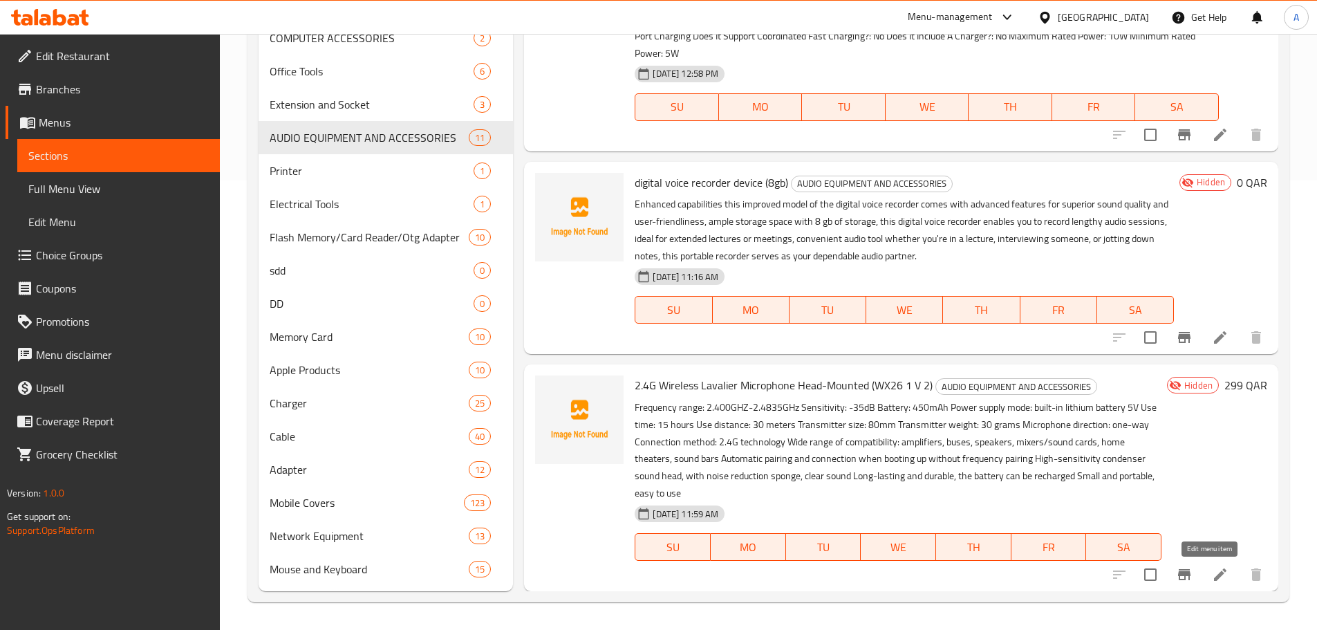
click at [1212, 570] on icon at bounding box center [1220, 574] width 17 height 17
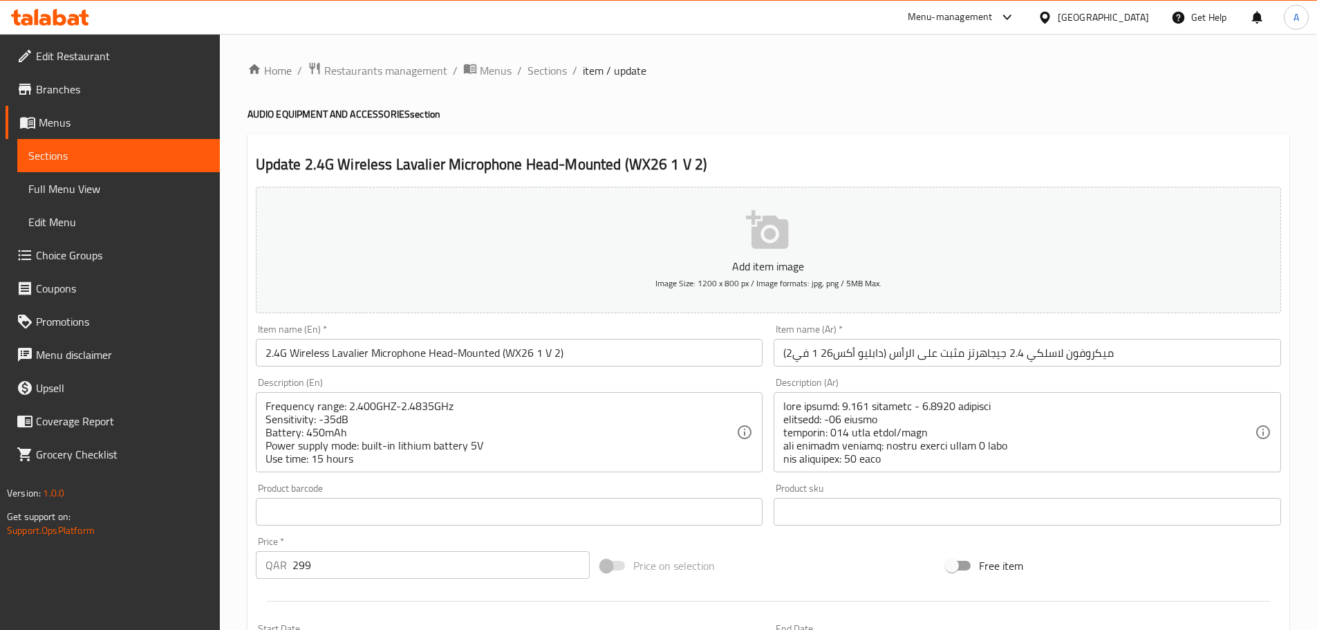
click at [1153, 352] on input "ميكروفون لاسلكي 2.4 جيجاهرتز مثبت على الرأس (دابليو أكس26 1 في2)" at bounding box center [1027, 353] width 507 height 28
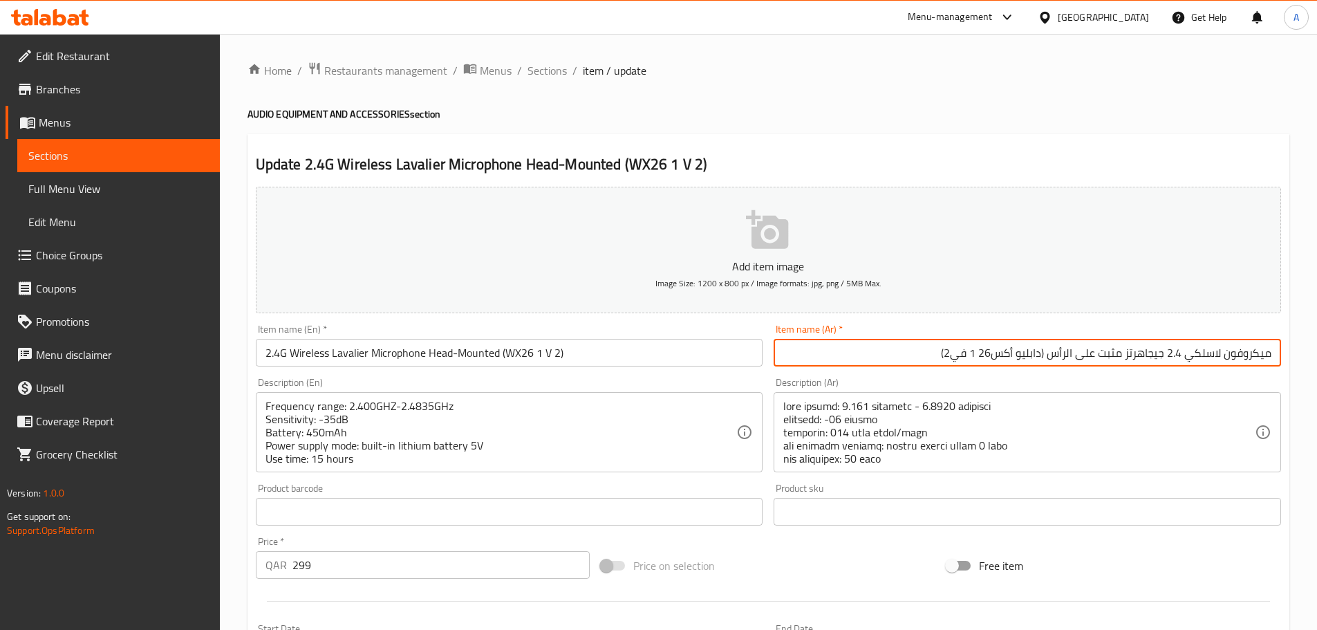
paste input "فالييرلا"
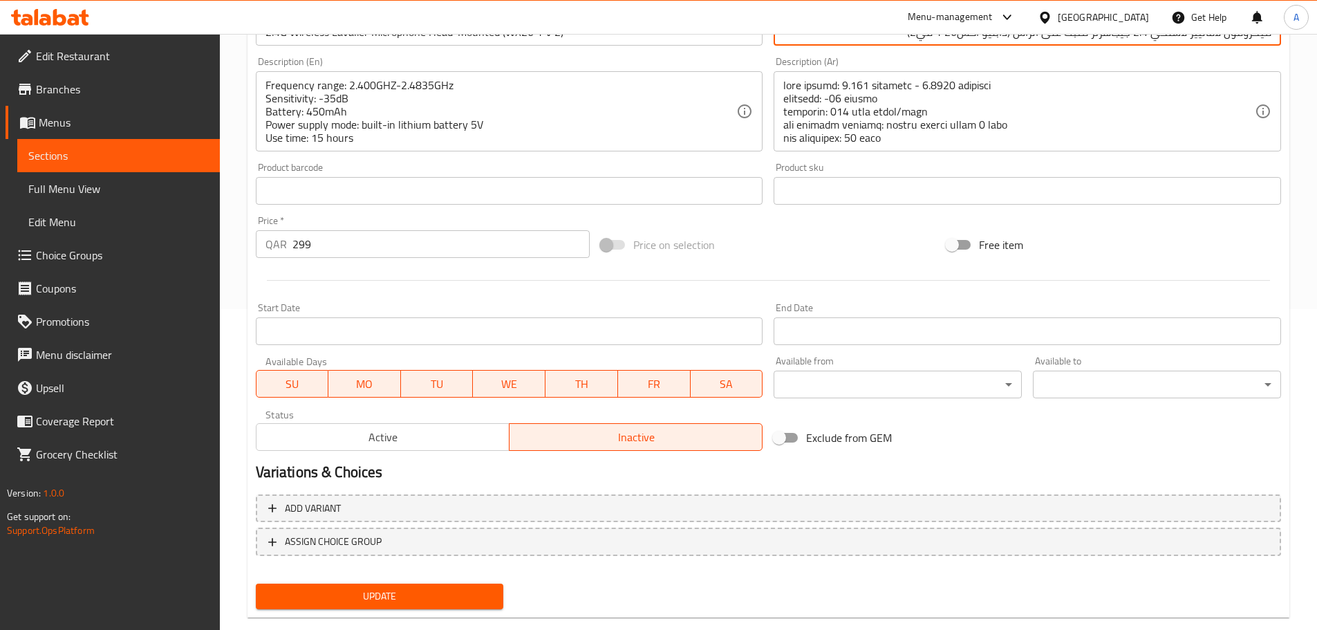
scroll to position [347, 0]
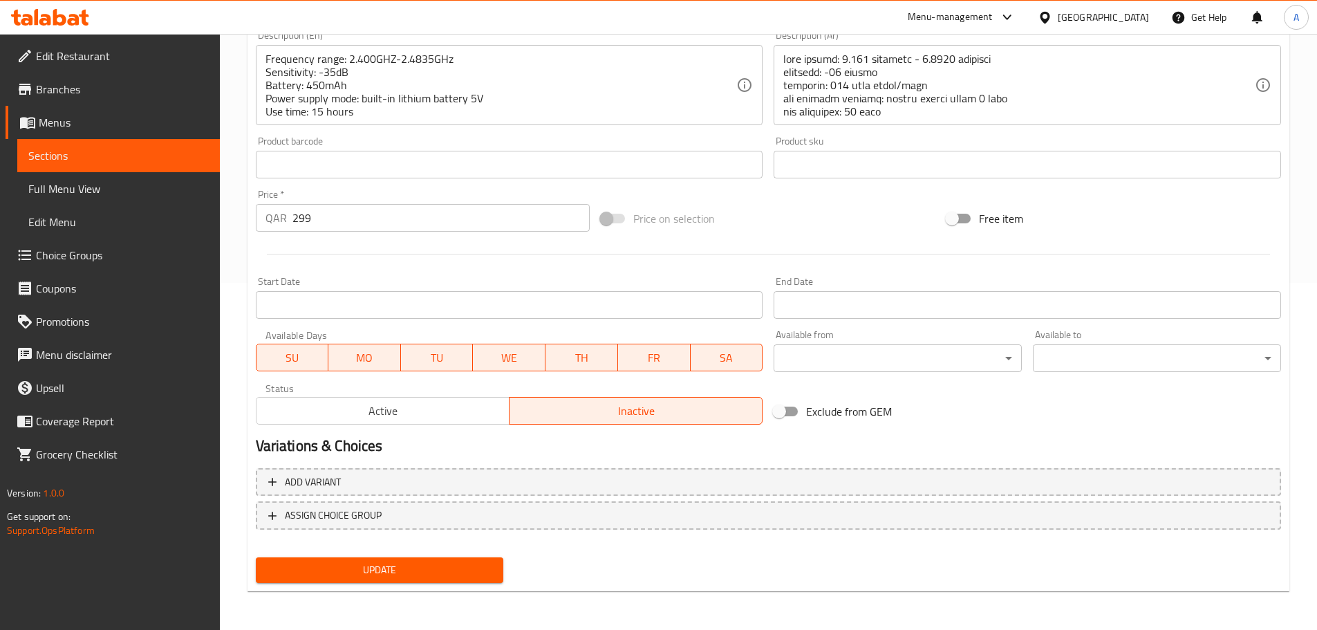
type input "ميكروفون لافاليير لاسلكي 2.4 جيجاهرتز مثبت على الرأس (دابليو أكس26 1 في2)"
click at [438, 572] on span "Update" at bounding box center [380, 569] width 226 height 17
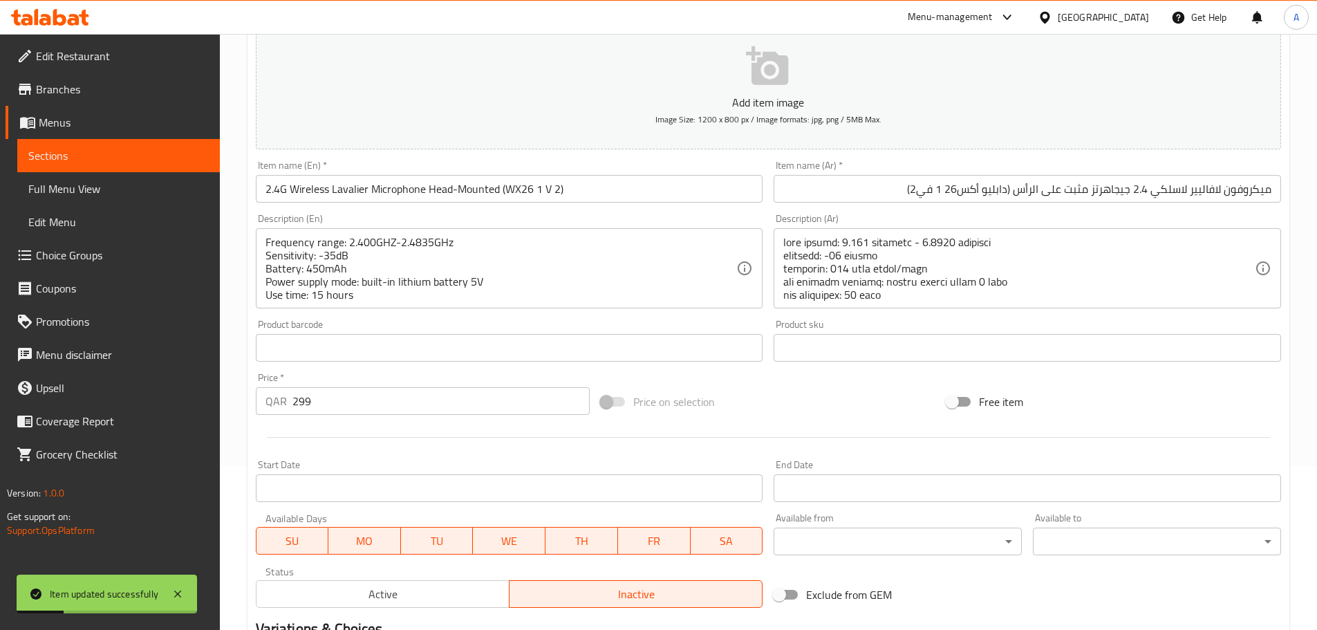
scroll to position [140, 0]
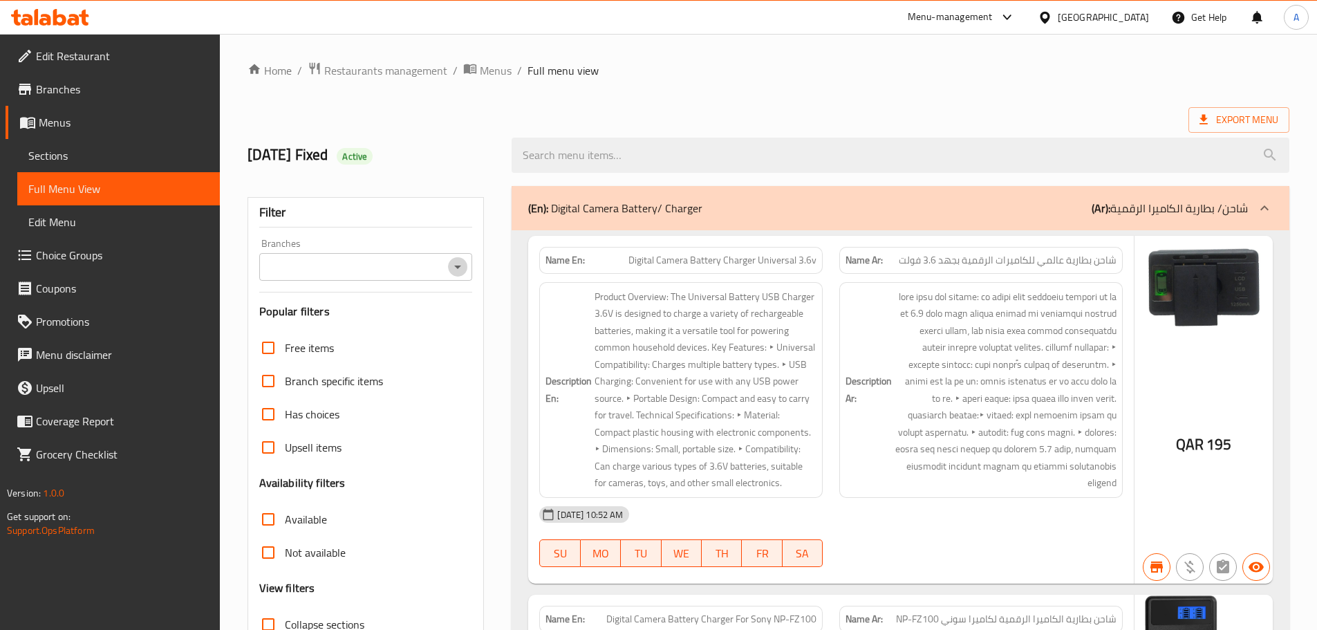
click at [457, 267] on icon "Open" at bounding box center [457, 266] width 7 height 3
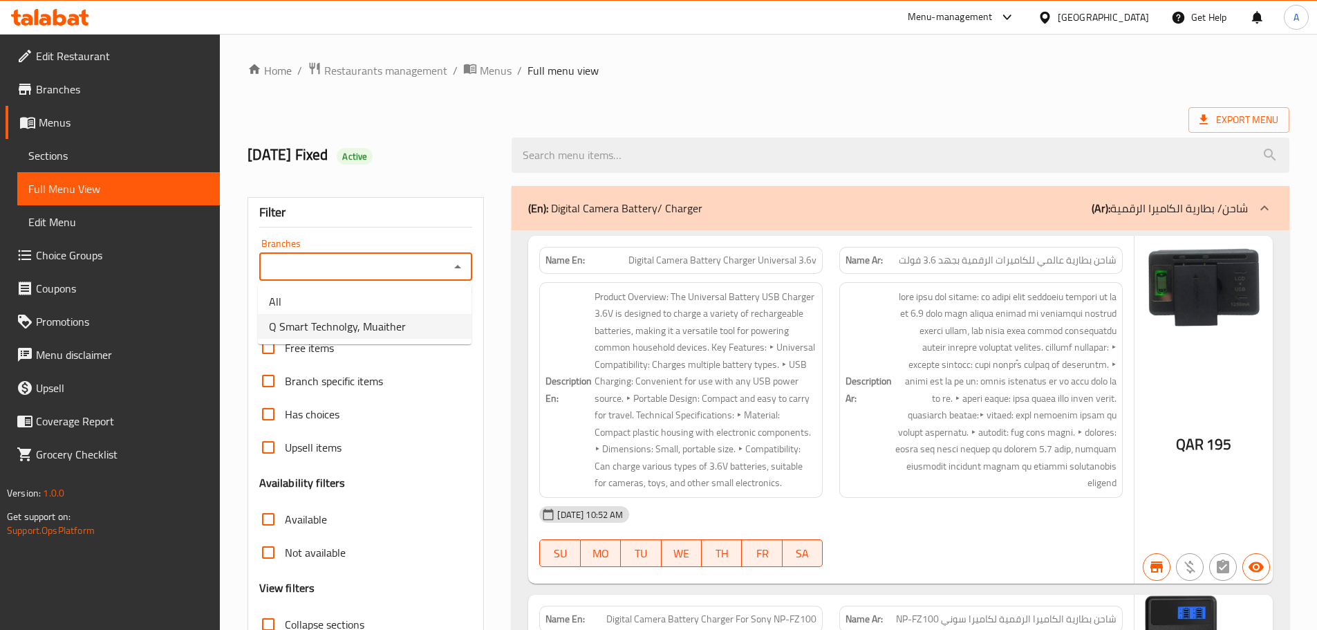
click at [362, 324] on span "Q Smart Technolgy, Muaither" at bounding box center [337, 326] width 137 height 17
type input "Q Smart Technolgy, Muaither"
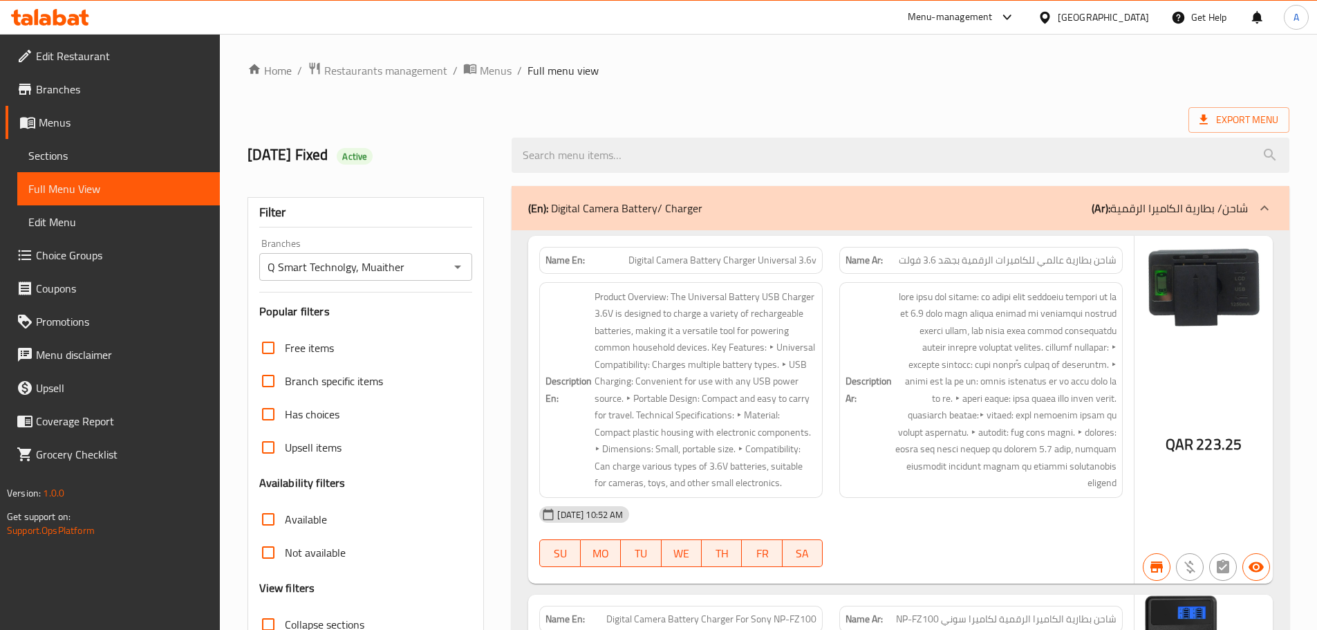
click at [265, 608] on input "Collapse sections" at bounding box center [268, 624] width 33 height 33
checkbox input "true"
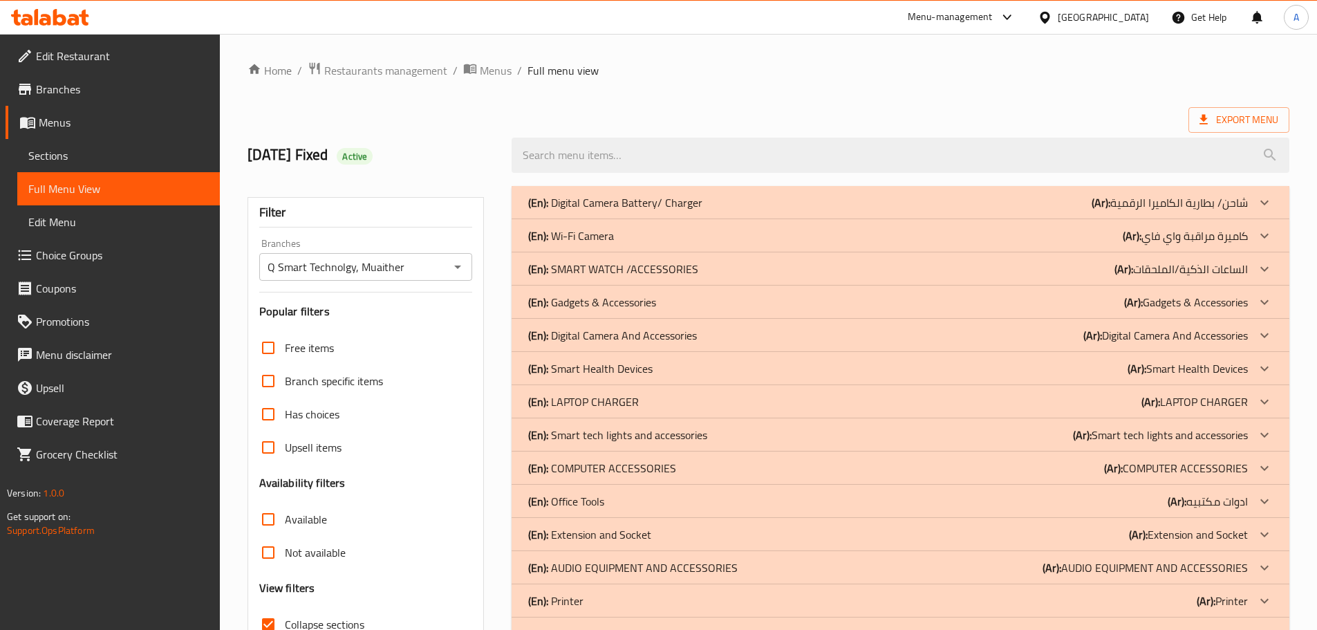
scroll to position [277, 0]
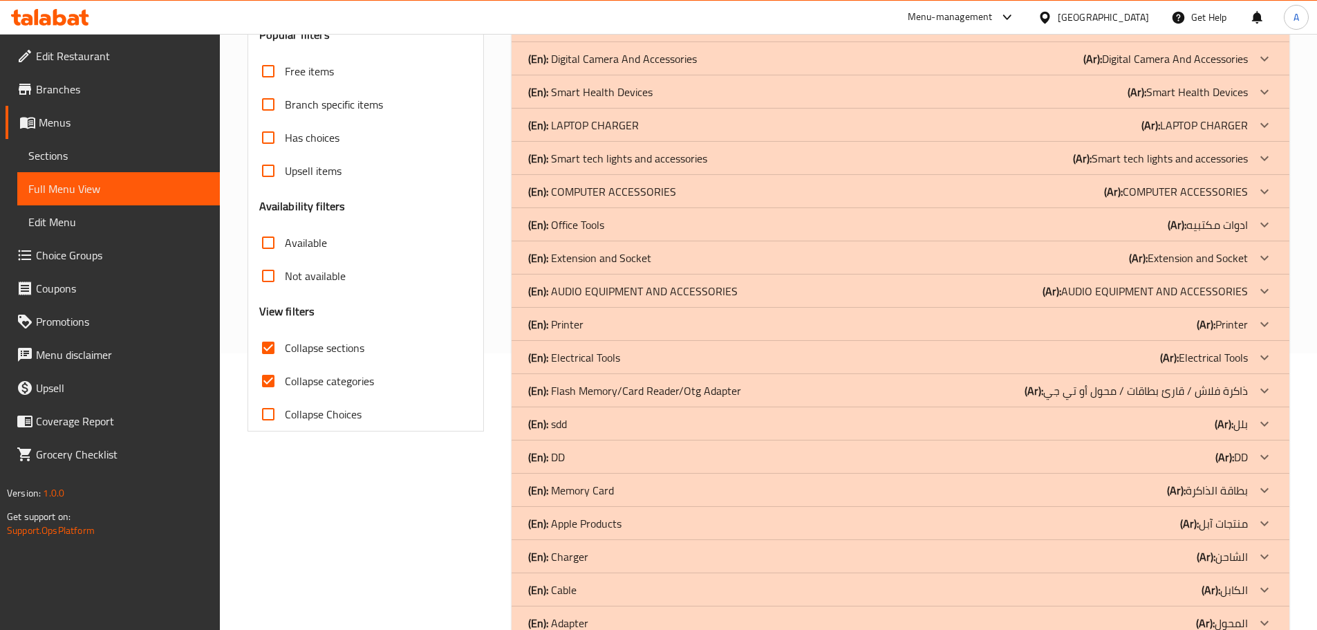
click at [671, 289] on p "(En): AUDIO EQUIPMENT AND ACCESSORIES" at bounding box center [632, 291] width 209 height 17
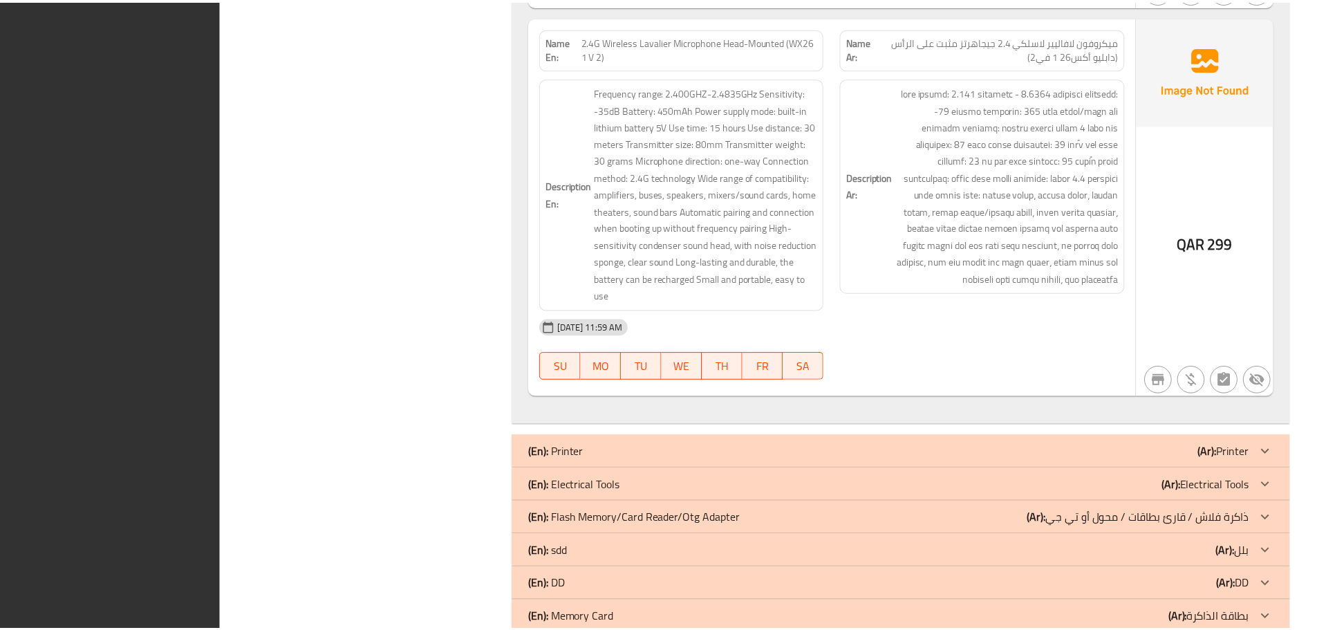
scroll to position [4667, 0]
